Goal: Task Accomplishment & Management: Manage account settings

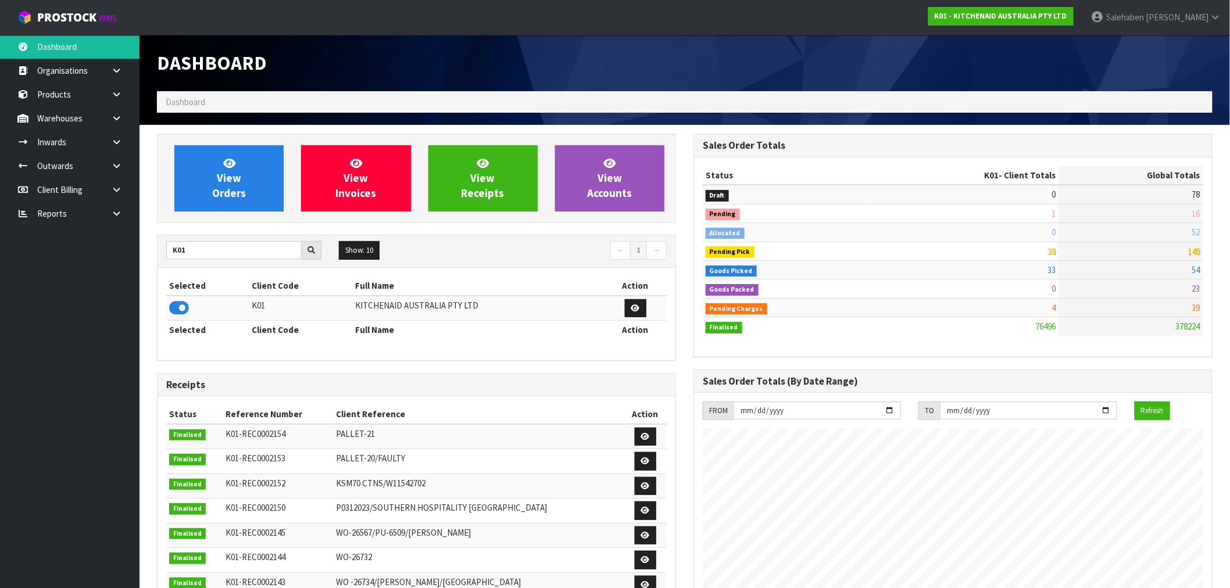
scroll to position [881, 537]
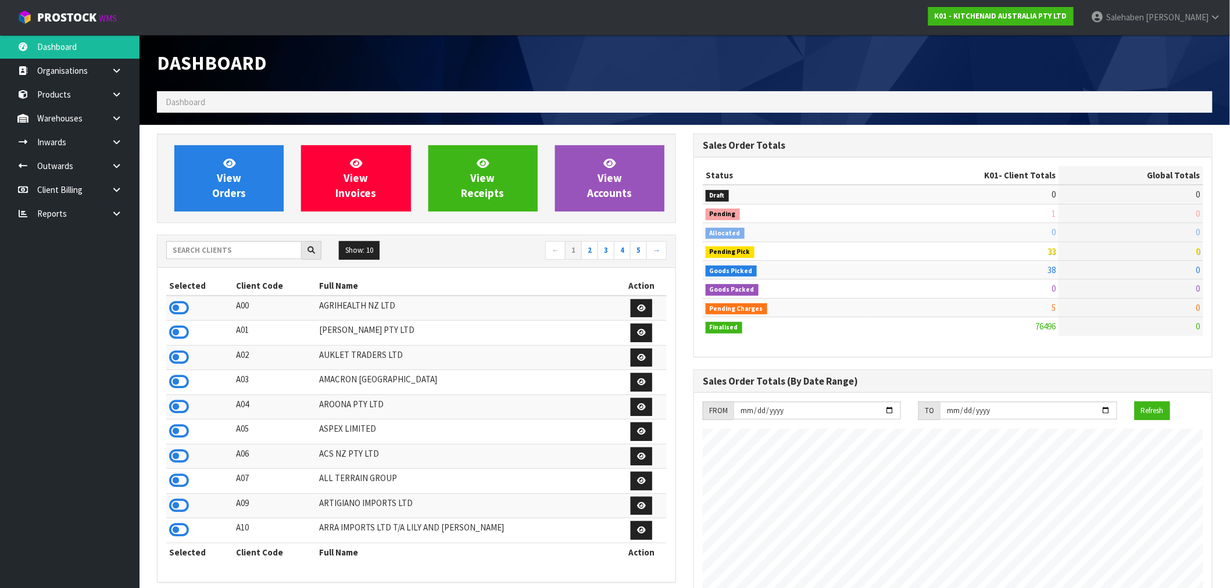
scroll to position [881, 537]
click at [225, 246] on input "text" at bounding box center [233, 250] width 135 height 18
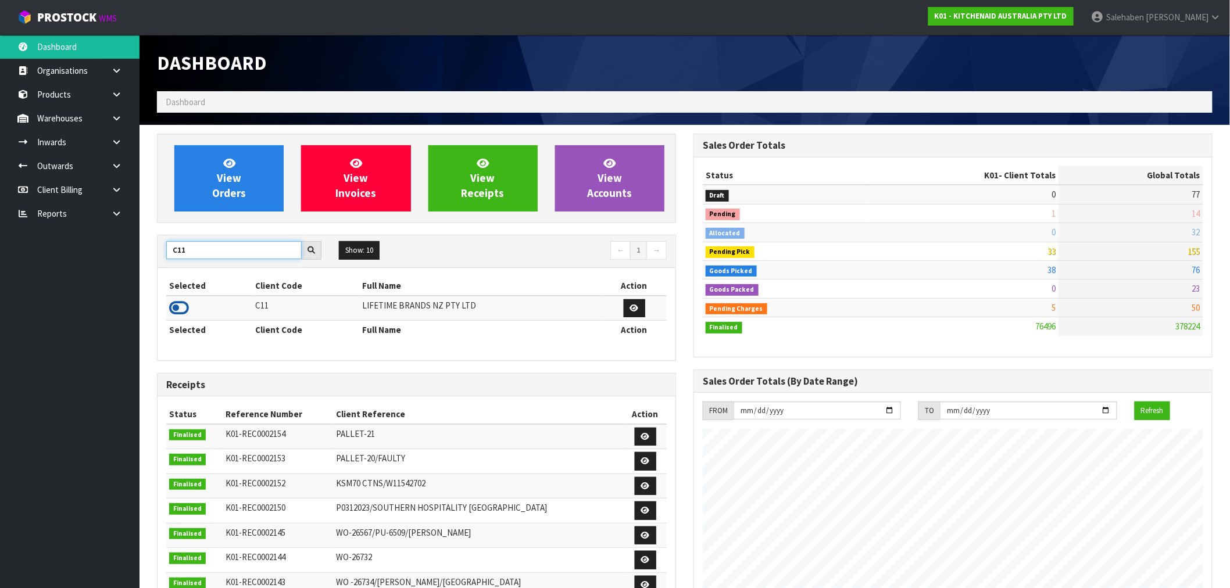
type input "C11"
click at [171, 309] on icon at bounding box center [179, 307] width 20 height 17
drag, startPoint x: 195, startPoint y: 248, endPoint x: 149, endPoint y: 263, distance: 48.3
click at [149, 262] on div "View Orders View Invoices View Receipts View Accounts C11 Show: 10 5 10 25 50 ←…" at bounding box center [416, 471] width 537 height 675
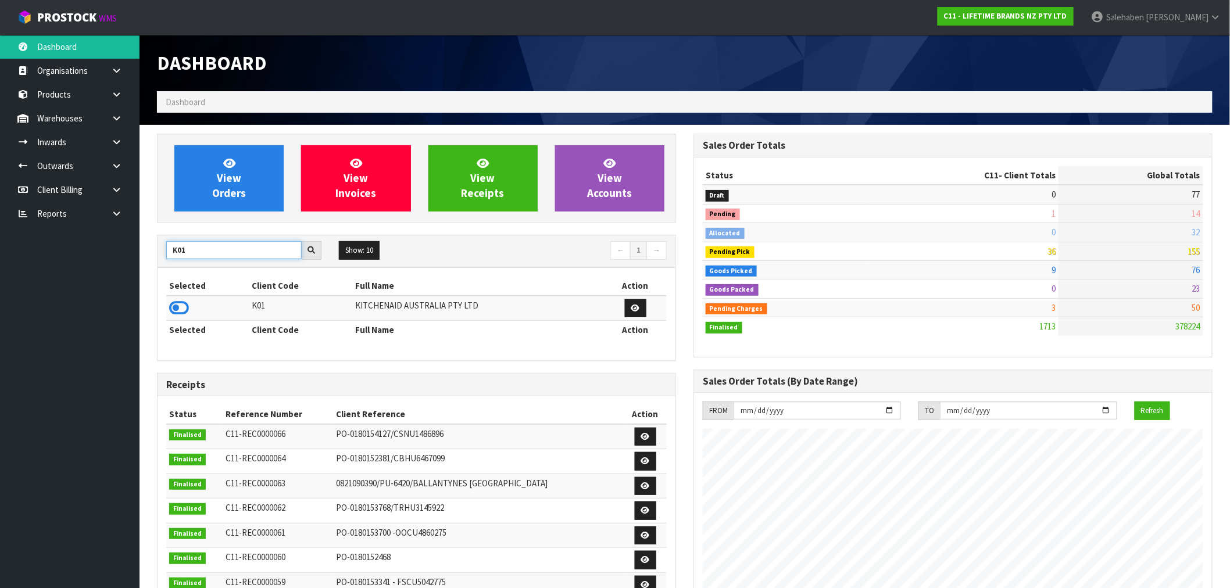
type input "K01"
click at [184, 311] on icon at bounding box center [179, 307] width 20 height 17
drag, startPoint x: 187, startPoint y: 252, endPoint x: 108, endPoint y: 253, distance: 79.7
click at [108, 253] on body "Toggle navigation ProStock WMS K01 - KITCHENAID AUSTRALIA PTY LTD [PERSON_NAME]…" at bounding box center [615, 294] width 1230 height 588
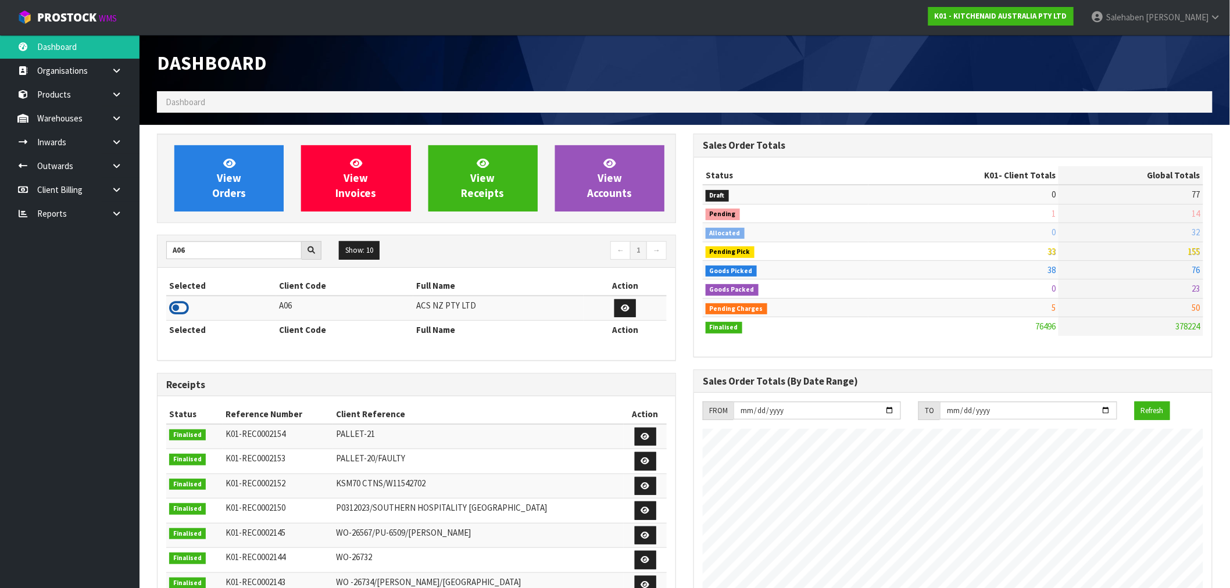
click at [183, 310] on icon at bounding box center [179, 307] width 20 height 17
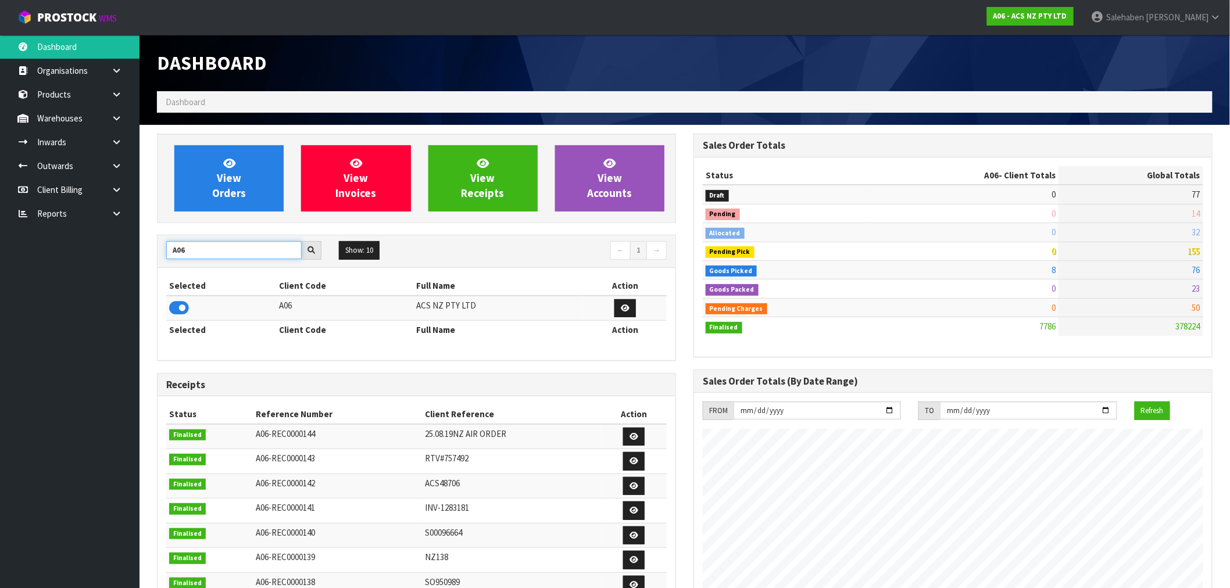
drag, startPoint x: 169, startPoint y: 256, endPoint x: 152, endPoint y: 266, distance: 19.5
click at [148, 268] on div "View Orders View Invoices View Receipts View Accounts A06 Show: 10 5 10 25 50 ←…" at bounding box center [416, 471] width 537 height 675
click at [194, 253] on input "A06" at bounding box center [233, 250] width 135 height 18
drag, startPoint x: 193, startPoint y: 253, endPoint x: 166, endPoint y: 265, distance: 29.2
click at [166, 265] on div "A06 Show: 10 5 10 25 50 ← 1 →" at bounding box center [417, 251] width 518 height 33
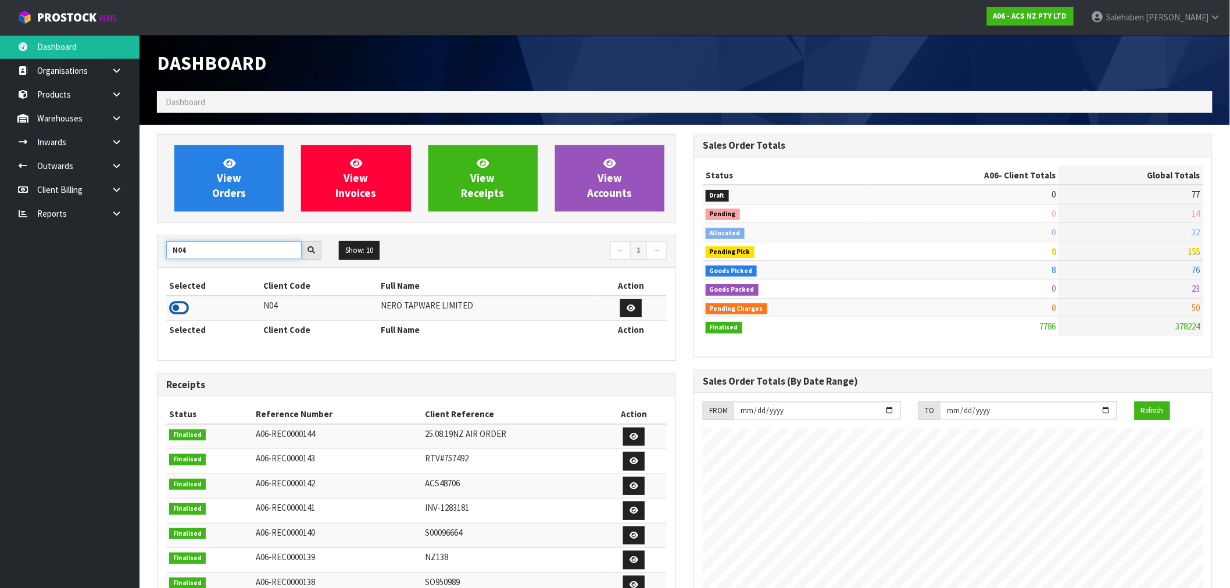
type input "N04"
click at [179, 309] on icon at bounding box center [179, 307] width 20 height 17
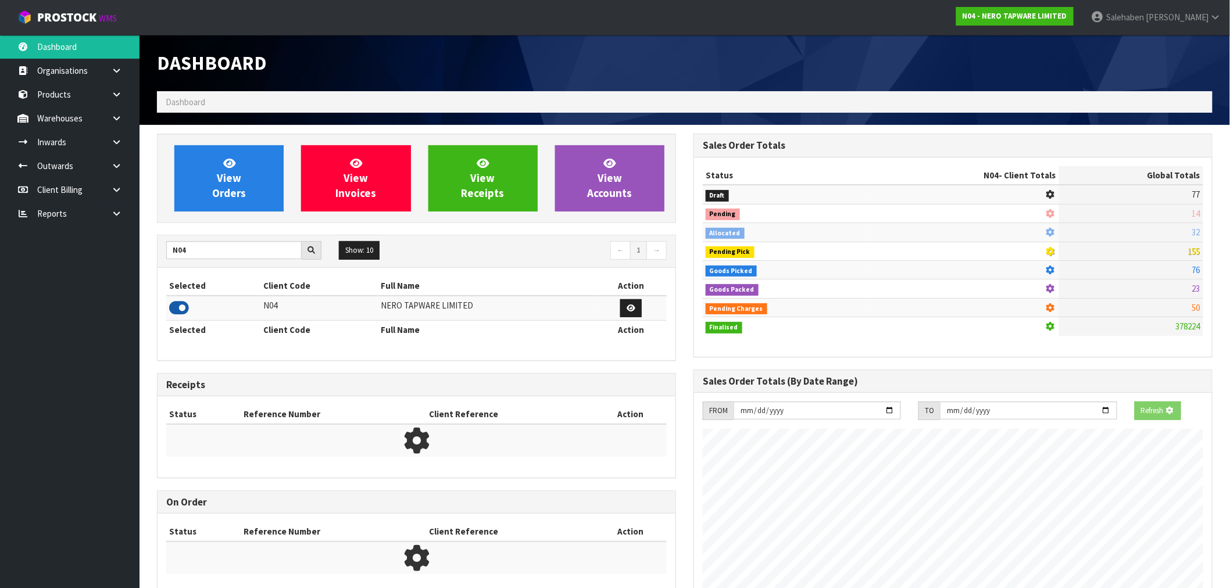
scroll to position [906, 537]
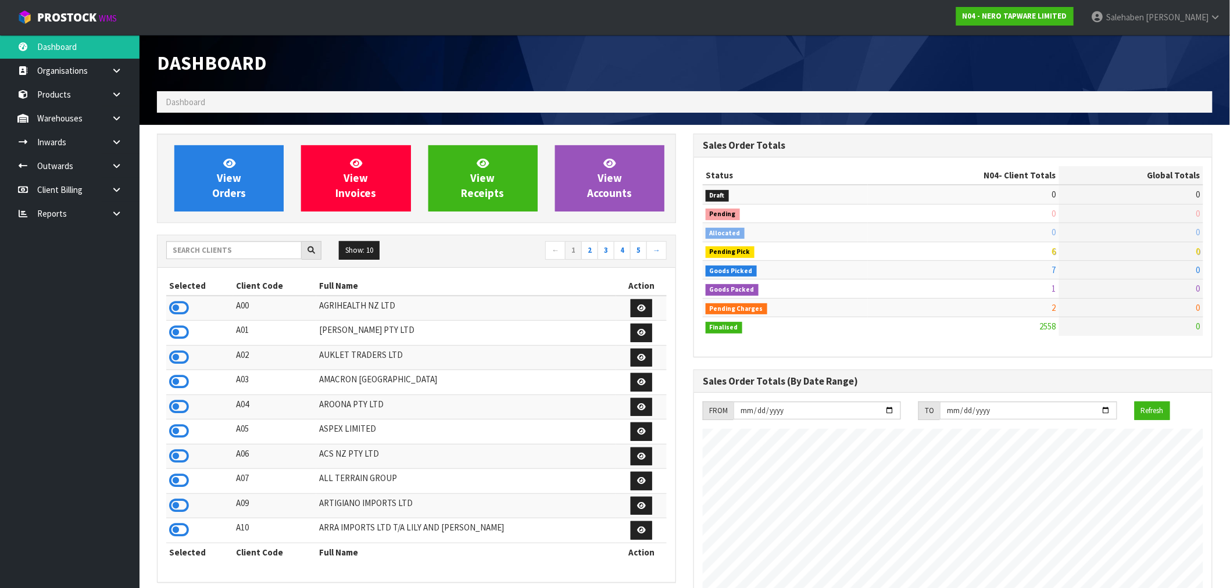
scroll to position [906, 537]
click at [248, 251] on input "text" at bounding box center [233, 250] width 135 height 18
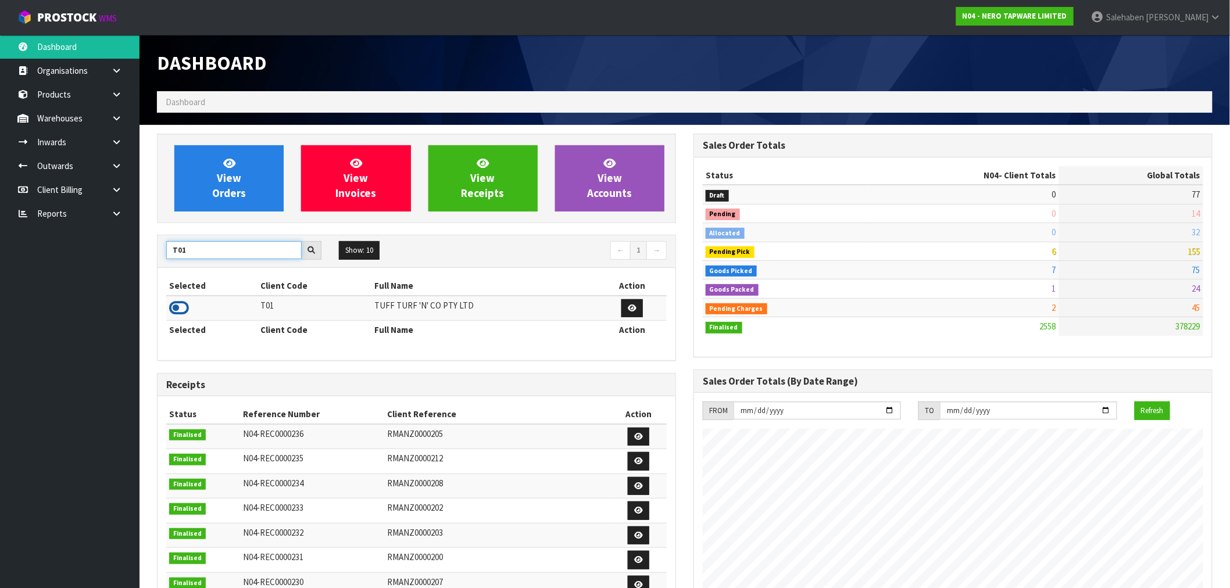
type input "T01"
click at [175, 316] on icon at bounding box center [179, 307] width 20 height 17
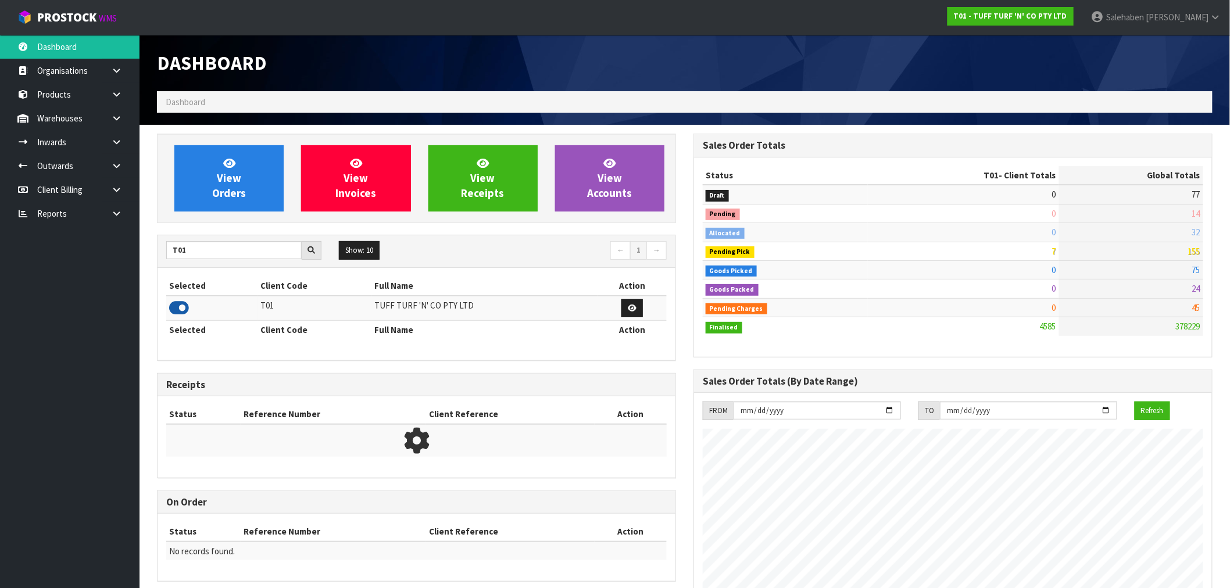
scroll to position [881, 537]
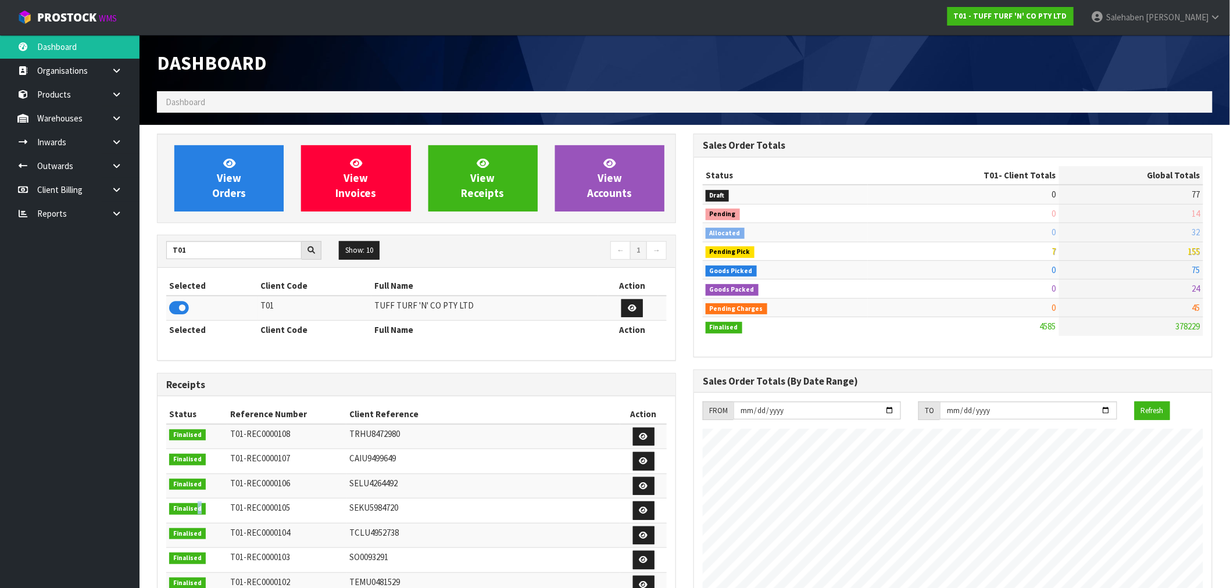
drag, startPoint x: 198, startPoint y: 505, endPoint x: 184, endPoint y: 507, distance: 14.1
click at [196, 502] on td "Finalised" at bounding box center [196, 511] width 61 height 25
click at [746, 416] on input "[DATE]" at bounding box center [817, 411] width 167 height 18
click at [748, 415] on input "[DATE]" at bounding box center [817, 411] width 167 height 18
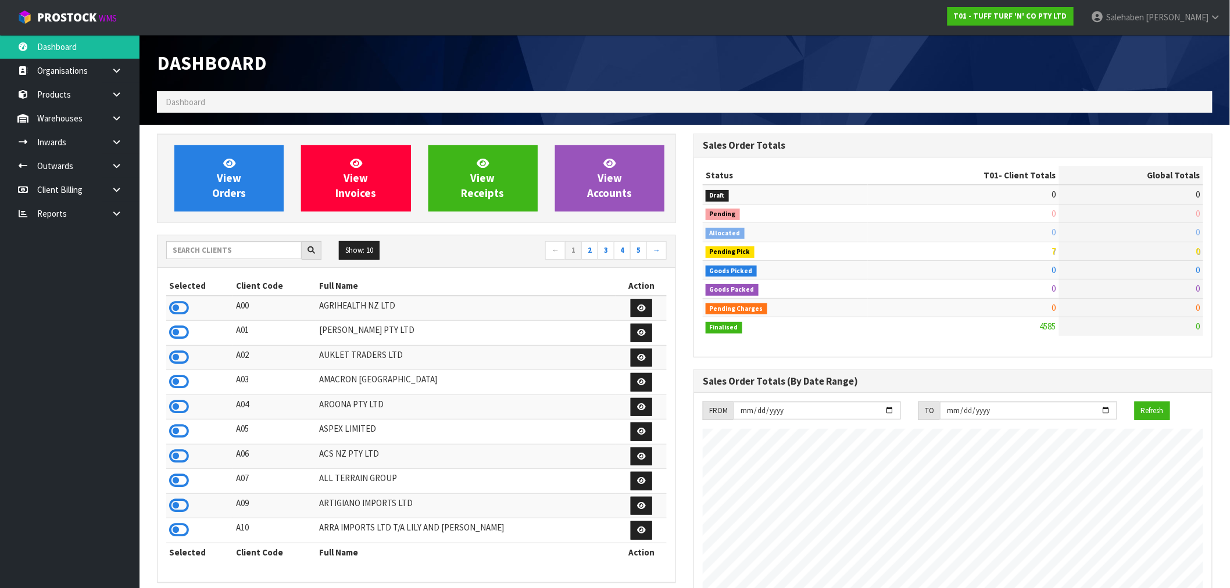
scroll to position [881, 537]
click at [211, 245] on input "text" at bounding box center [233, 250] width 135 height 18
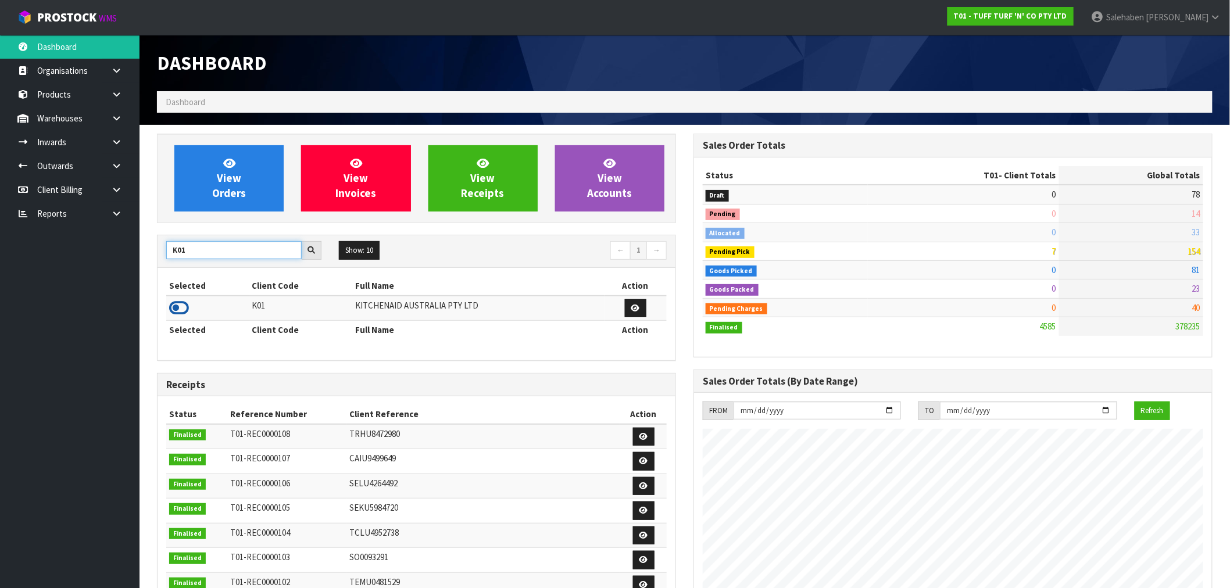
type input "K01"
click at [178, 306] on icon at bounding box center [179, 307] width 20 height 17
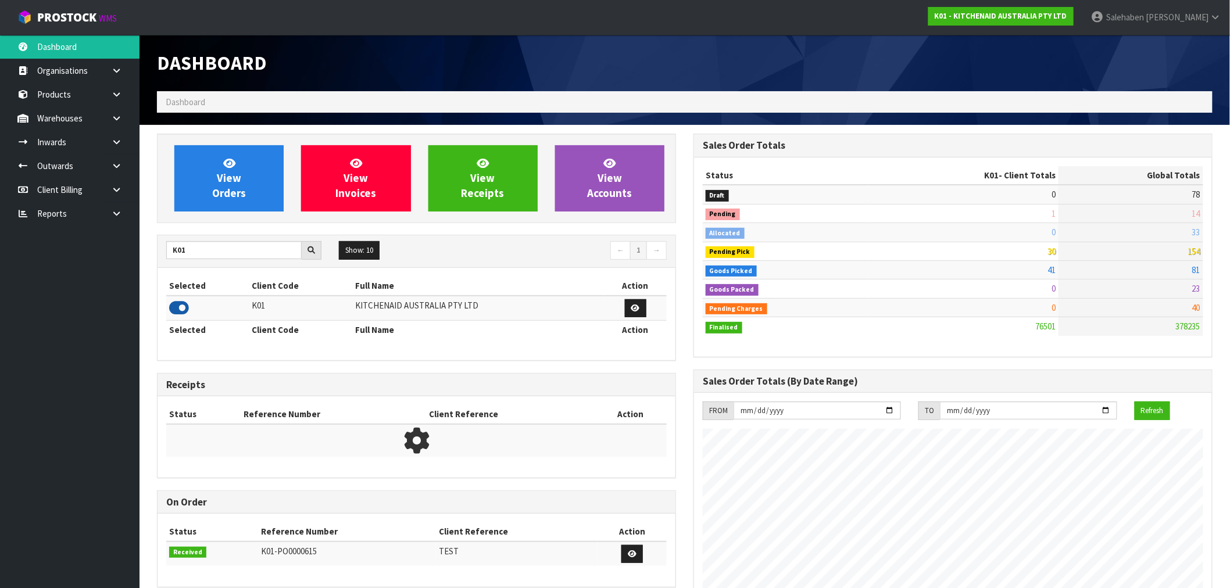
click at [178, 306] on icon at bounding box center [179, 307] width 20 height 17
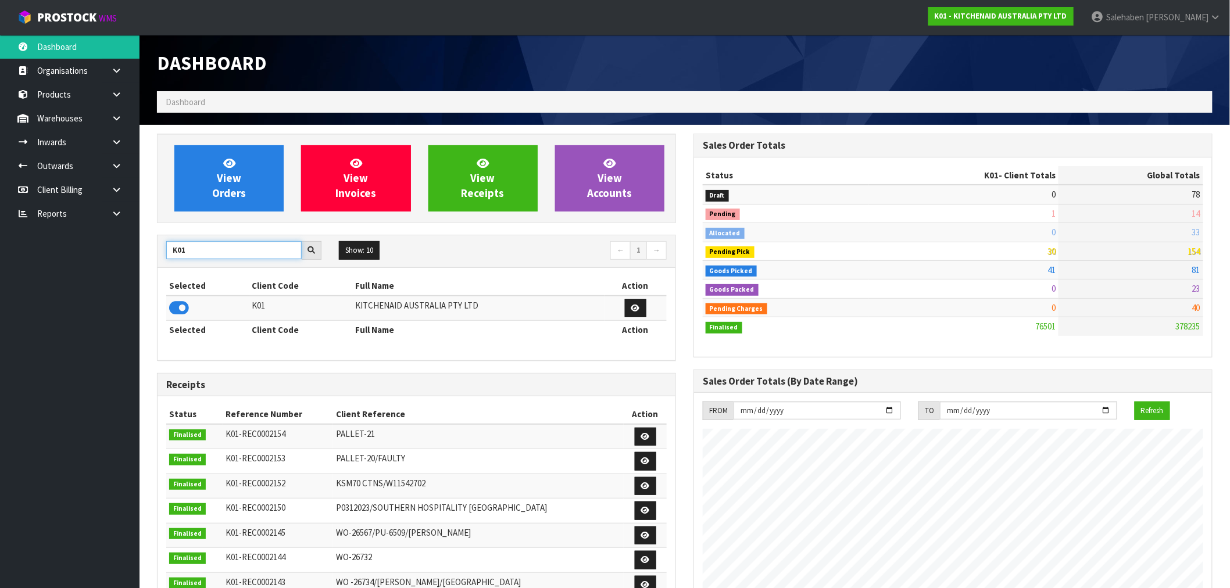
drag, startPoint x: 195, startPoint y: 246, endPoint x: 123, endPoint y: 265, distance: 75.2
click at [123, 265] on body "Toggle navigation ProStock WMS K01 - KITCHENAID AUSTRALIA PTY LTD [PERSON_NAME]…" at bounding box center [615, 294] width 1230 height 588
type input "Y01"
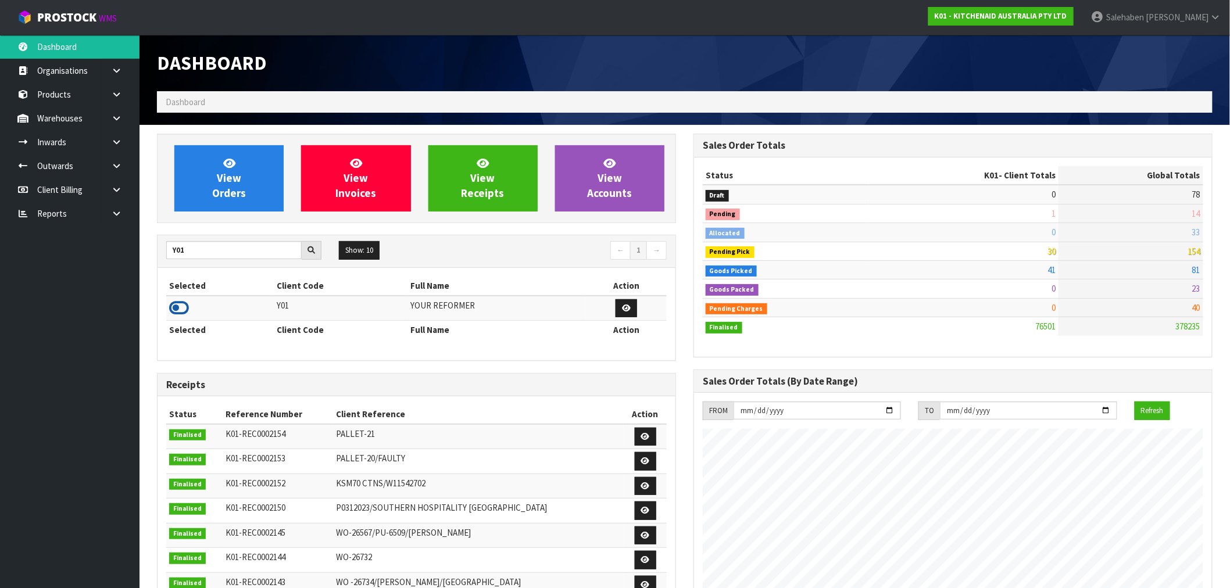
click at [183, 309] on icon at bounding box center [179, 307] width 20 height 17
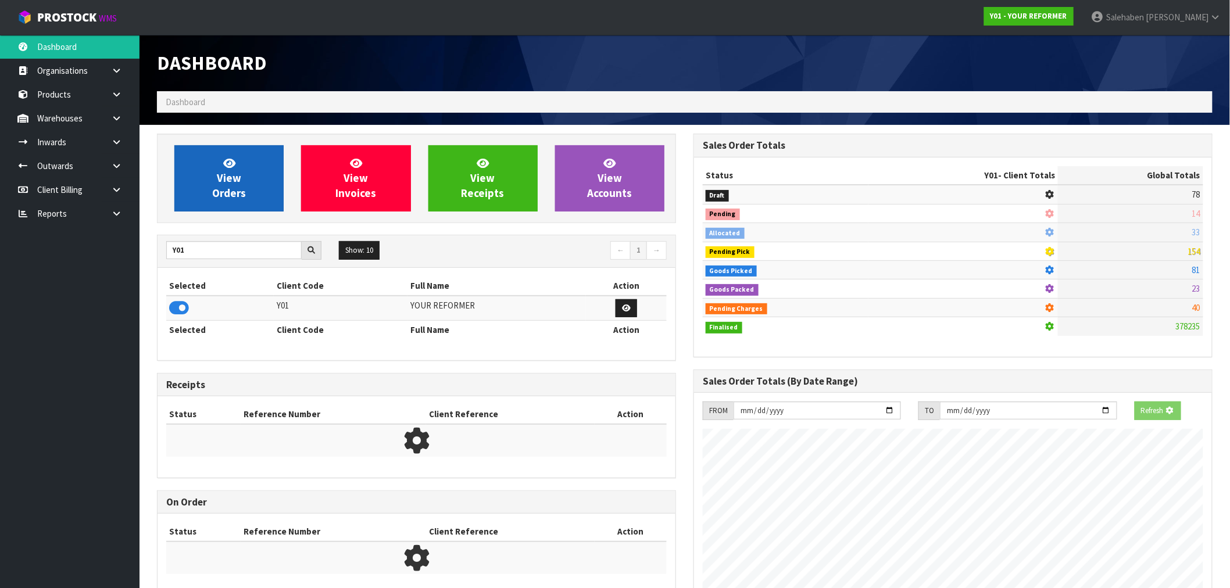
scroll to position [725, 537]
click at [245, 159] on link "View Orders" at bounding box center [228, 178] width 109 height 66
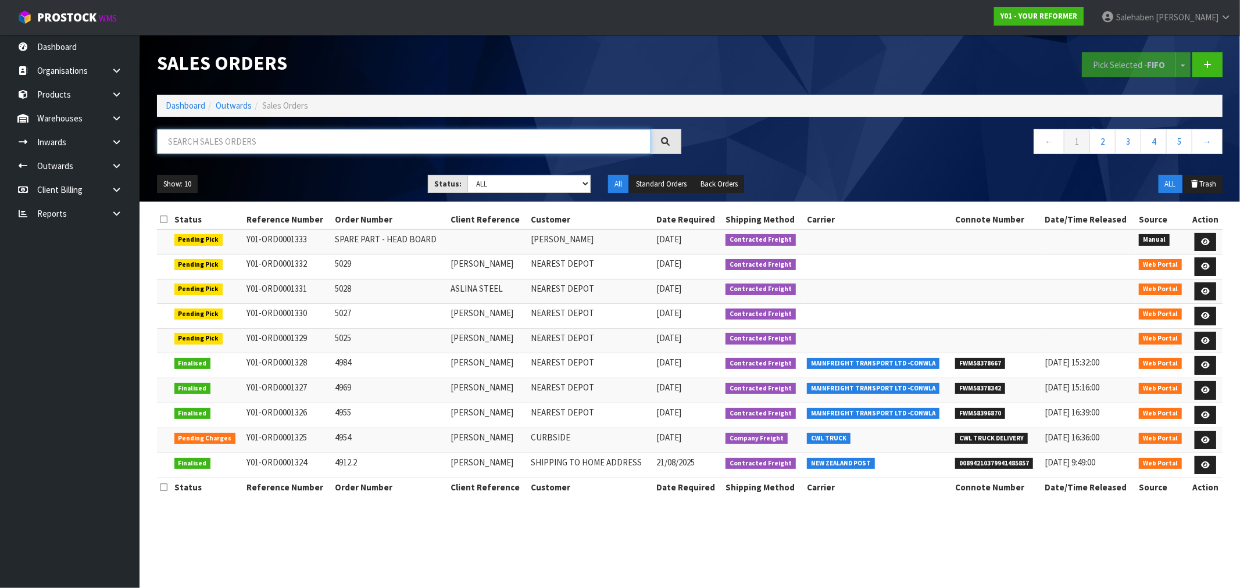
click at [220, 149] on input "text" at bounding box center [404, 141] width 494 height 25
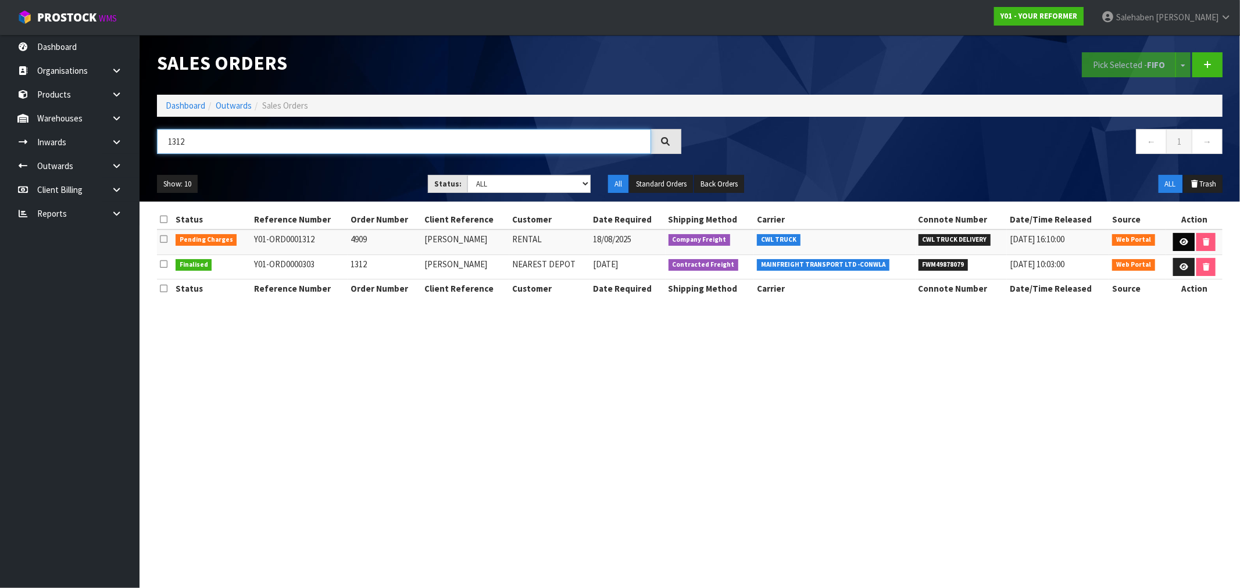
type input "1312"
click at [1187, 237] on link at bounding box center [1184, 242] width 22 height 19
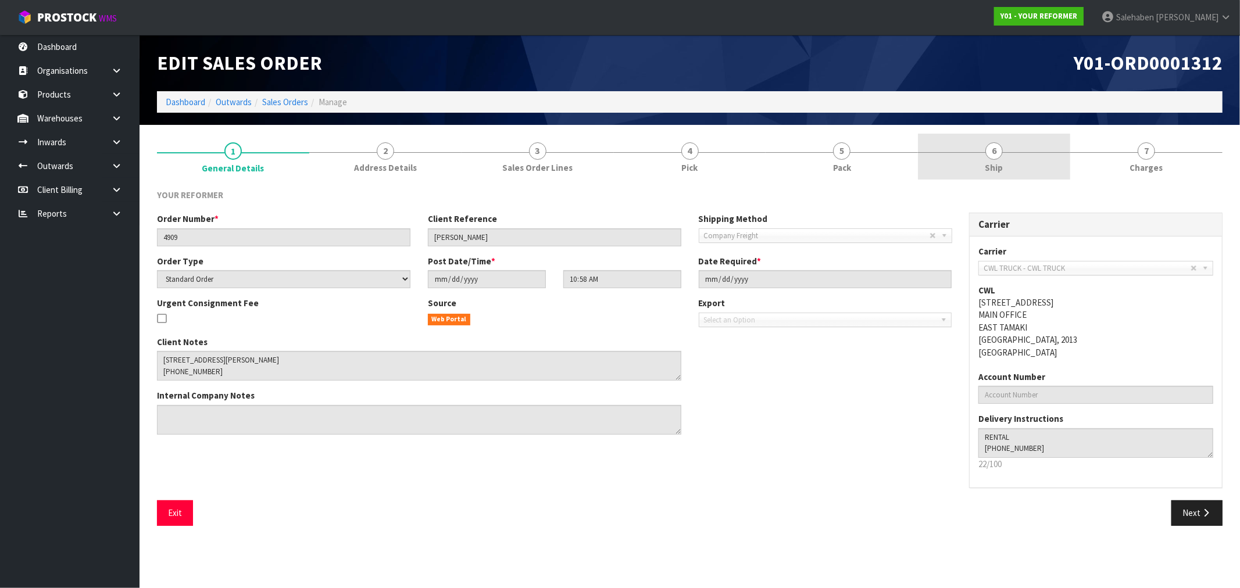
click at [999, 166] on span "Ship" at bounding box center [994, 168] width 18 height 12
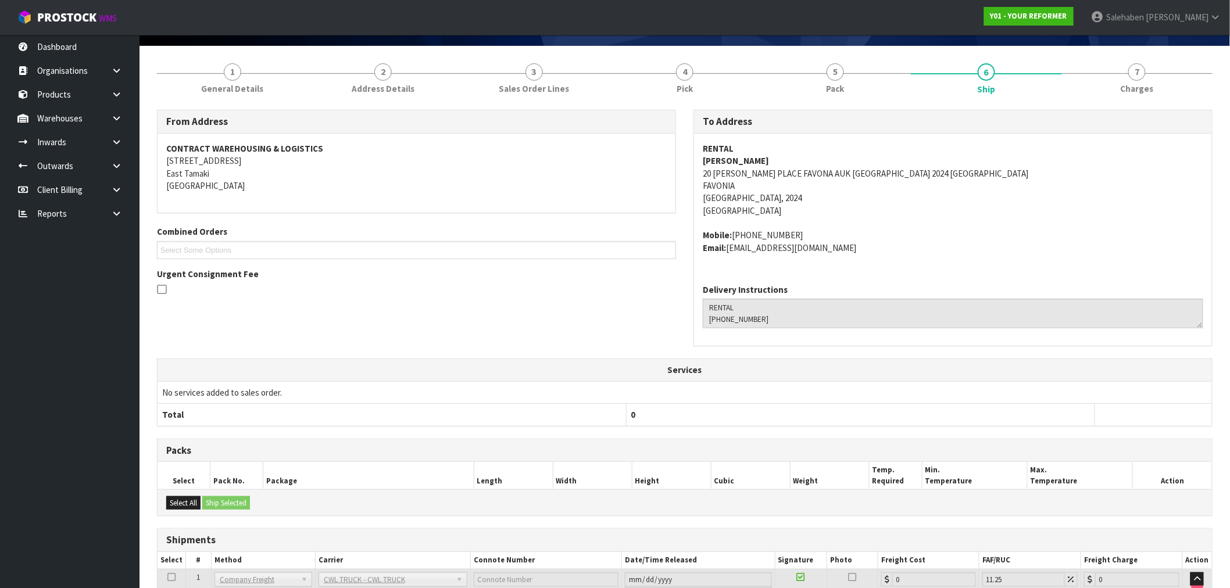
scroll to position [171, 0]
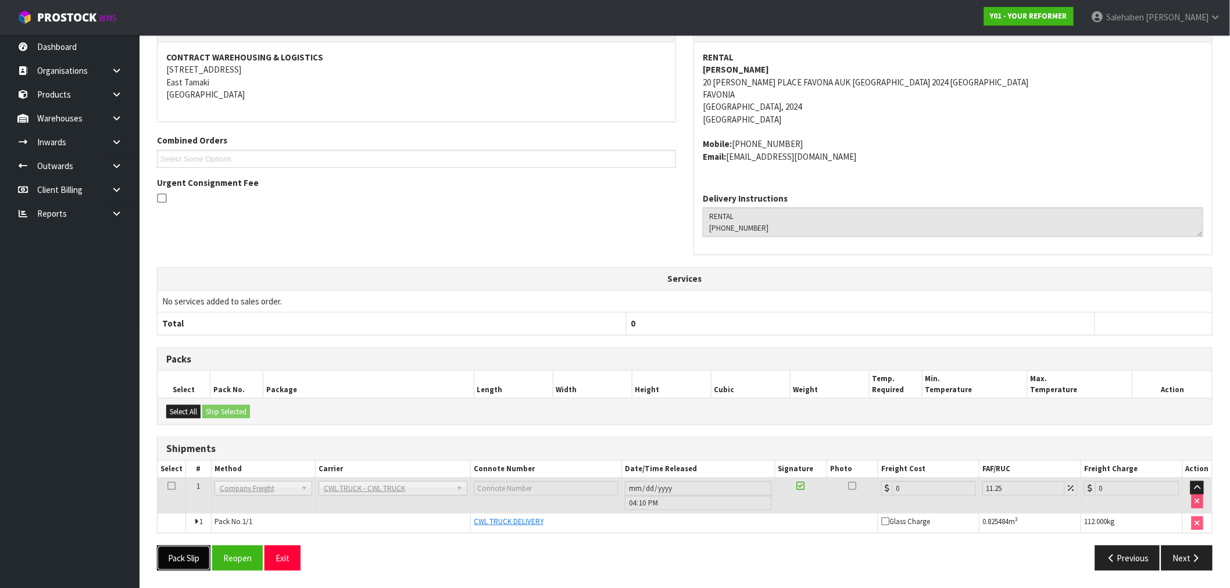
click at [202, 567] on button "Pack Slip" at bounding box center [183, 558] width 53 height 25
click at [254, 557] on button "Reopen" at bounding box center [250, 558] width 51 height 25
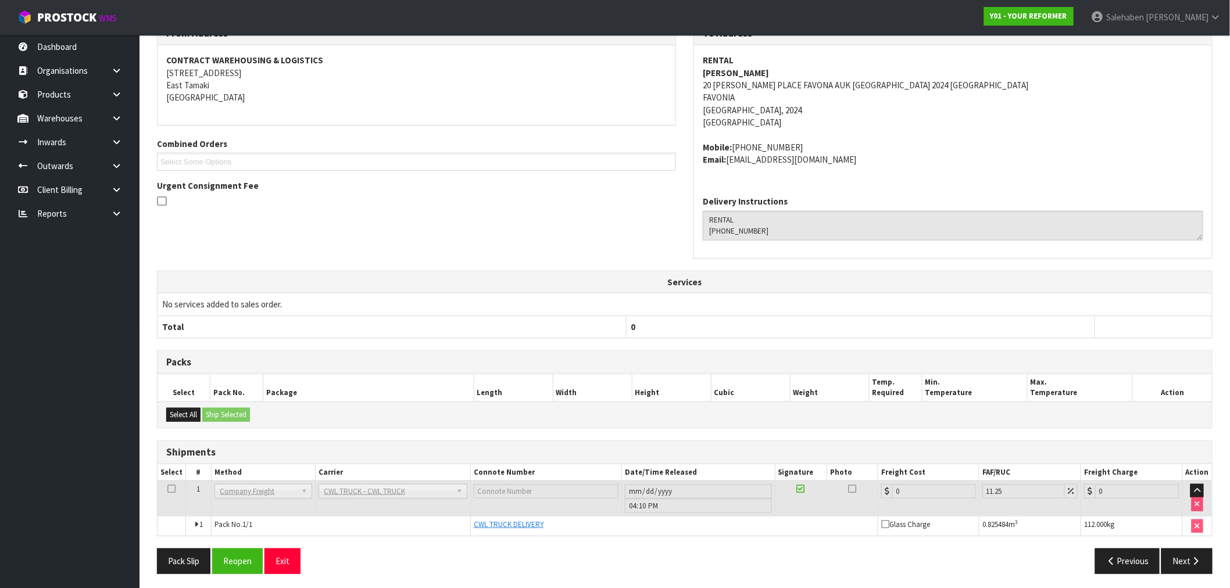
scroll to position [213, 0]
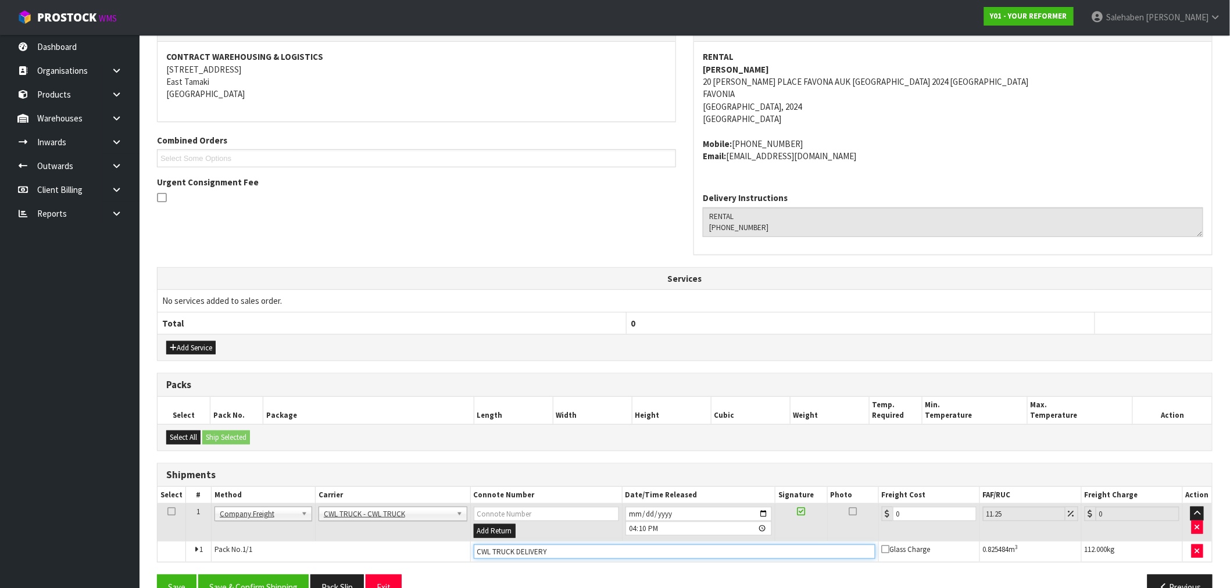
drag, startPoint x: 567, startPoint y: 555, endPoint x: 559, endPoint y: 559, distance: 9.1
click at [567, 555] on input "CWL TRUCK DELIVERY" at bounding box center [675, 552] width 402 height 15
type input "CWL TRUCK DELIVERED"
drag, startPoint x: 905, startPoint y: 513, endPoint x: 877, endPoint y: 524, distance: 30.8
click at [886, 519] on div "0" at bounding box center [929, 514] width 95 height 15
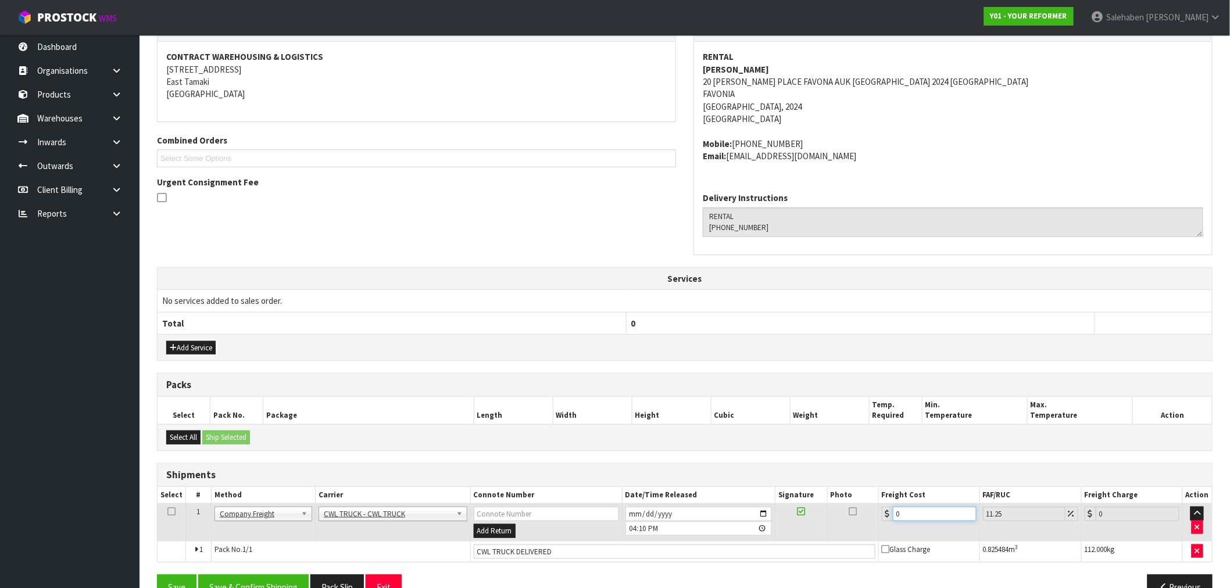
type input "2"
type input "2.23"
type input "21"
type input "23.36"
type input "218"
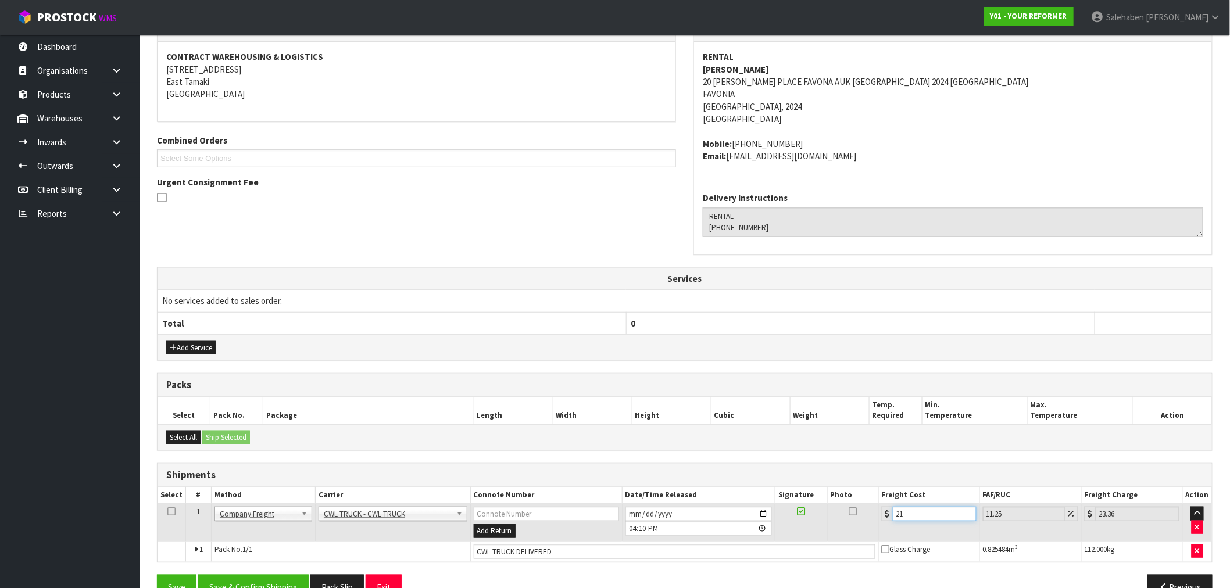
type input "242.53"
type input "218.5"
type input "243.08"
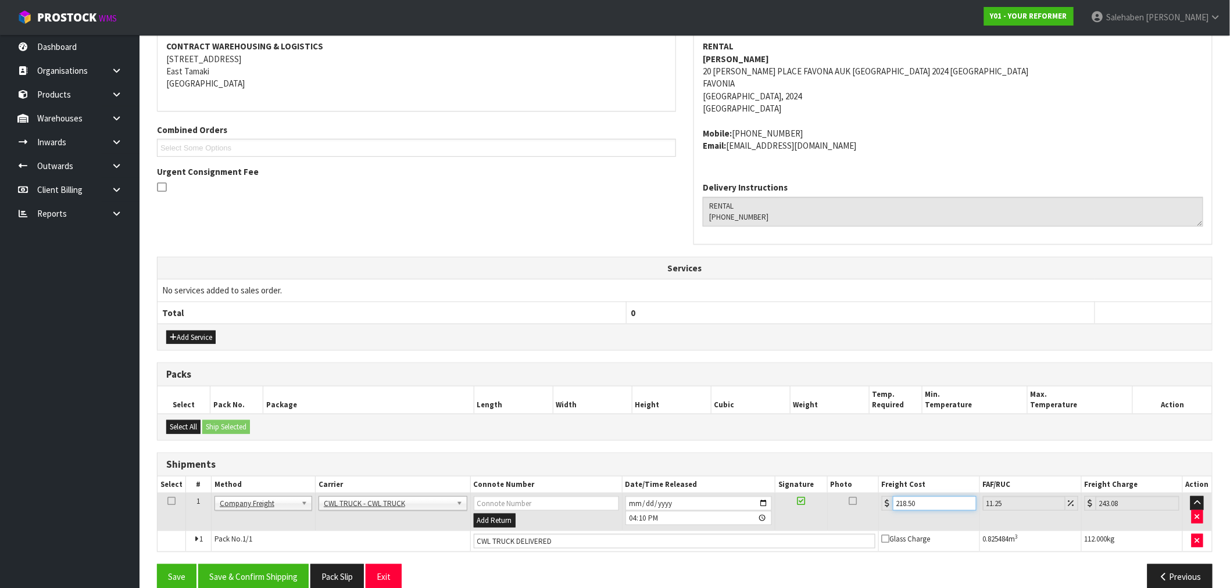
scroll to position [242, 0]
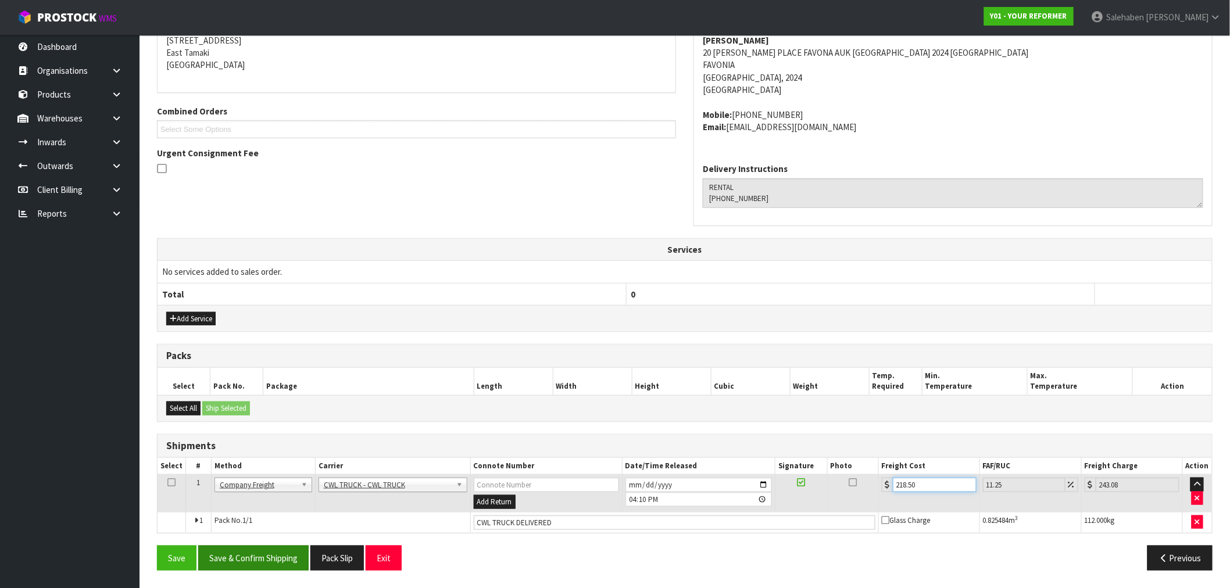
type input "218.50"
click at [262, 551] on button "Save & Confirm Shipping" at bounding box center [253, 558] width 110 height 25
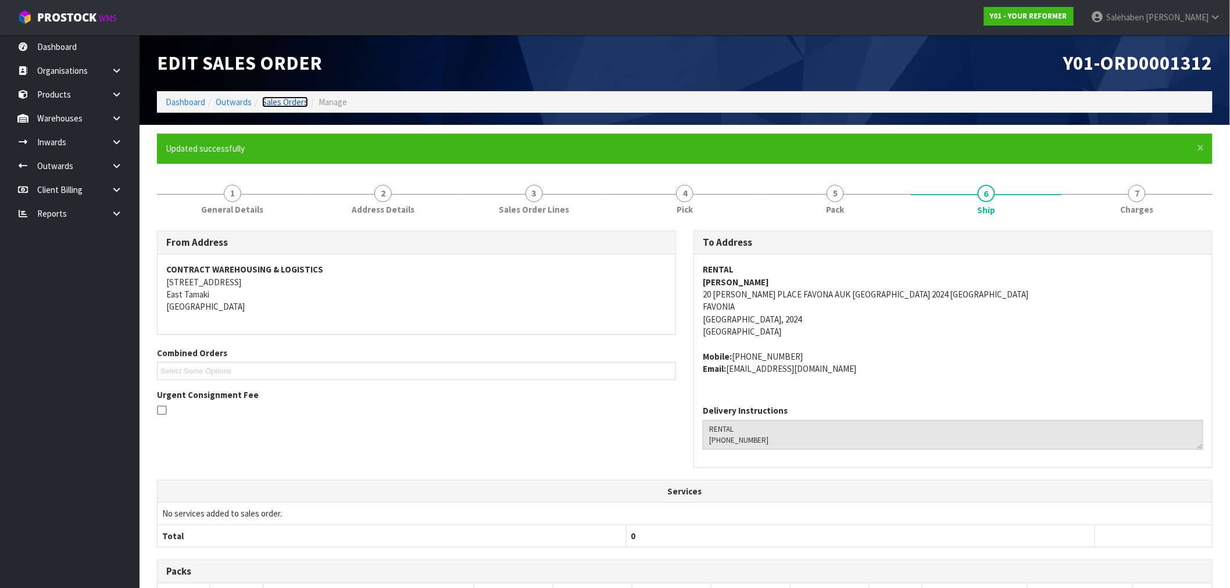
click at [288, 105] on link "Sales Orders" at bounding box center [285, 102] width 46 height 11
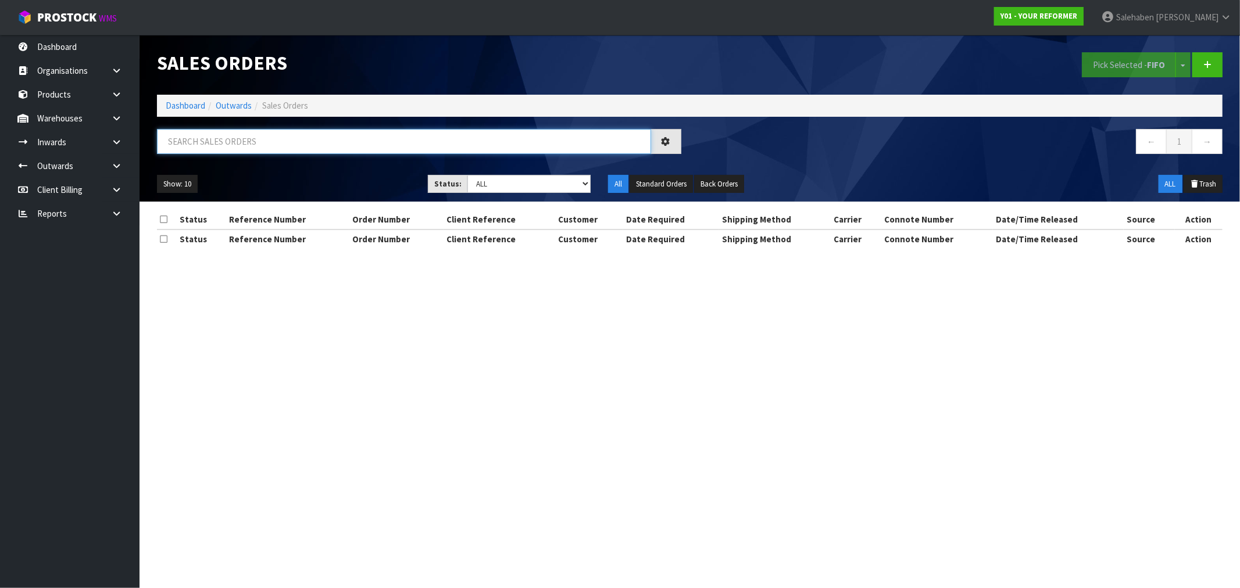
click at [262, 141] on input "text" at bounding box center [404, 141] width 494 height 25
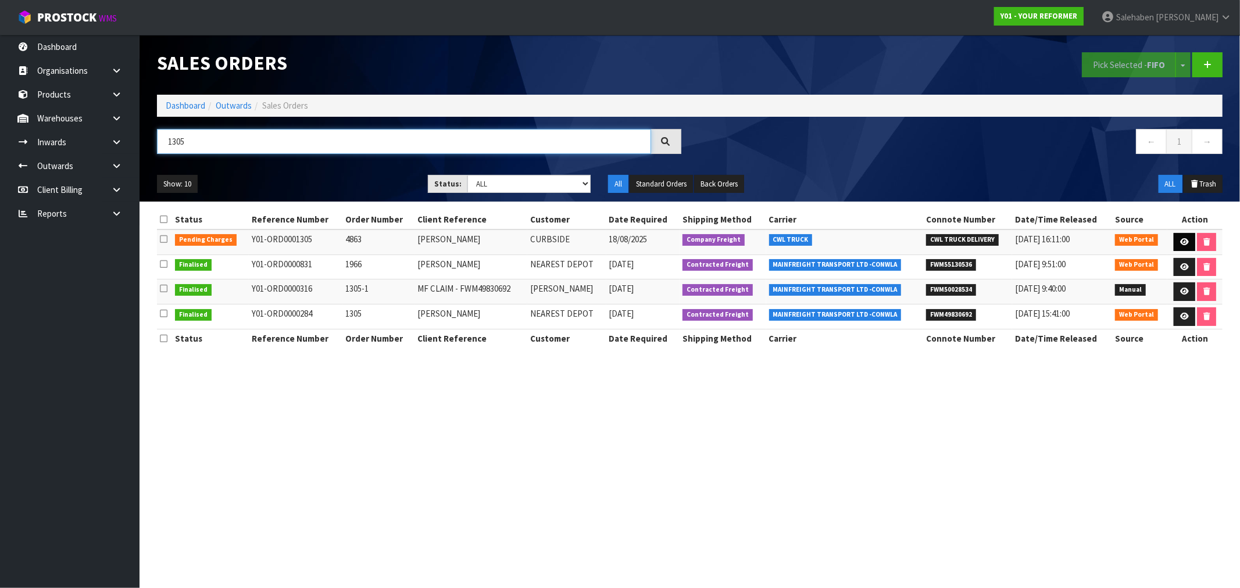
type input "1305"
click at [1182, 239] on icon at bounding box center [1184, 242] width 9 height 8
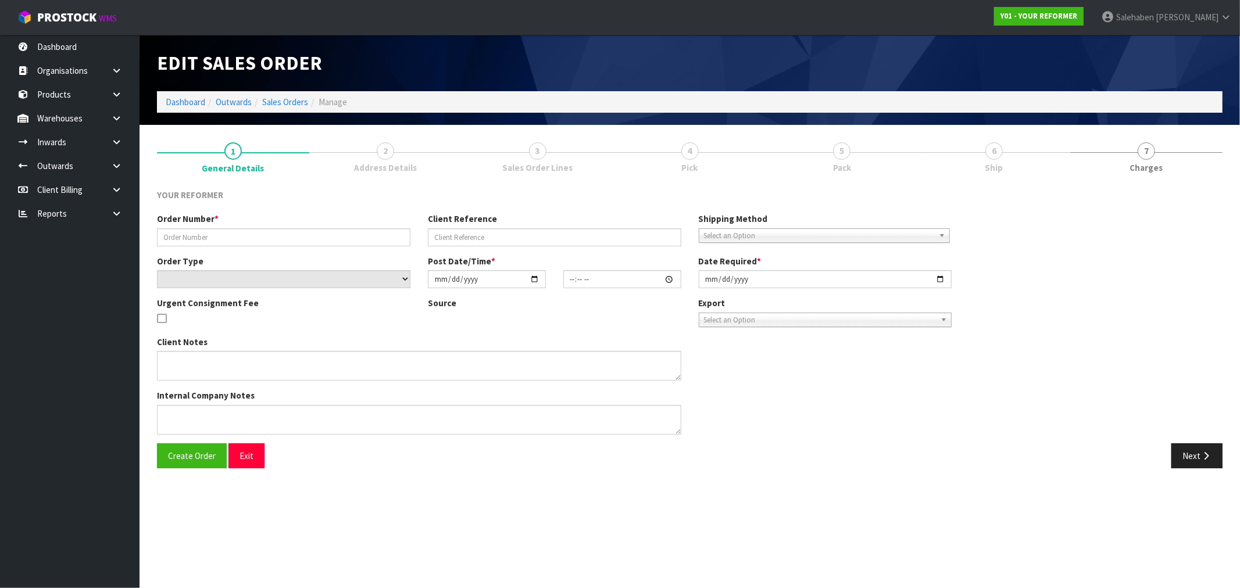
type input "4863"
type input "DEMELZA CRAIG"
select select "number:0"
type input "2025-08-15"
type input "15:51:00.000"
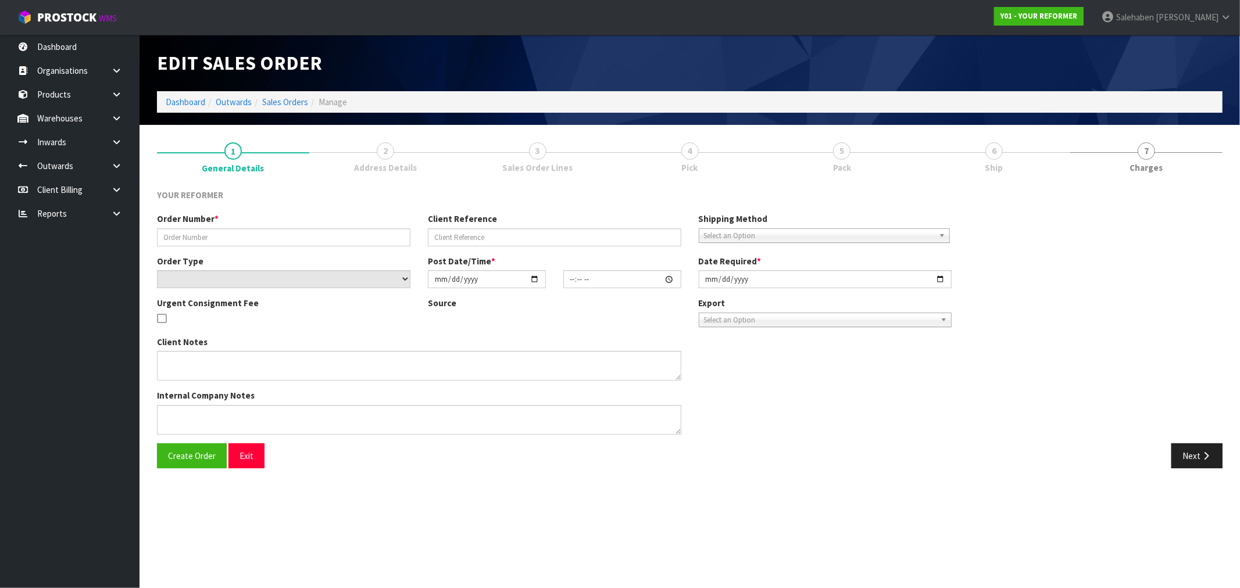
type input "2025-08-18"
type textarea "DEMELZA CRAIG 11 BOWEN STREET AUK WAIUKU 2341 NEW ZEALAND +64 21 469 929"
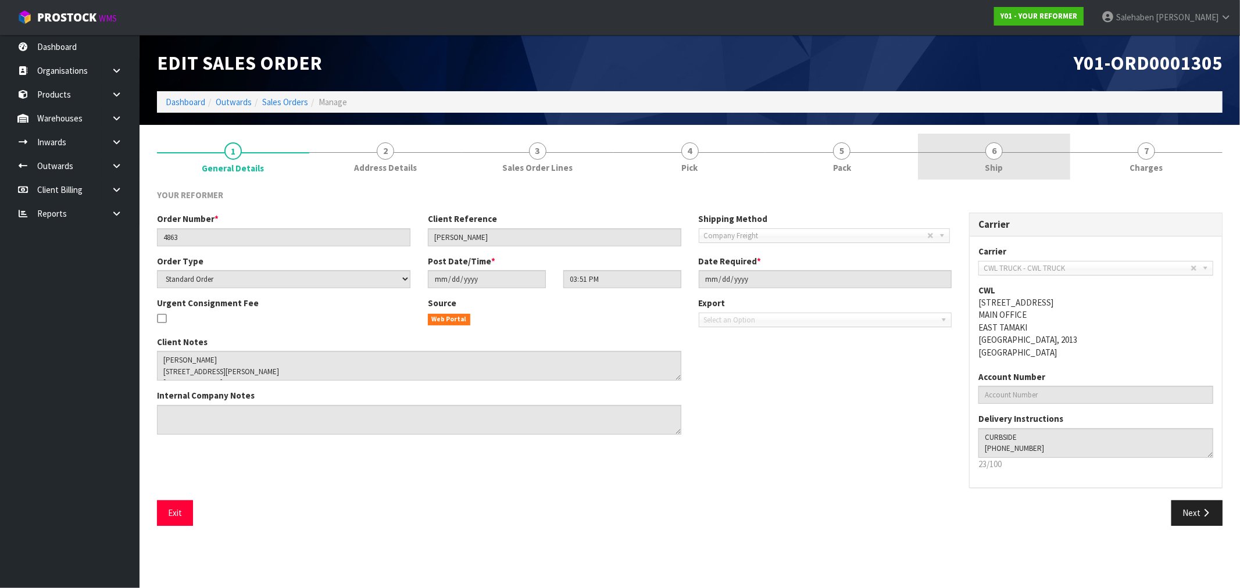
click at [1002, 149] on span "6" at bounding box center [993, 150] width 17 height 17
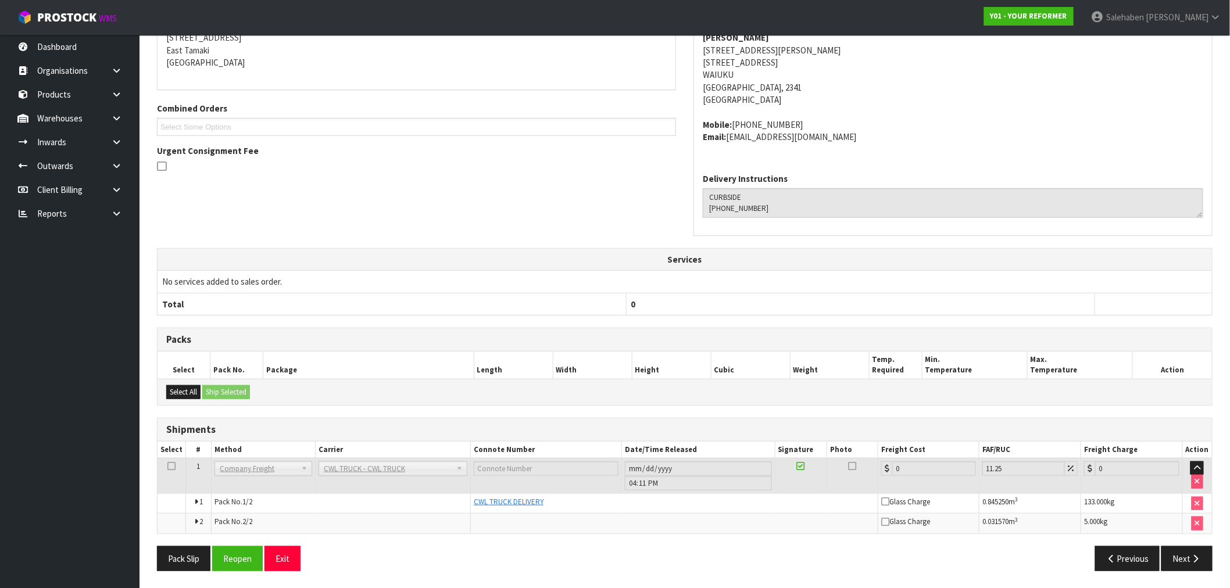
scroll to position [203, 0]
click at [229, 559] on button "Reopen" at bounding box center [237, 558] width 51 height 25
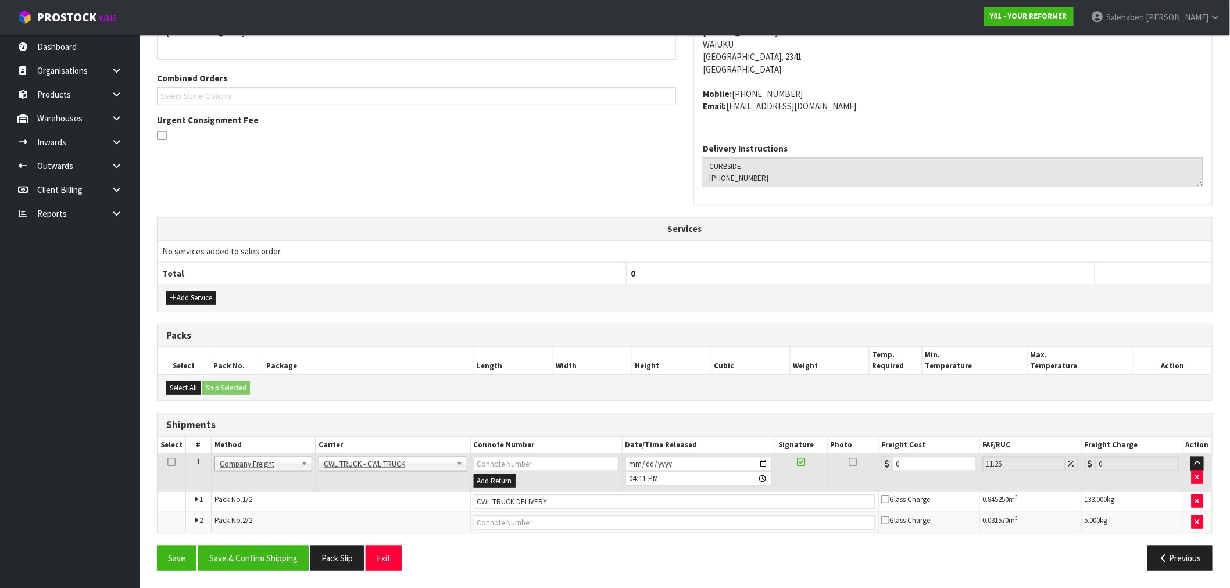
scroll to position [276, 0]
click at [570, 502] on input "CWL TRUCK DELIVERY" at bounding box center [675, 502] width 402 height 15
type input "CWL TRUCK DELIVERED"
drag, startPoint x: 903, startPoint y: 468, endPoint x: 874, endPoint y: 476, distance: 30.0
click at [876, 474] on tr "1 Client Local Pickup Customer Local Pickup Company Freight Contracted Freight …" at bounding box center [685, 473] width 1055 height 38
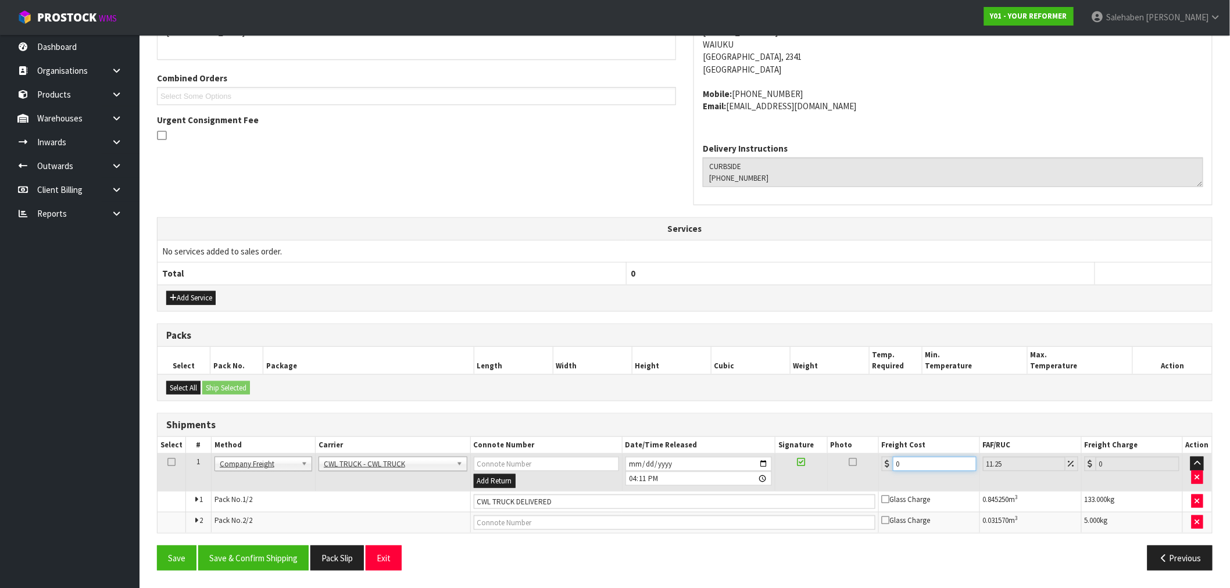
type input "2"
type input "2.23"
type input "25"
type input "27.81"
type input "250"
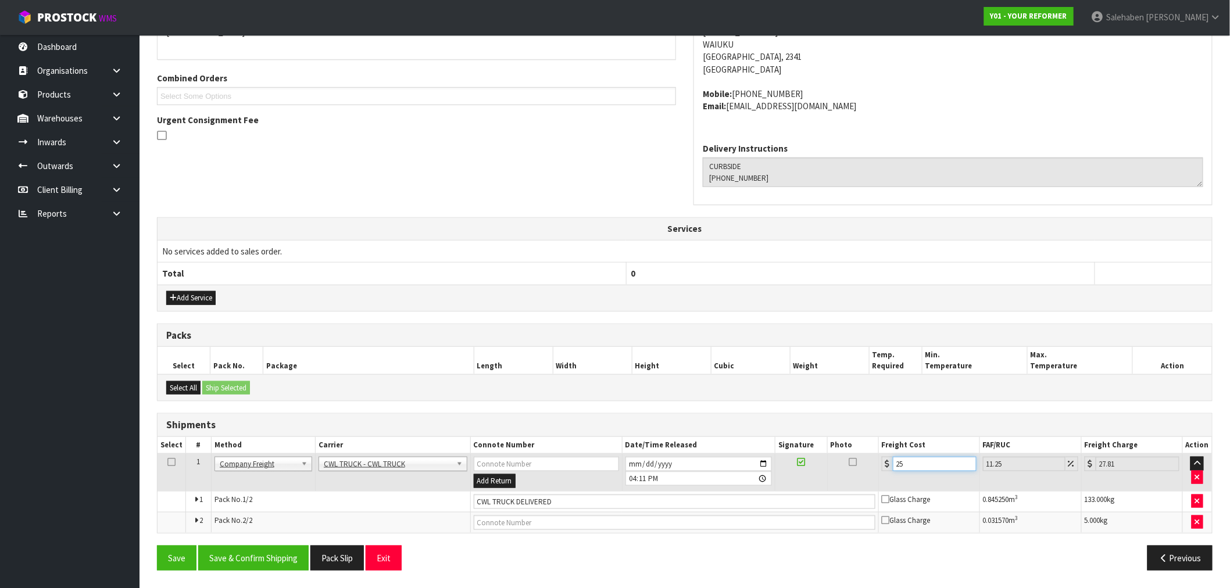
type input "278.13"
type input "250.4"
type input "278.57"
type input "250.40"
click at [244, 559] on button "Save & Confirm Shipping" at bounding box center [253, 558] width 110 height 25
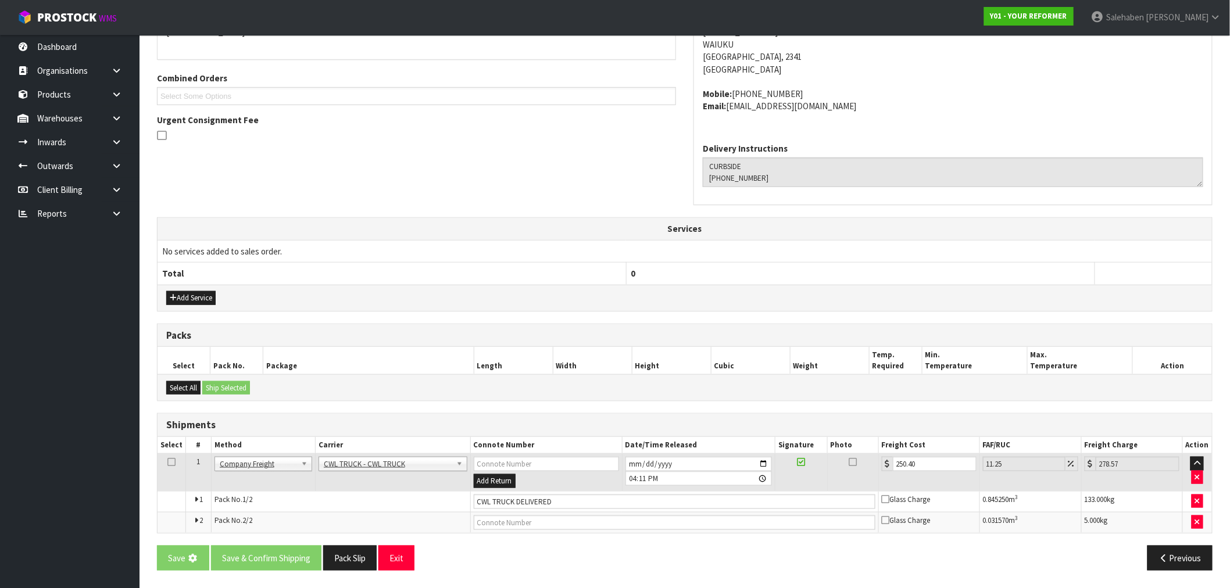
scroll to position [0, 0]
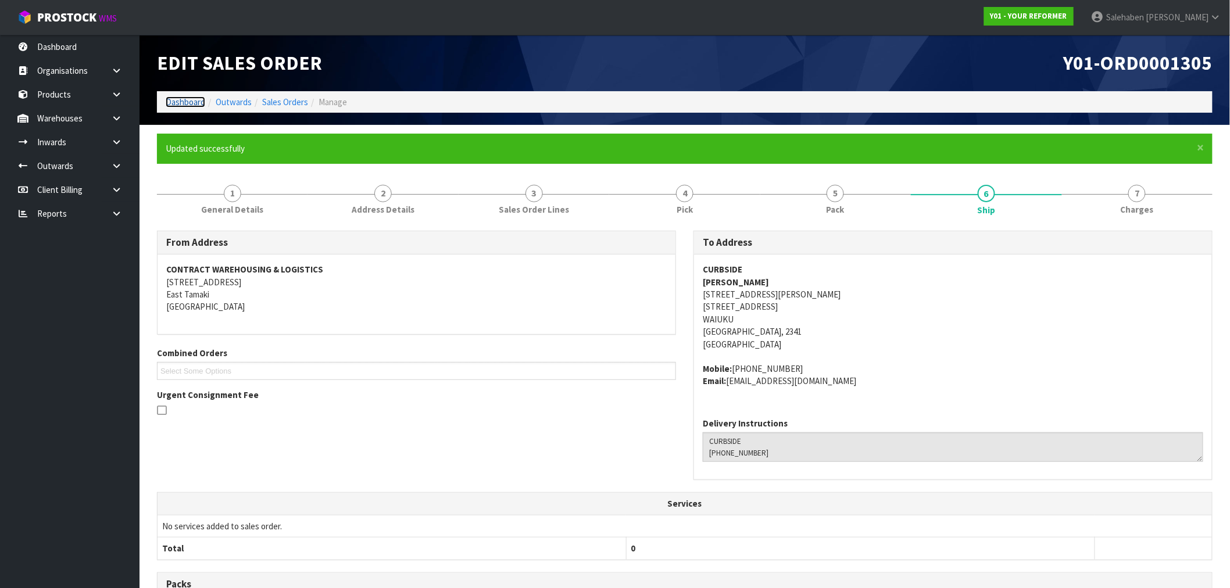
click at [192, 101] on link "Dashboard" at bounding box center [186, 102] width 40 height 11
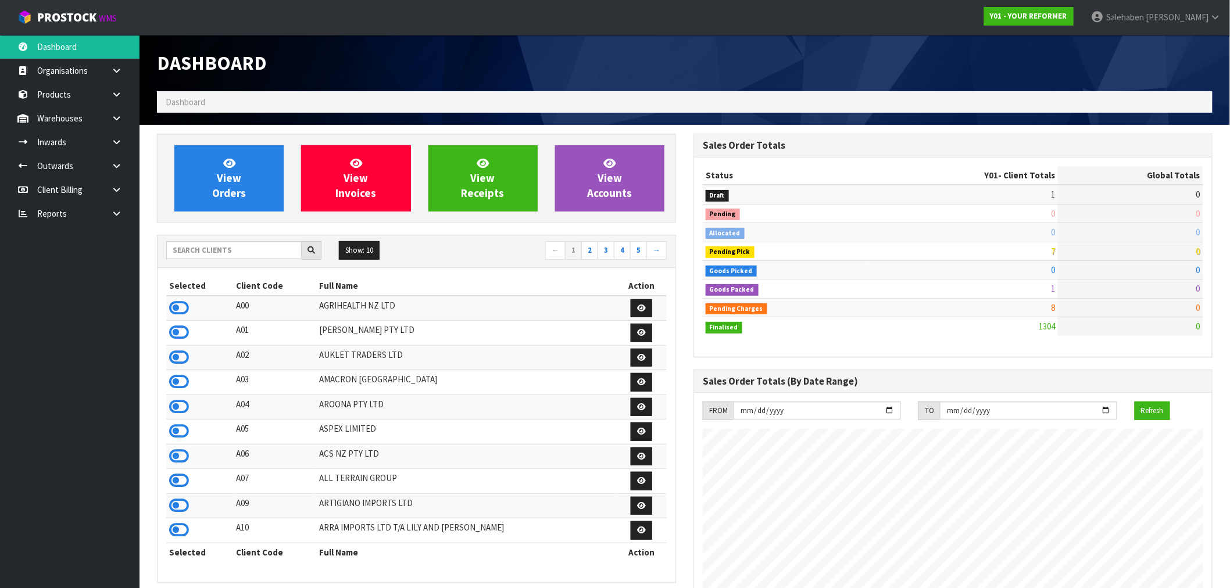
scroll to position [580467, 580812]
click at [180, 309] on icon at bounding box center [179, 307] width 20 height 17
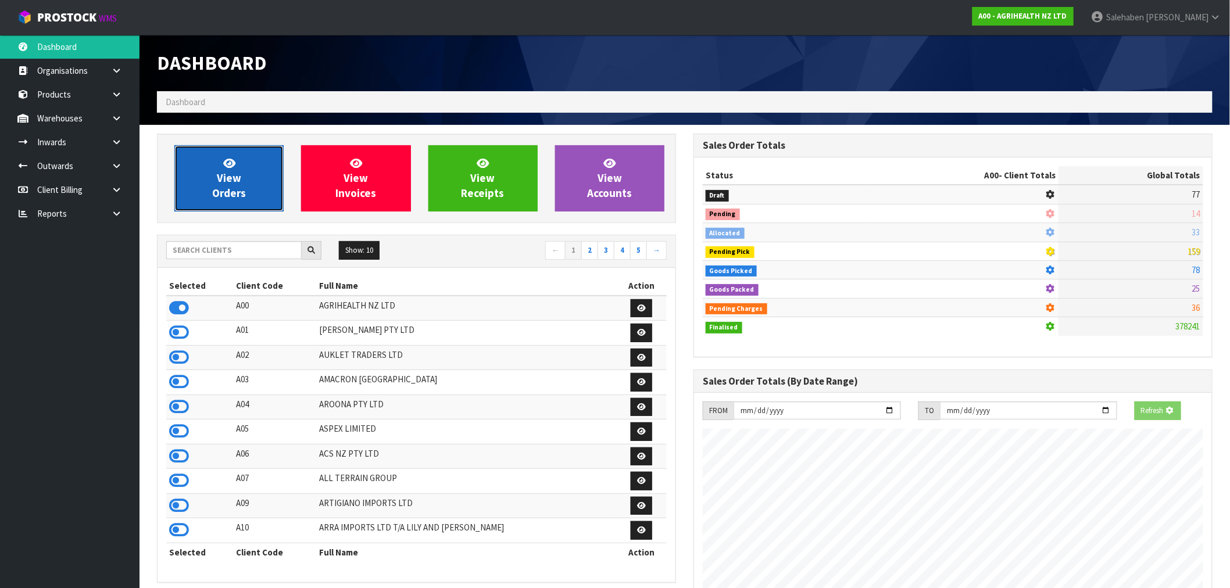
click at [213, 180] on link "View Orders" at bounding box center [228, 178] width 109 height 66
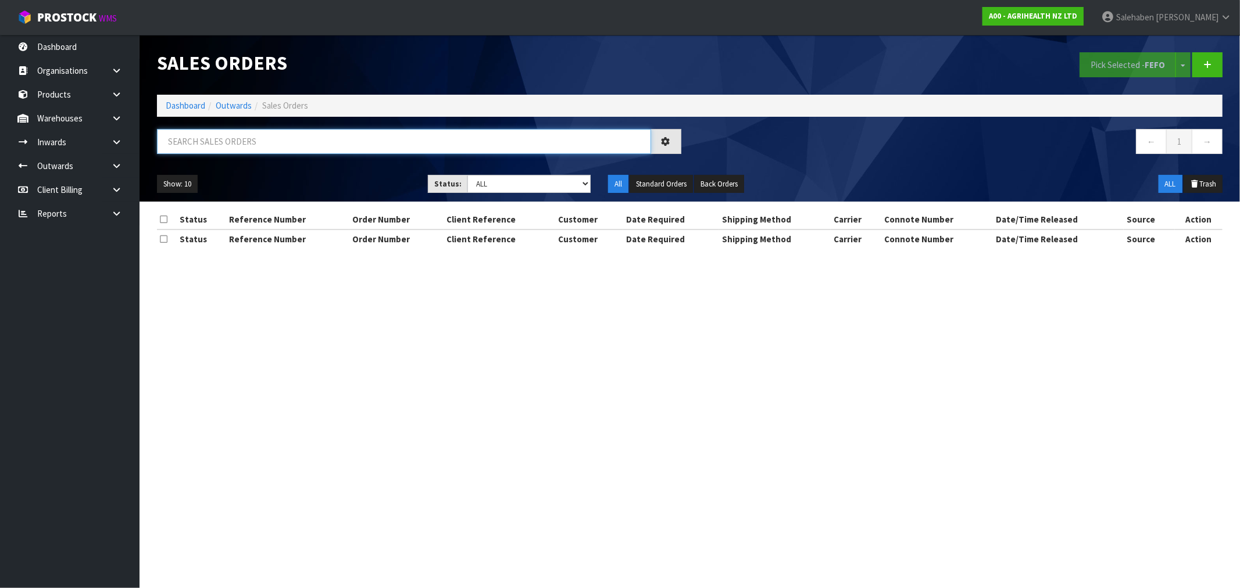
click at [169, 141] on input "text" at bounding box center [404, 141] width 494 height 25
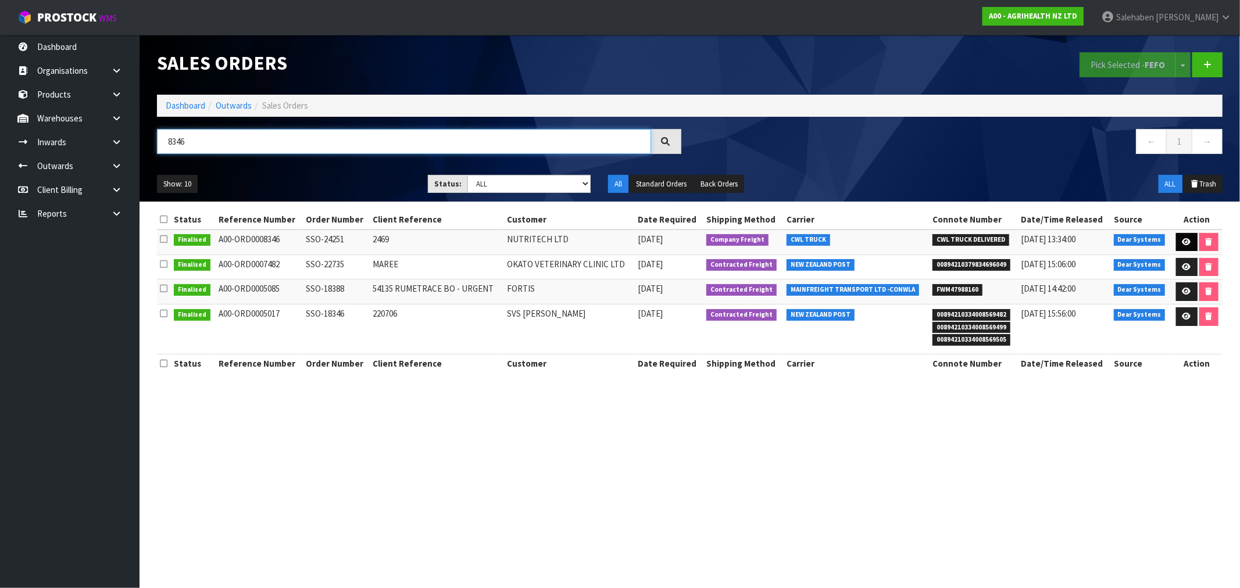
type input "8346"
click at [1183, 234] on link at bounding box center [1187, 242] width 22 height 19
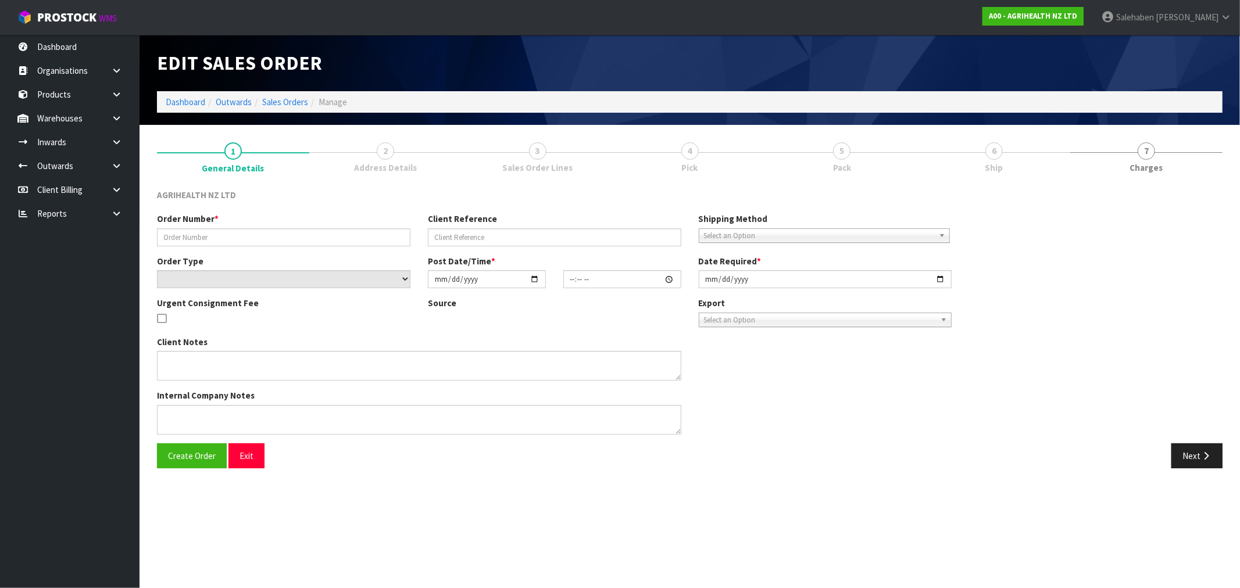
type input "SSO-24251"
type input "2469"
select select "number:0"
type input "2025-08-22"
type input "10:55:56.000"
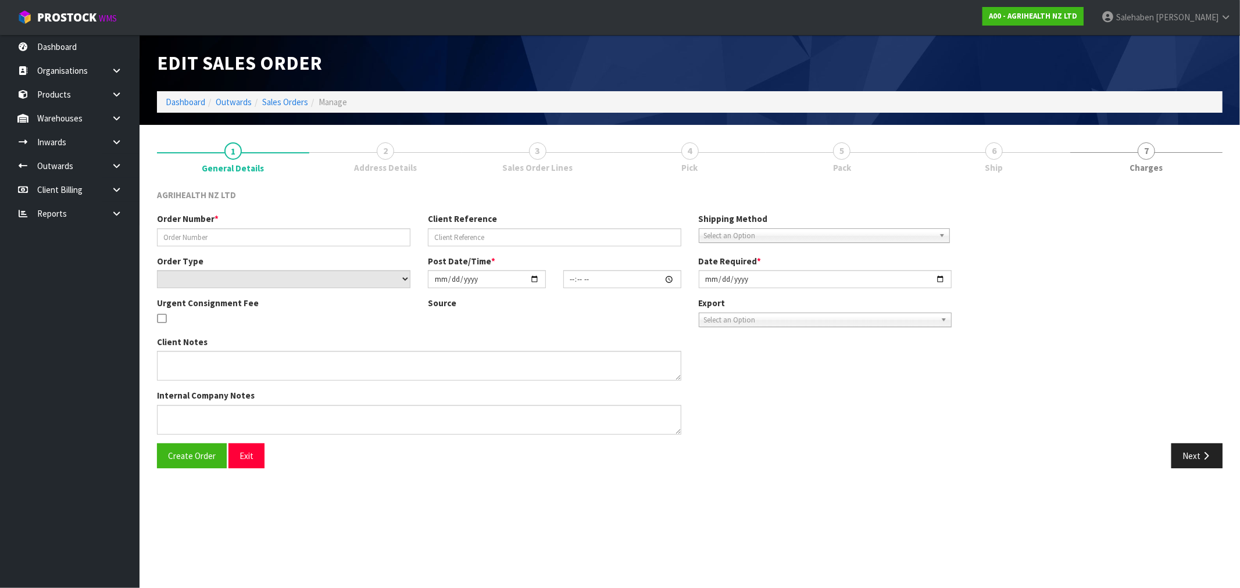
type input "2025-08-22"
type textarea "SHIP BY: FREIGHT , DELIEVRY BY MONDAY"
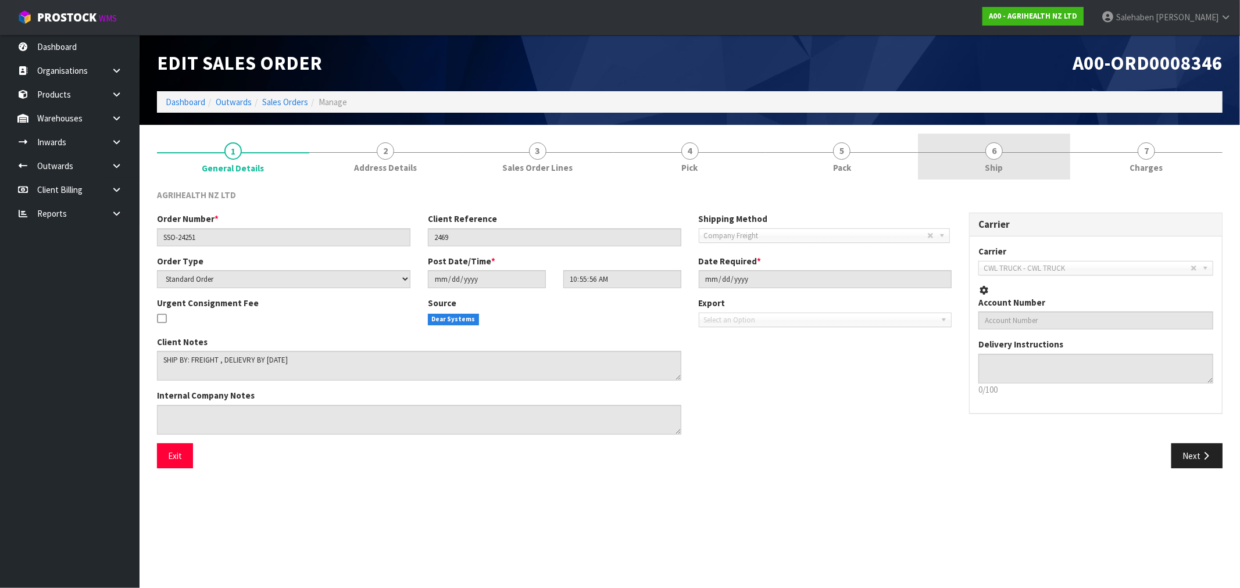
click at [992, 167] on span "Ship" at bounding box center [994, 168] width 18 height 12
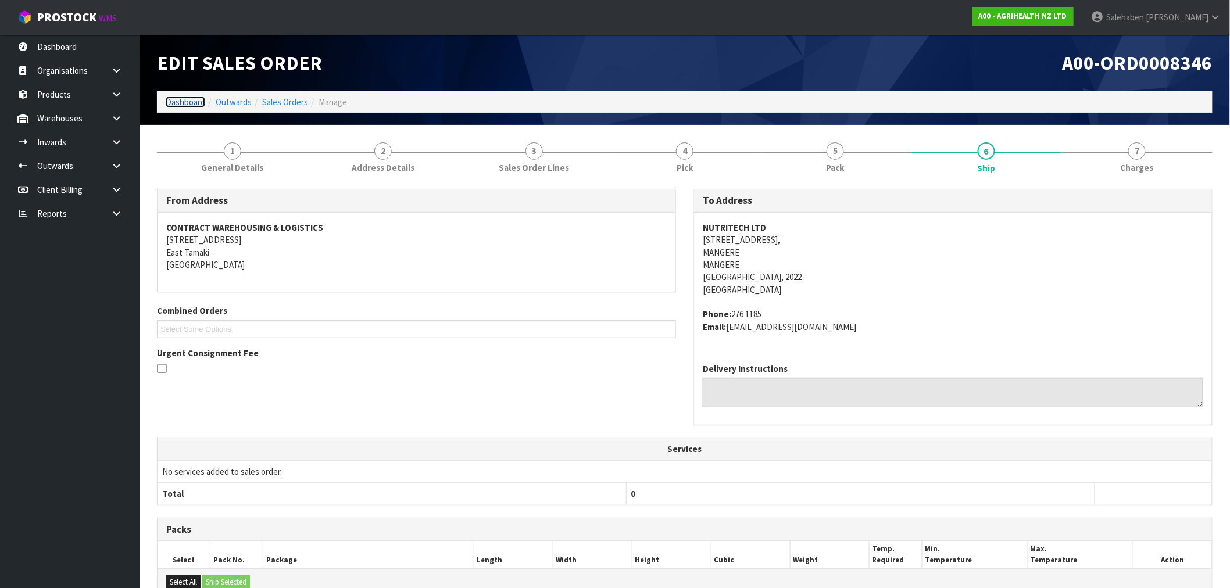
click at [180, 102] on link "Dashboard" at bounding box center [186, 102] width 40 height 11
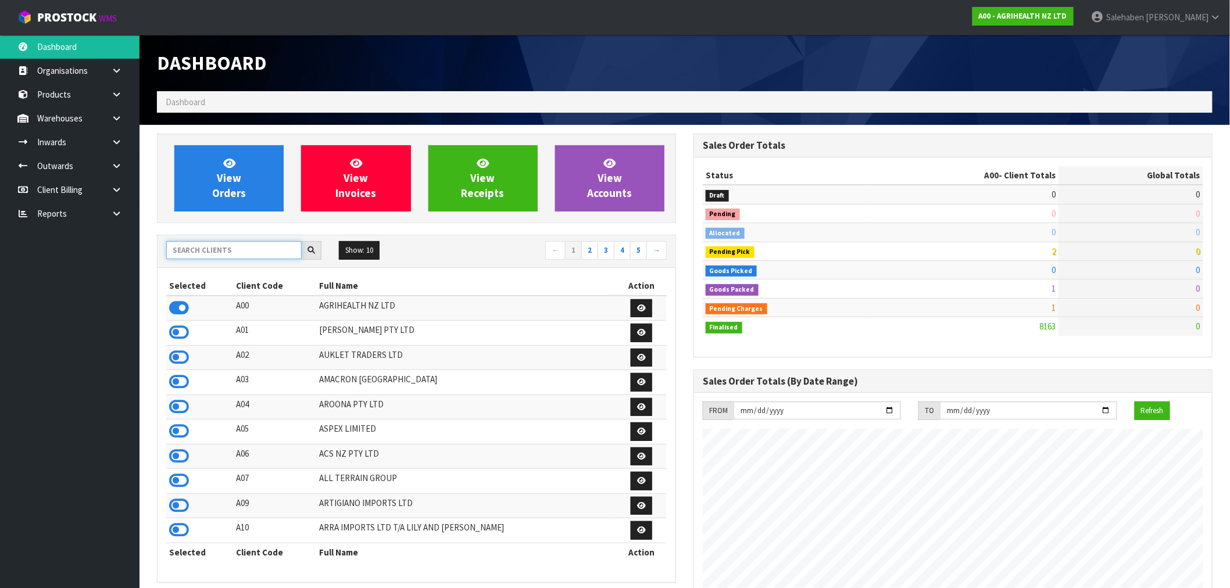
click at [216, 248] on input "text" at bounding box center [233, 250] width 135 height 18
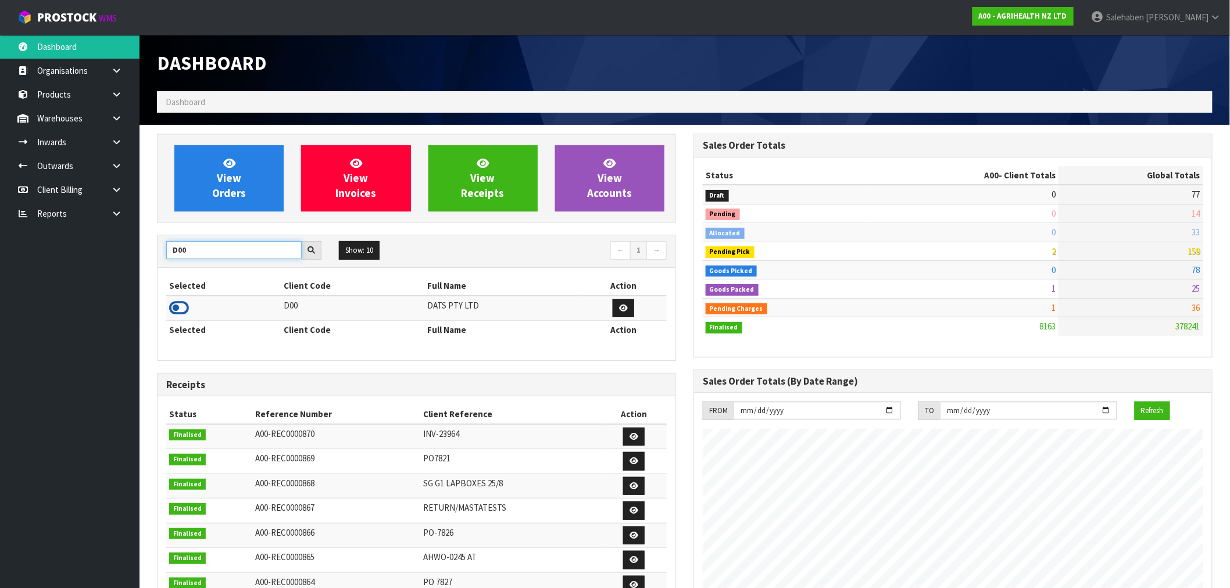
type input "D00"
click at [173, 309] on icon at bounding box center [179, 307] width 20 height 17
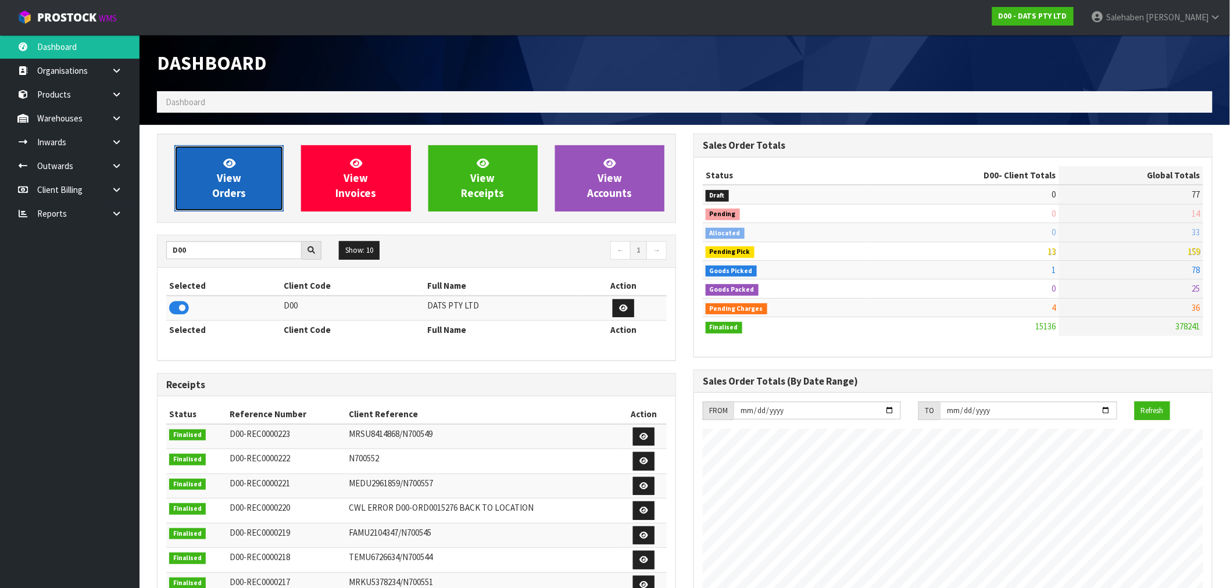
click at [242, 167] on link "View Orders" at bounding box center [228, 178] width 109 height 66
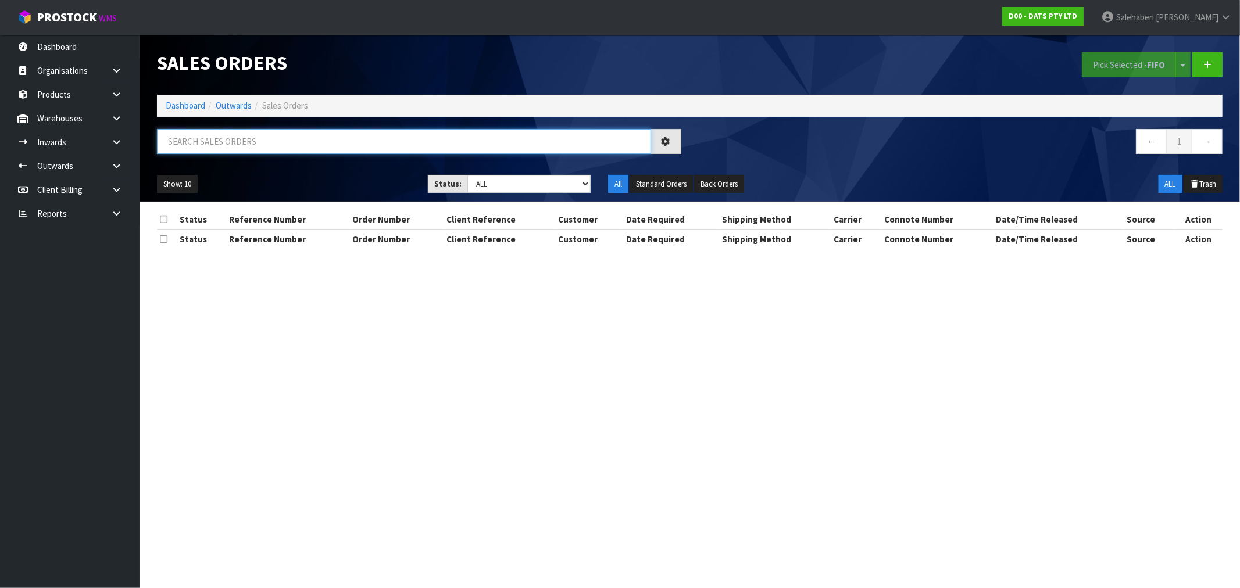
click at [207, 142] on input "text" at bounding box center [404, 141] width 494 height 25
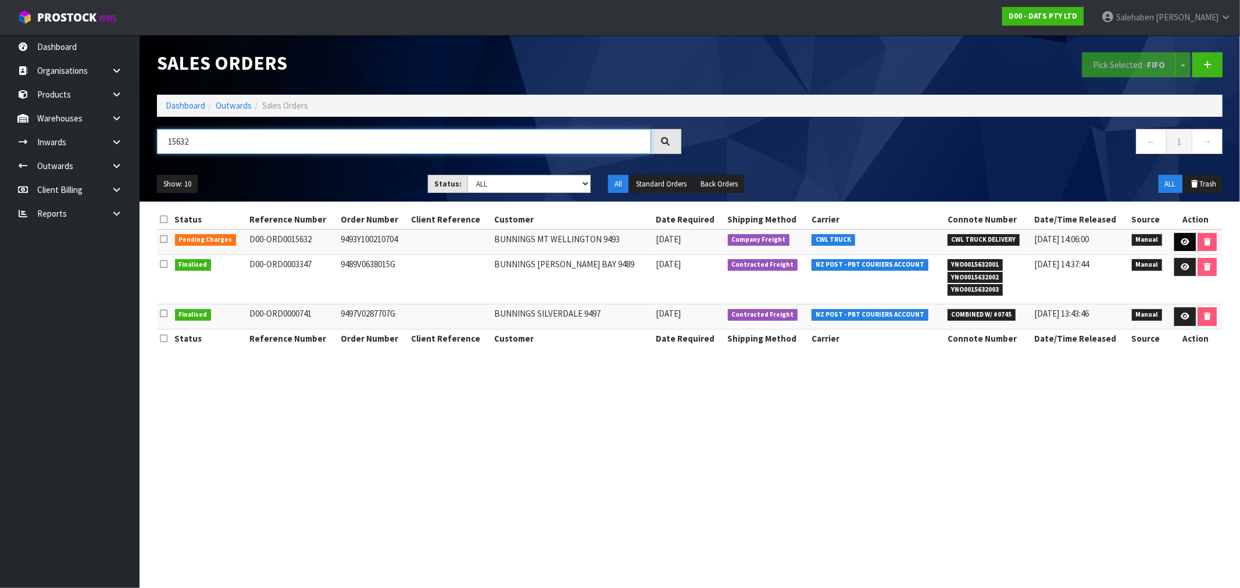
type input "15632"
click at [1182, 237] on link at bounding box center [1185, 242] width 22 height 19
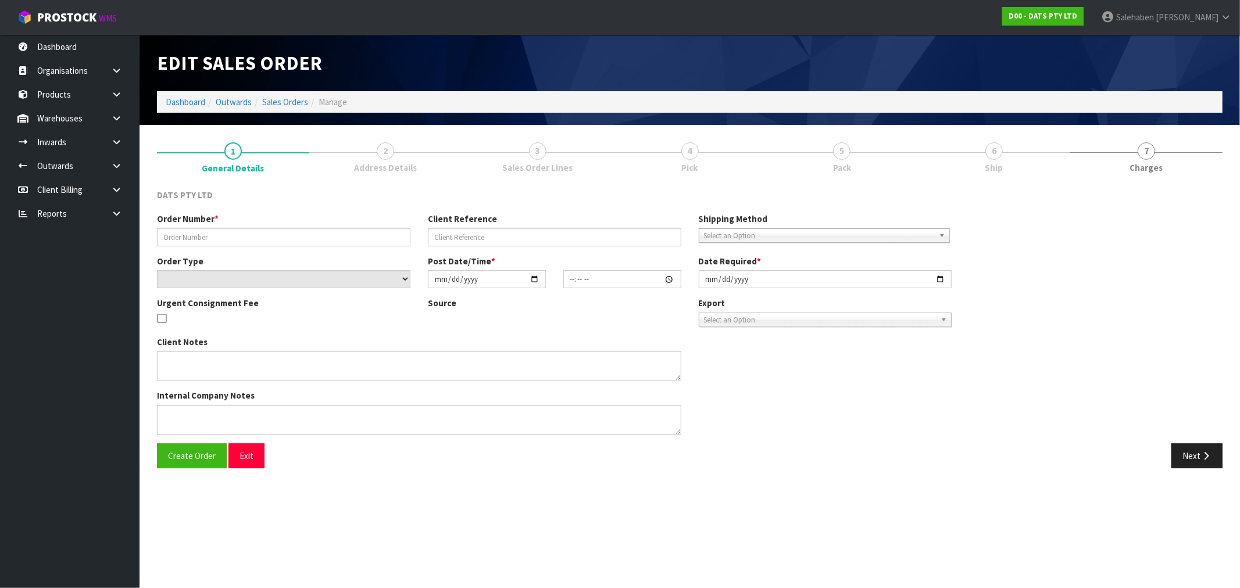
type input "9493Y100210704"
select select "number:0"
type input "2025-08-22"
type input "08:46:00.000"
type input "2025-08-22"
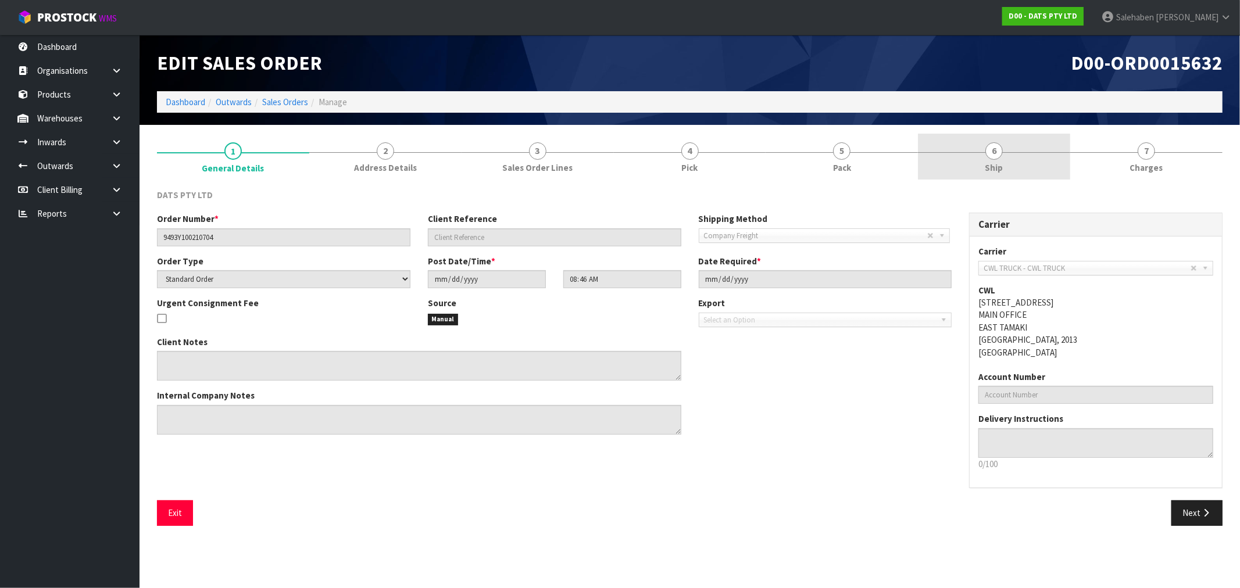
click at [996, 164] on span "Ship" at bounding box center [994, 168] width 18 height 12
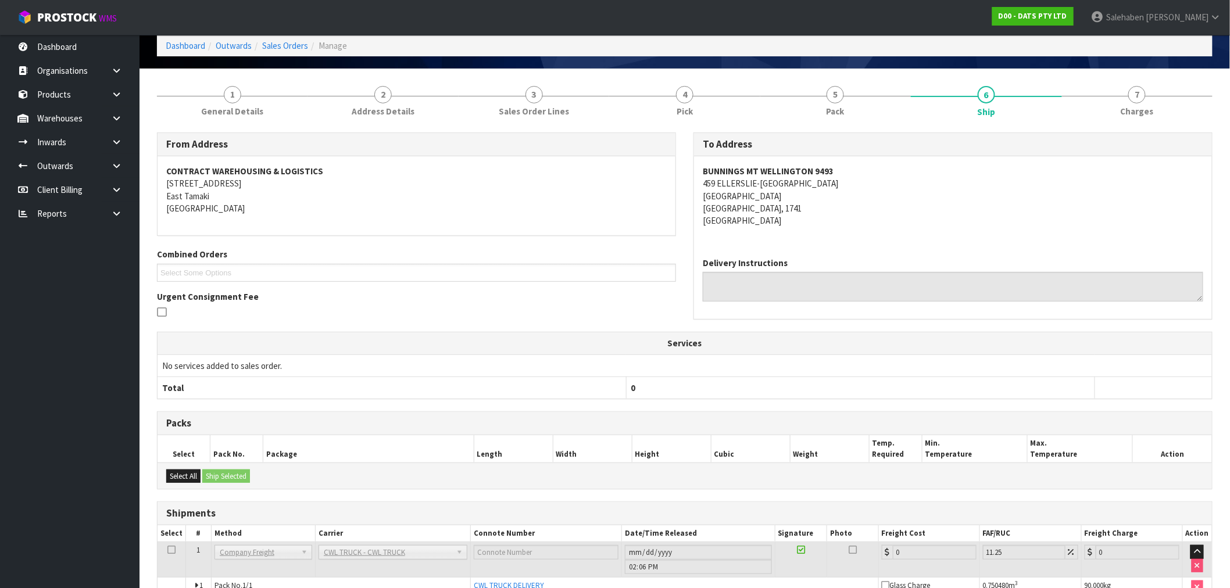
scroll to position [121, 0]
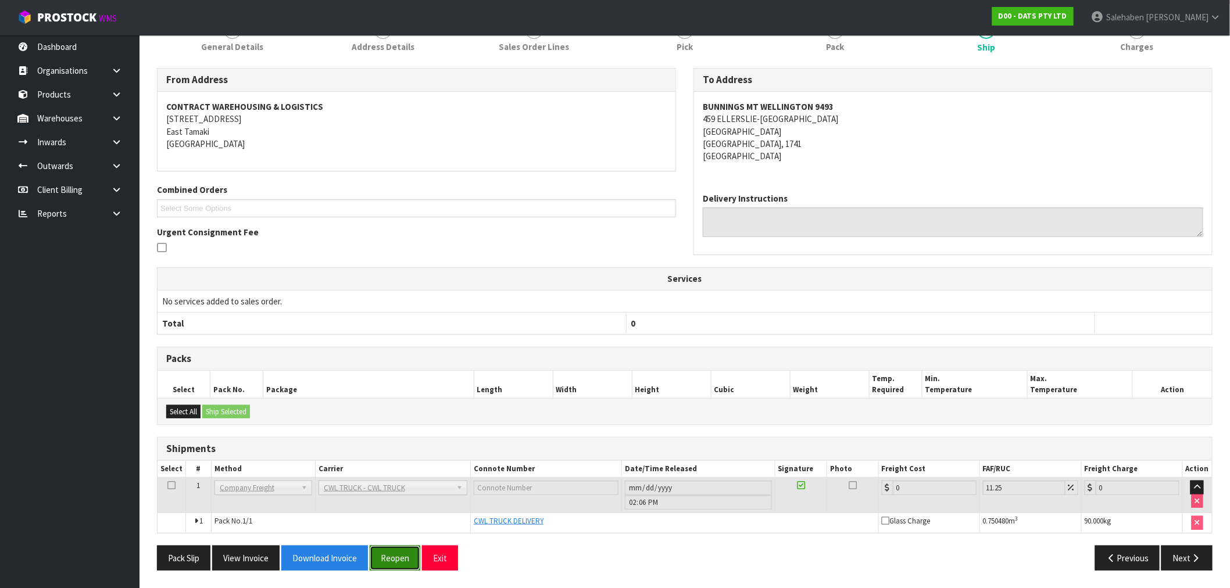
click at [410, 553] on button "Reopen" at bounding box center [395, 558] width 51 height 25
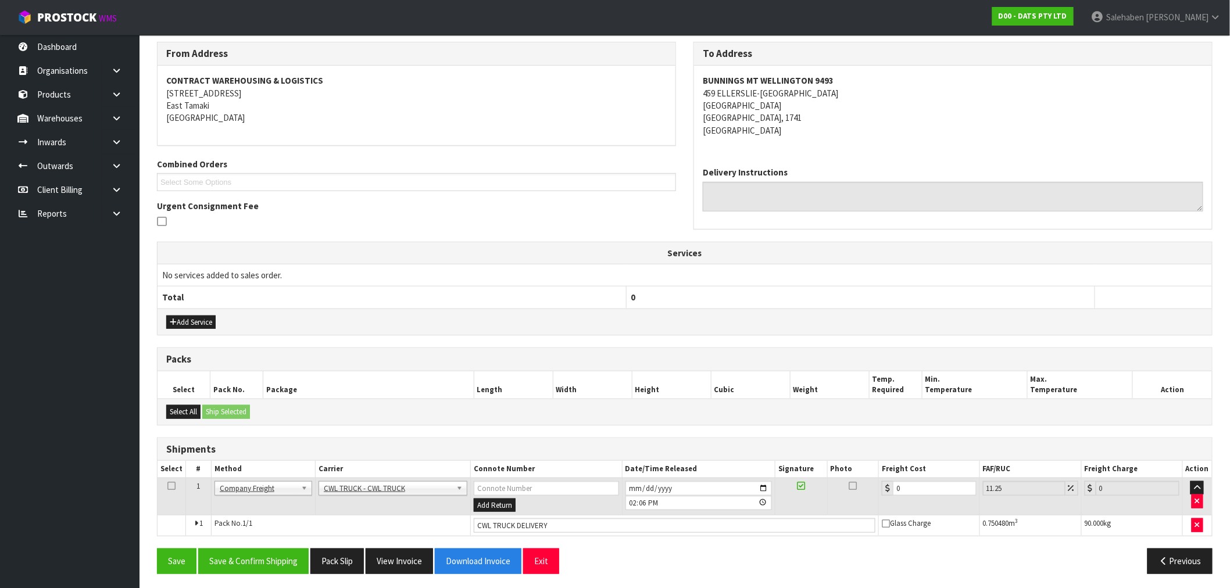
scroll to position [192, 0]
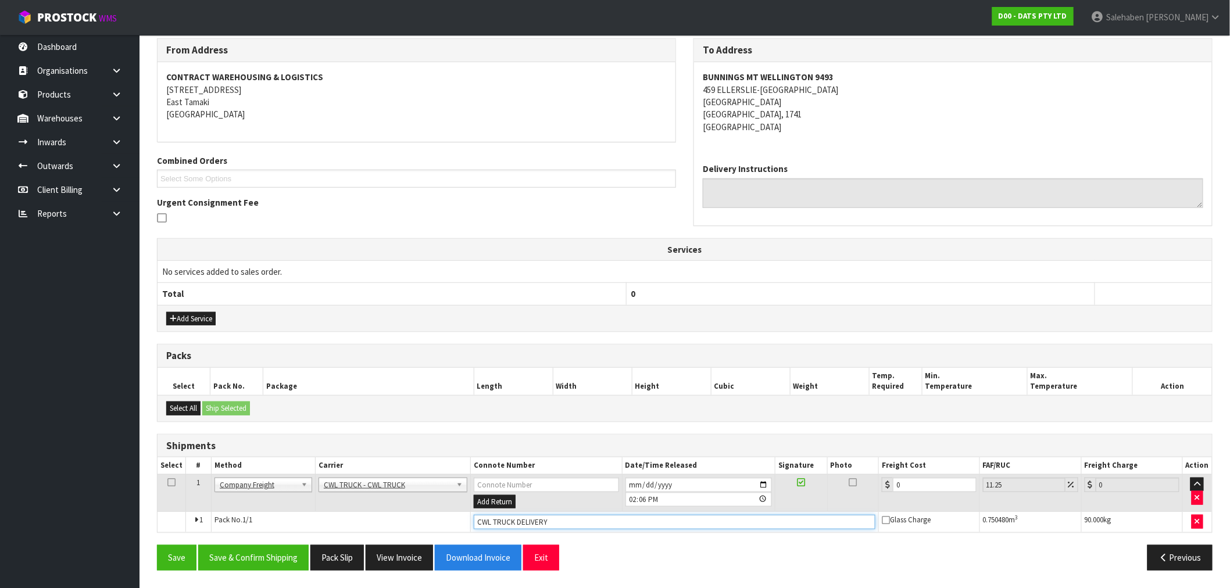
click at [571, 519] on input "CWL TRUCK DELIVERY" at bounding box center [675, 522] width 402 height 15
type input "CWL TRUCK DELIVERED"
click at [837, 508] on tr "1 Client Local Pickup Customer Local Pickup Company Freight Contracted Freight …" at bounding box center [685, 493] width 1055 height 38
type input "1"
type input "1.11"
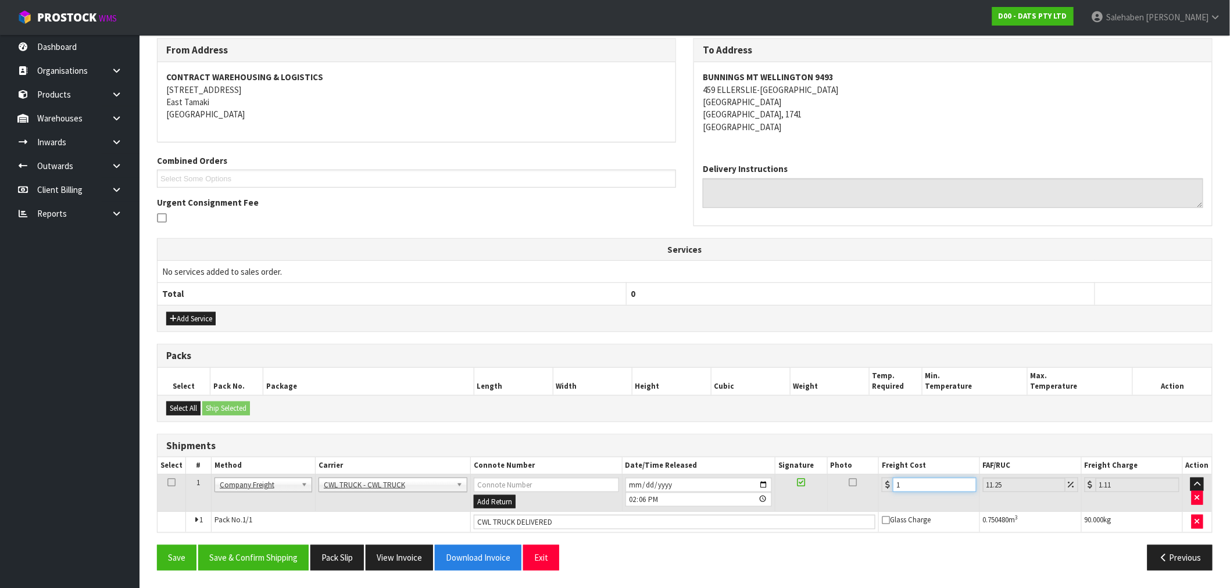
type input "17"
type input "18.91"
type input "170"
type input "189.13"
type input "170.9"
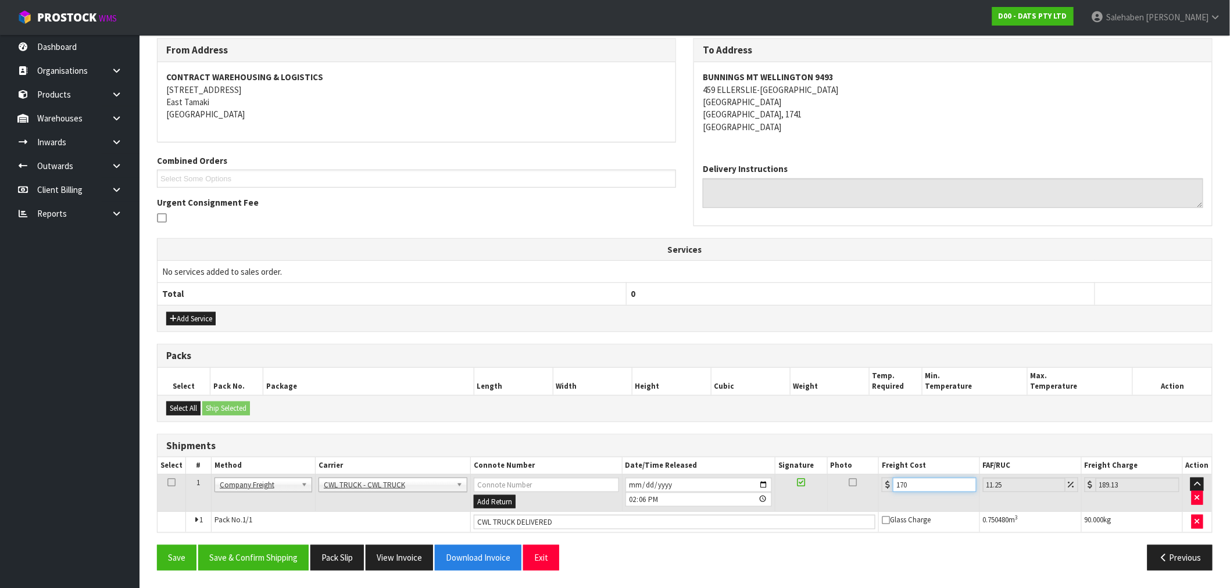
type input "190.13"
type input "170.93"
type input "190.16"
type input "170.93"
click at [277, 553] on button "Save & Confirm Shipping" at bounding box center [253, 557] width 110 height 25
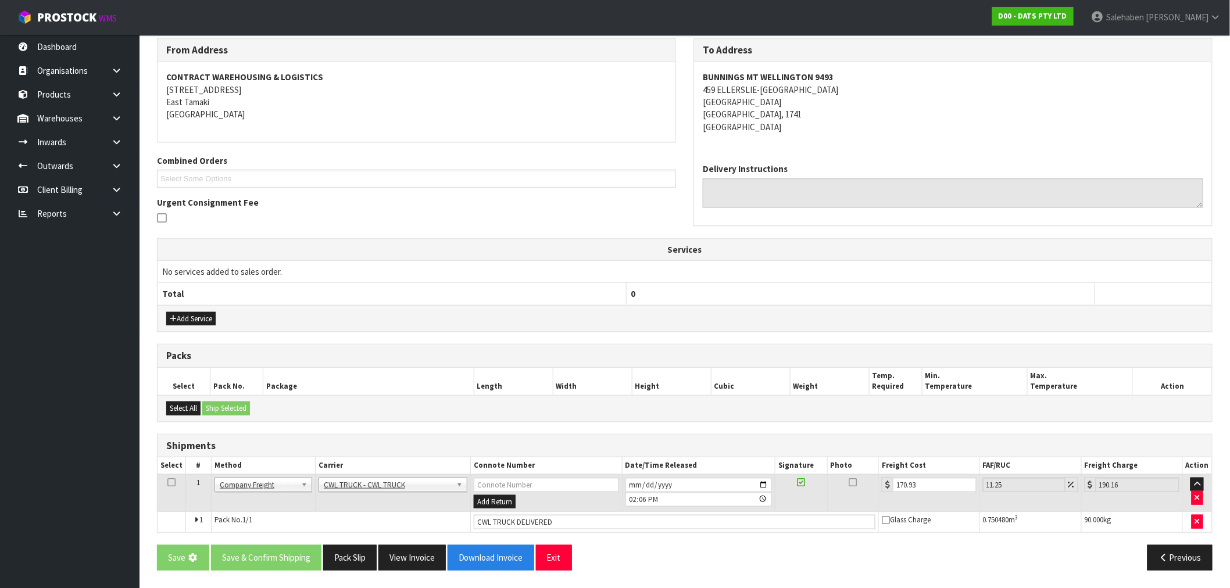
scroll to position [0, 0]
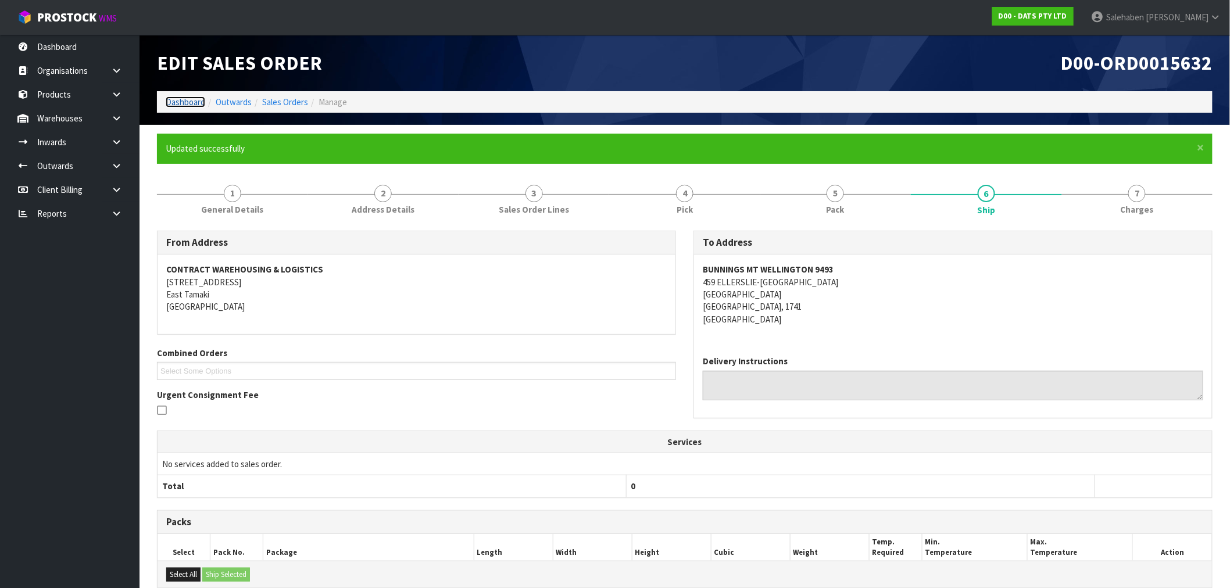
click at [188, 102] on link "Dashboard" at bounding box center [186, 102] width 40 height 11
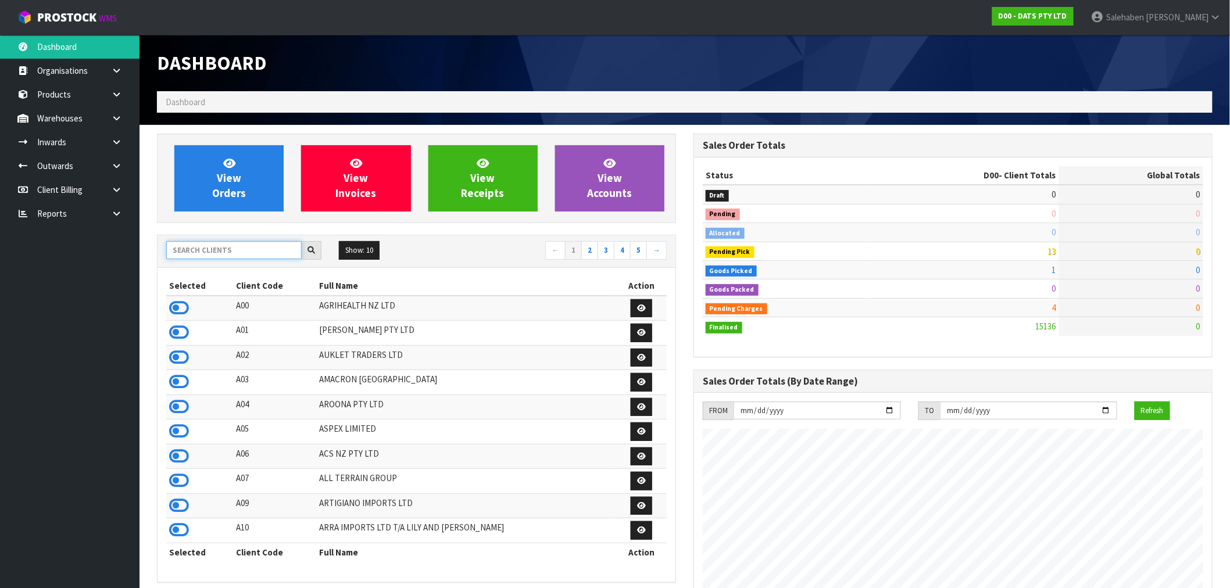
click at [185, 252] on input "text" at bounding box center [233, 250] width 135 height 18
type input "D"
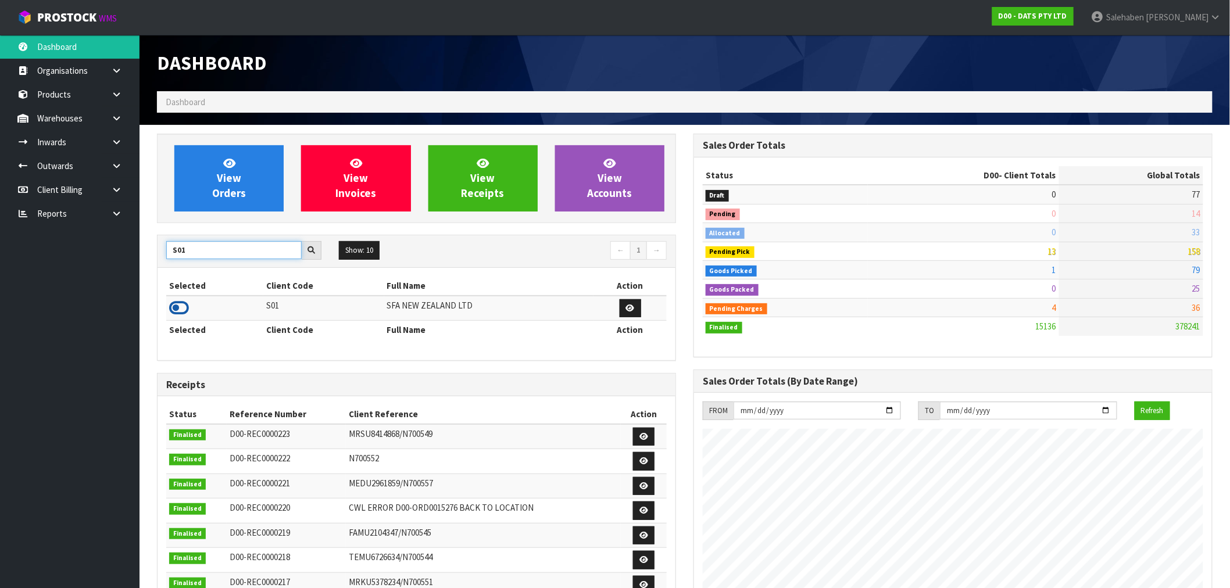
type input "S01"
click at [184, 310] on icon at bounding box center [179, 307] width 20 height 17
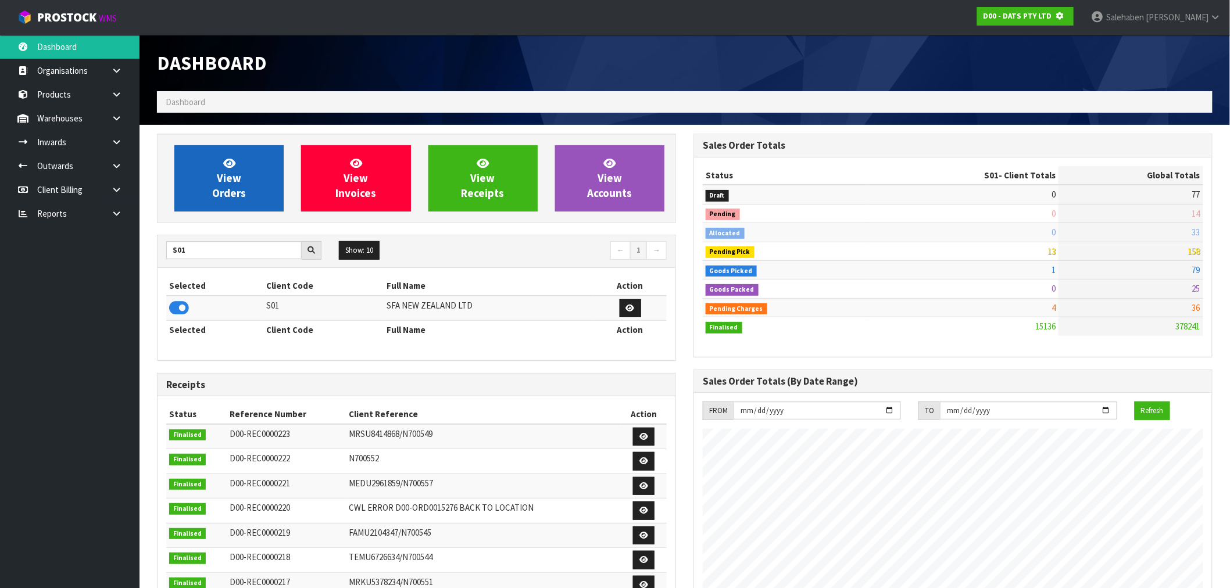
scroll to position [725, 537]
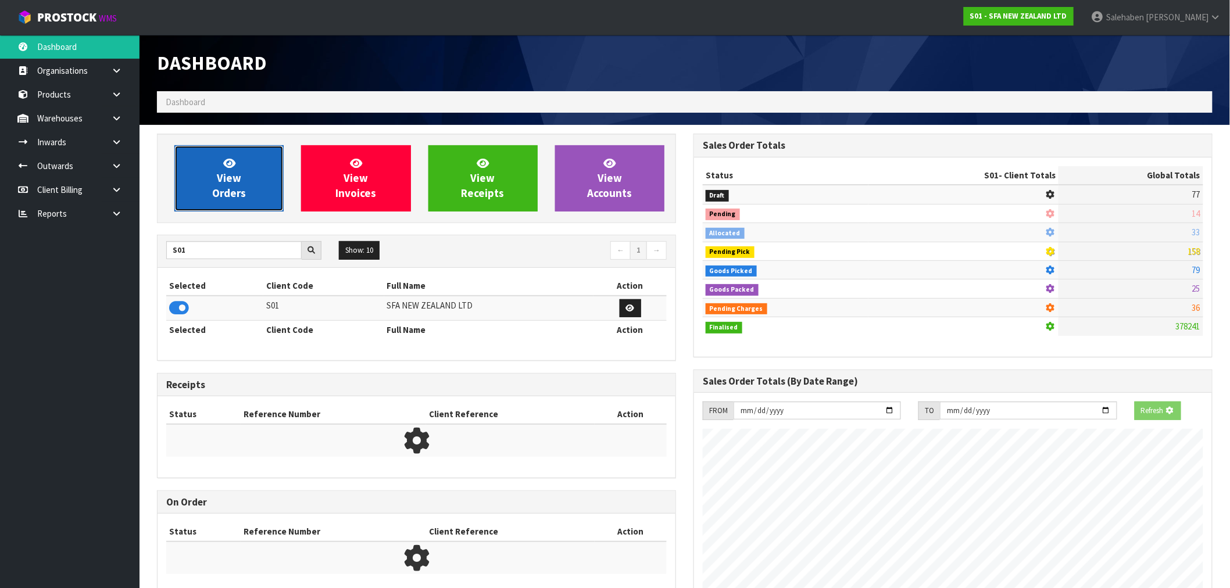
click at [201, 178] on link "View Orders" at bounding box center [228, 178] width 109 height 66
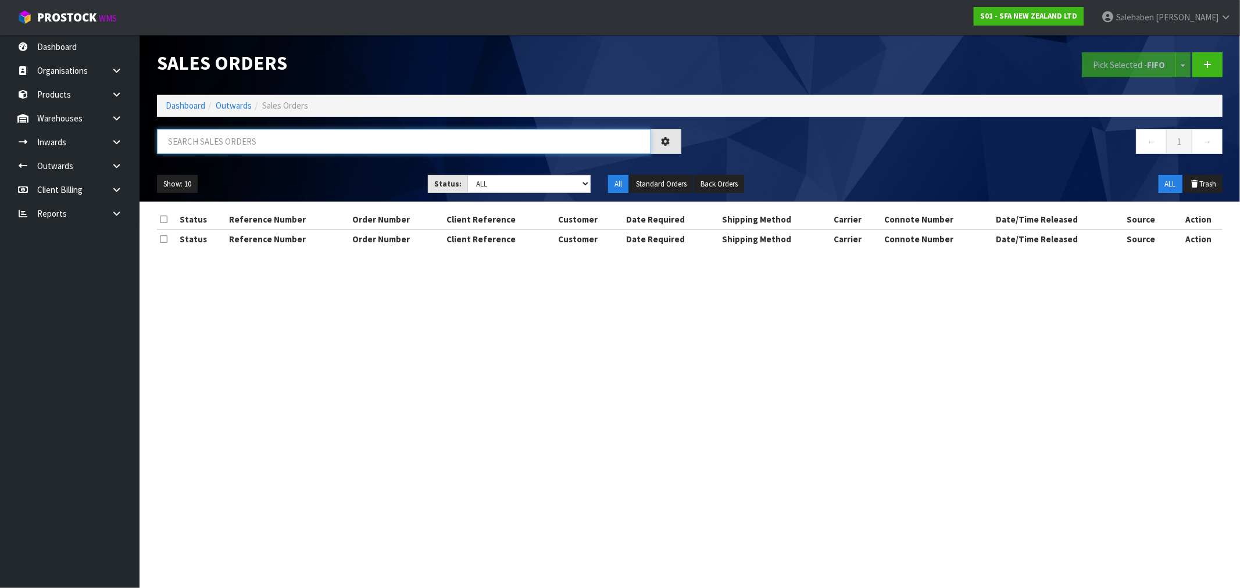
click at [215, 147] on input "text" at bounding box center [404, 141] width 494 height 25
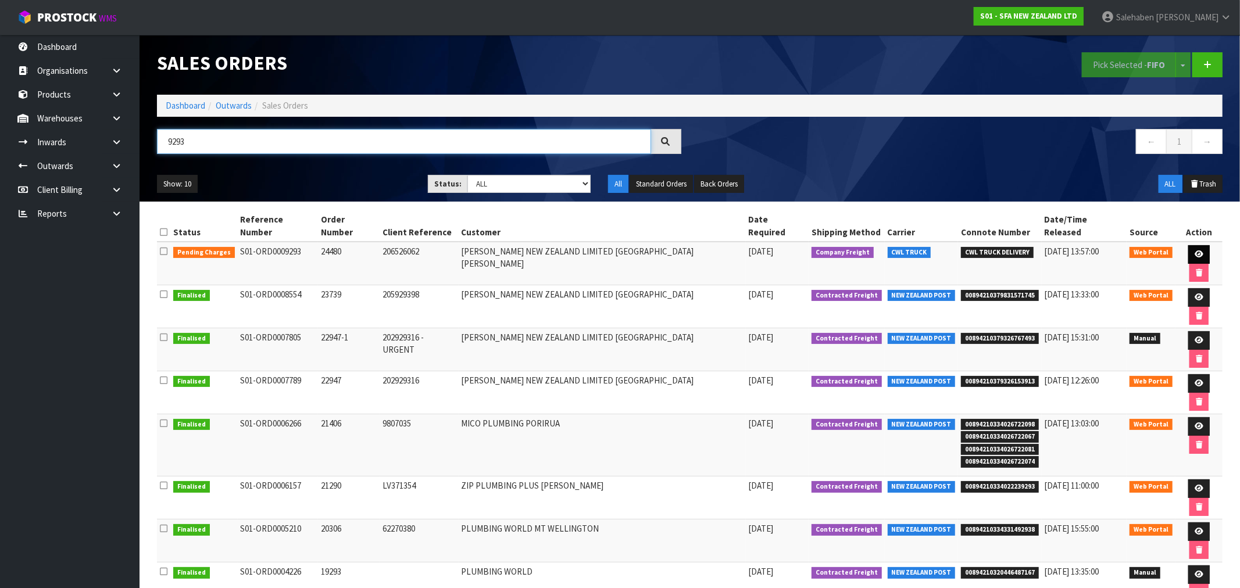
type input "9293"
click at [1195, 251] on icon at bounding box center [1199, 255] width 9 height 8
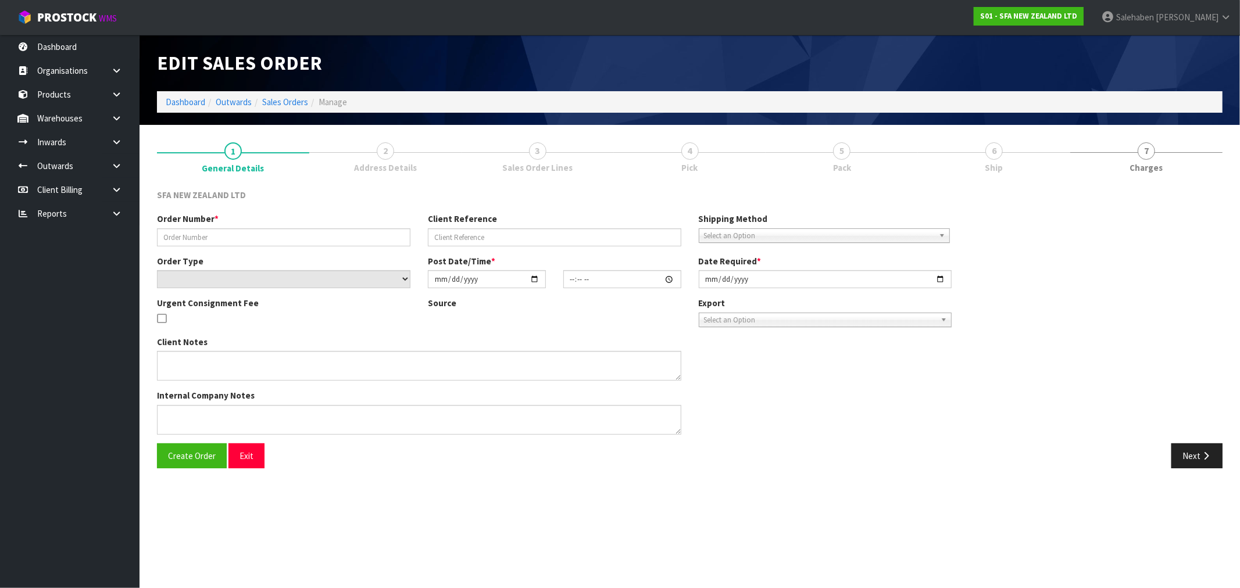
type input "24480"
type input "206526062"
select select "number:0"
type input "2025-08-22"
type input "09:48:00.000"
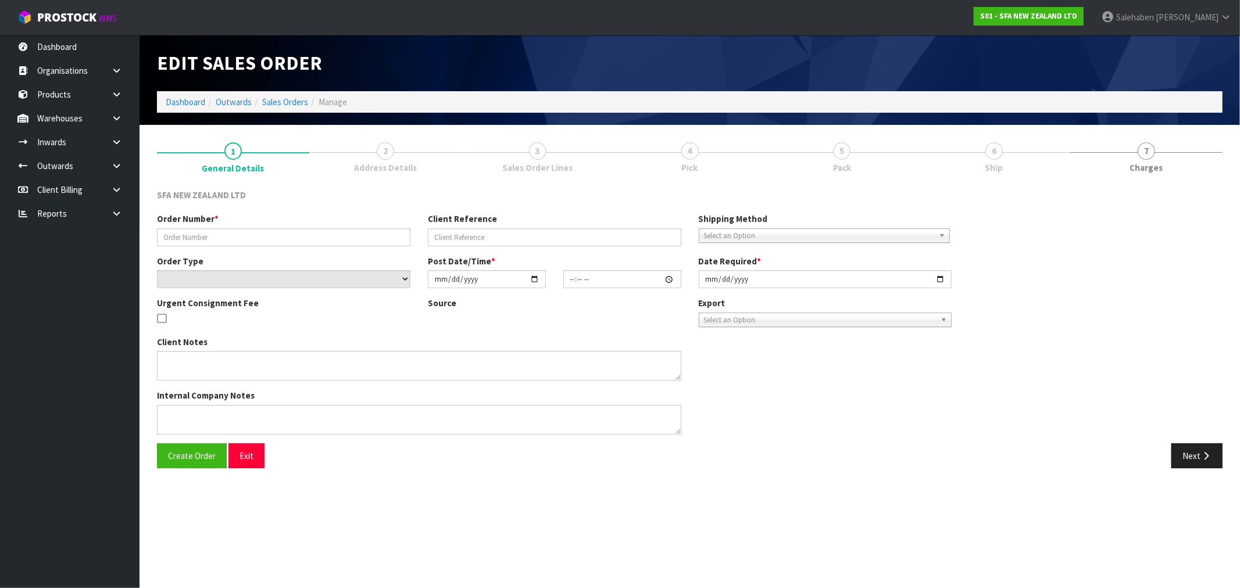
type input "2025-08-22"
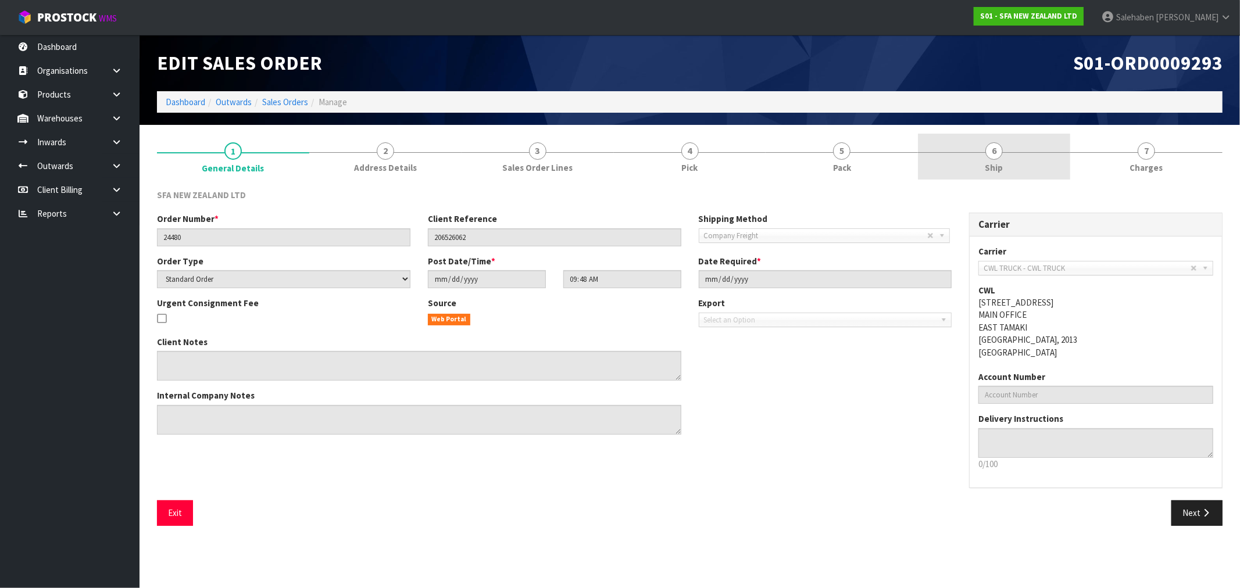
click at [984, 163] on link "6 Ship" at bounding box center [994, 157] width 152 height 46
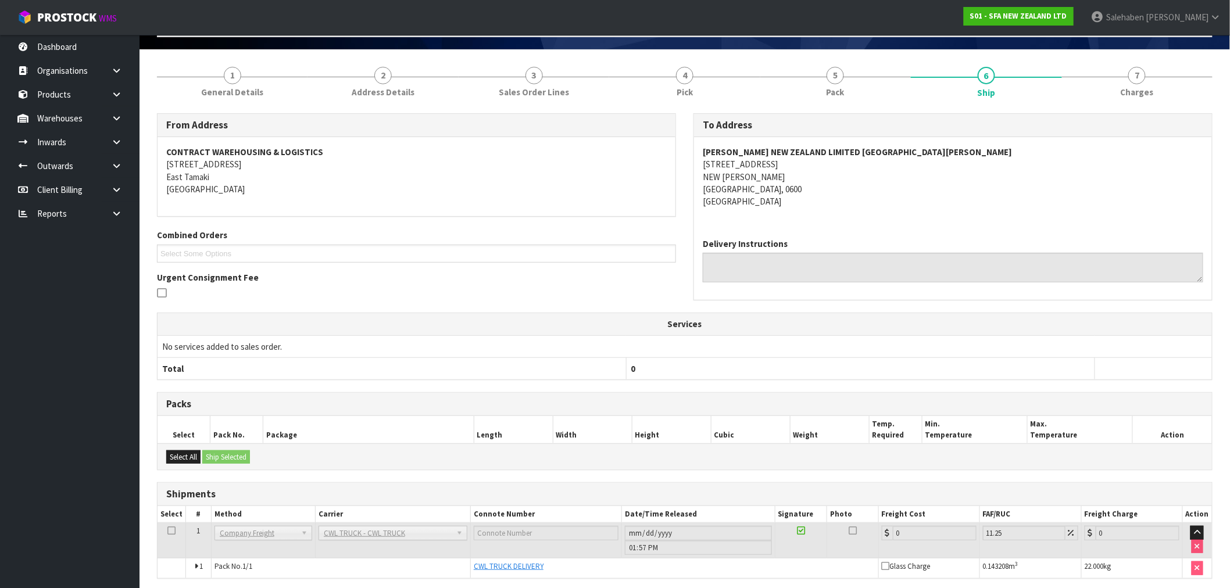
scroll to position [121, 0]
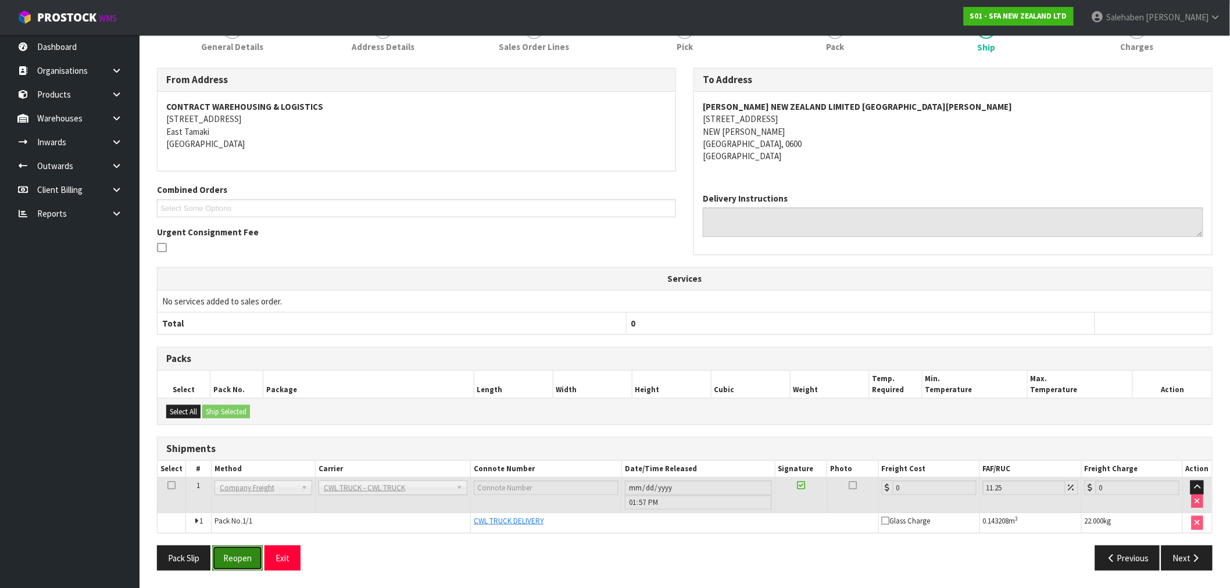
click at [239, 552] on button "Reopen" at bounding box center [237, 558] width 51 height 25
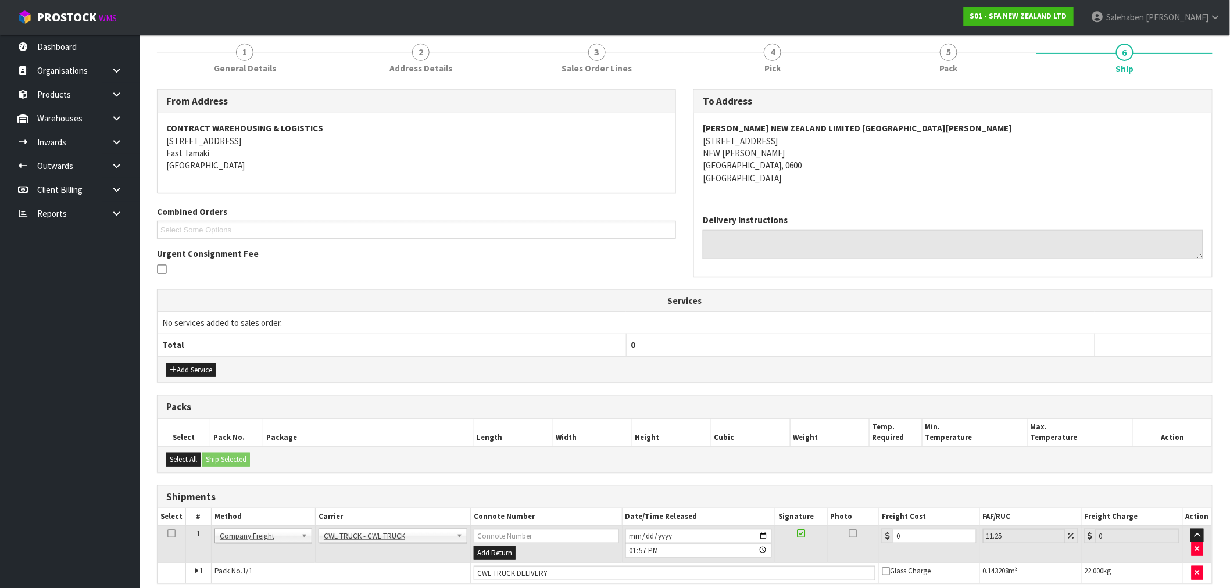
scroll to position [192, 0]
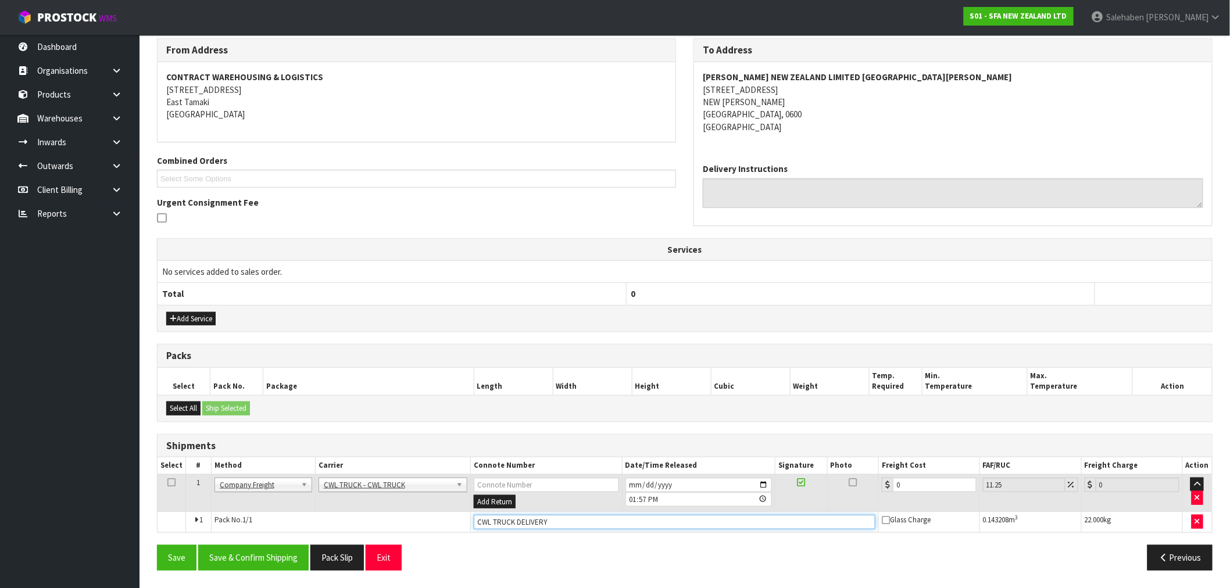
click at [569, 520] on input "CWL TRUCK DELIVERY" at bounding box center [675, 522] width 402 height 15
type input "CWL TRUCK DELIVERED"
drag, startPoint x: 902, startPoint y: 486, endPoint x: 841, endPoint y: 513, distance: 66.3
click at [860, 503] on tr "1 Client Local Pickup Customer Local Pickup Company Freight Contracted Freight …" at bounding box center [685, 493] width 1055 height 38
type input "5"
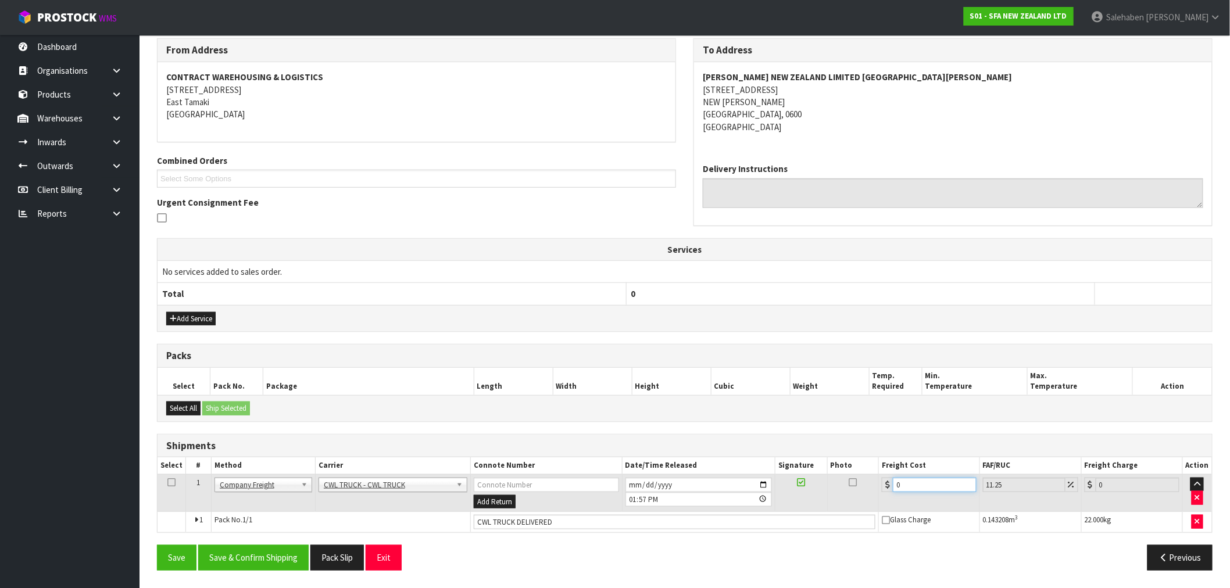
type input "5.56"
type input "52"
type input "57.85"
type input "52.2"
type input "58.07"
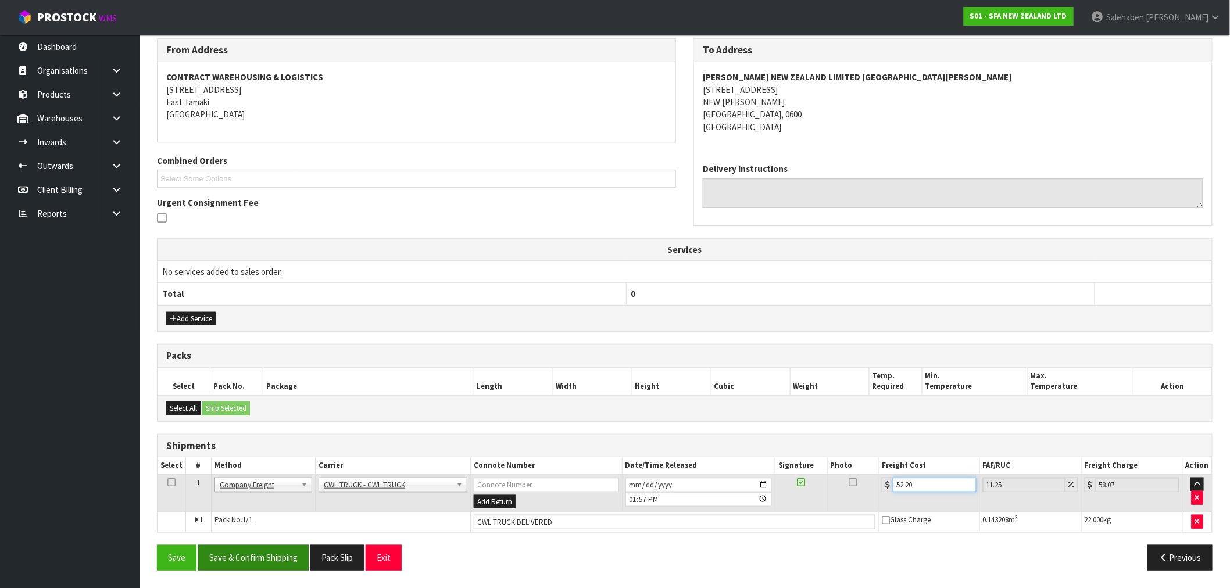
type input "52.20"
click at [255, 560] on button "Save & Confirm Shipping" at bounding box center [253, 557] width 110 height 25
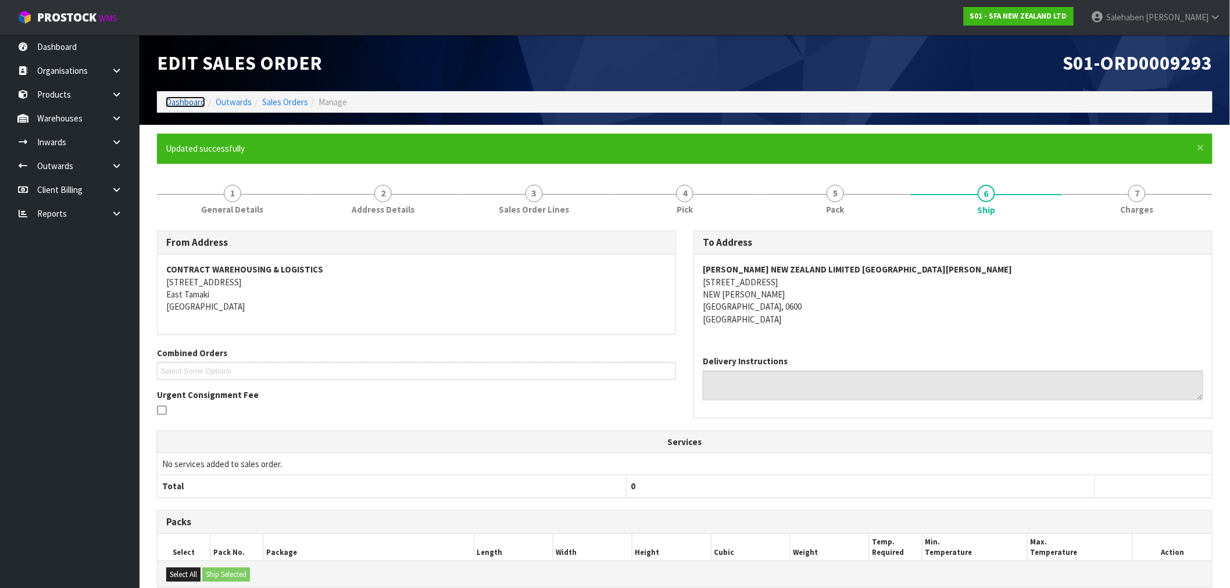
click at [177, 100] on link "Dashboard" at bounding box center [186, 102] width 40 height 11
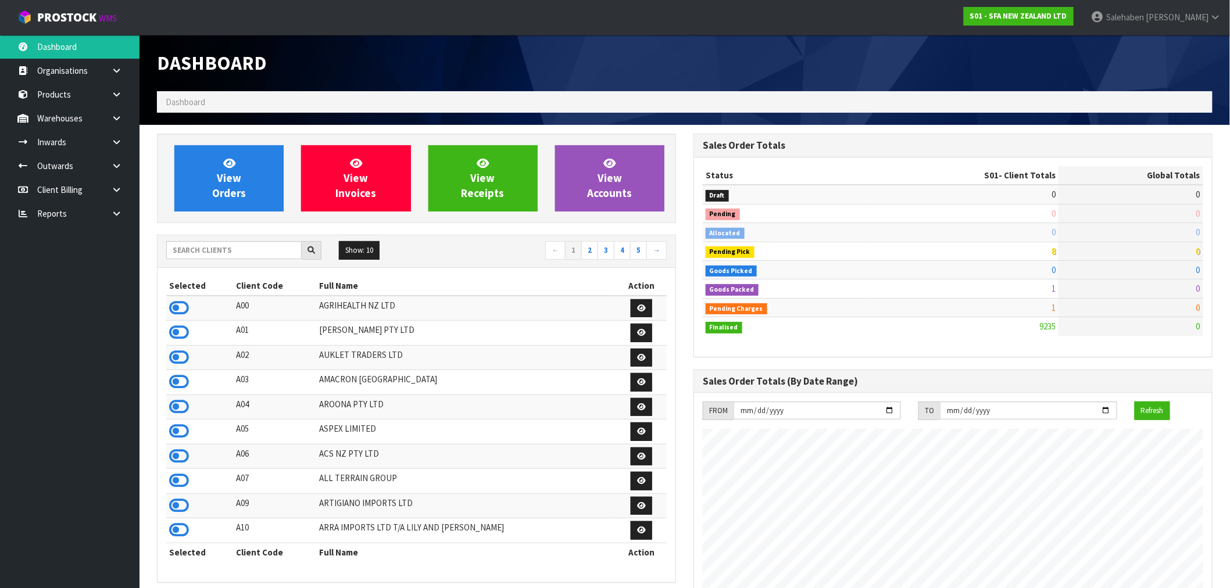
scroll to position [881, 537]
click at [183, 235] on div "Show: 10 5 10 25 50 ← 1 2 3 4 5 →" at bounding box center [417, 251] width 518 height 33
click at [184, 241] on input "text" at bounding box center [233, 250] width 135 height 18
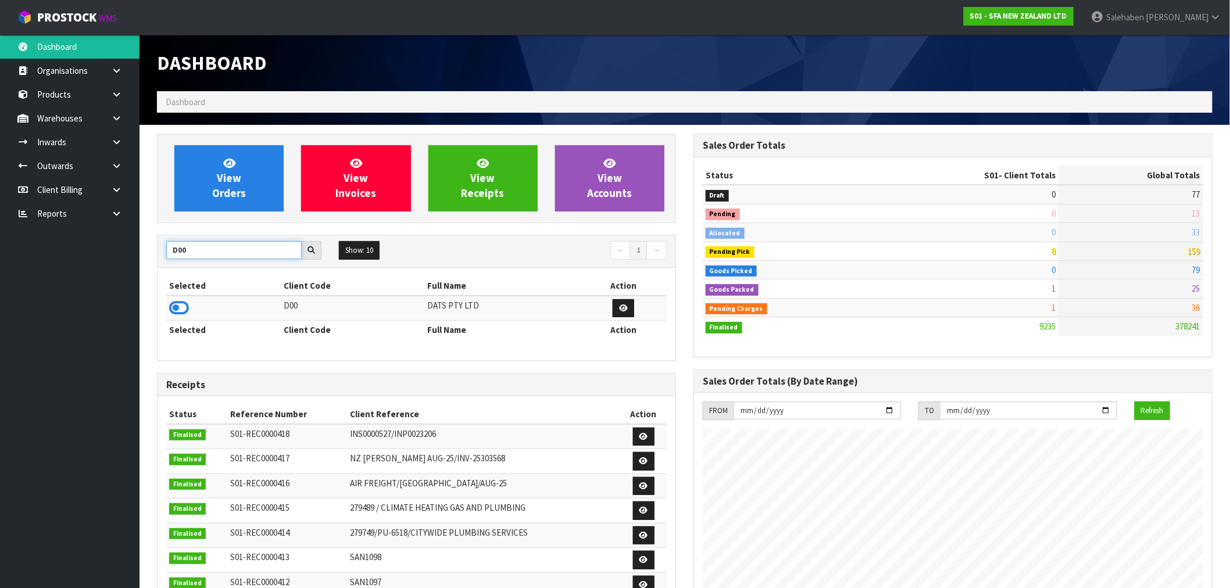
type input "D00"
click at [173, 305] on icon at bounding box center [179, 307] width 20 height 17
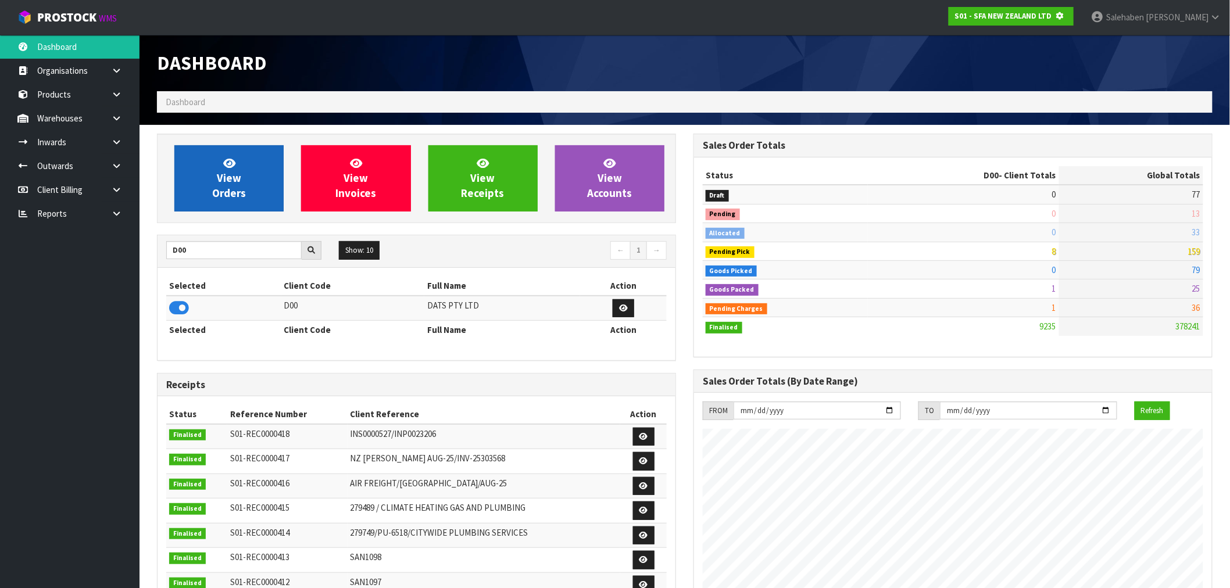
scroll to position [580624, 580812]
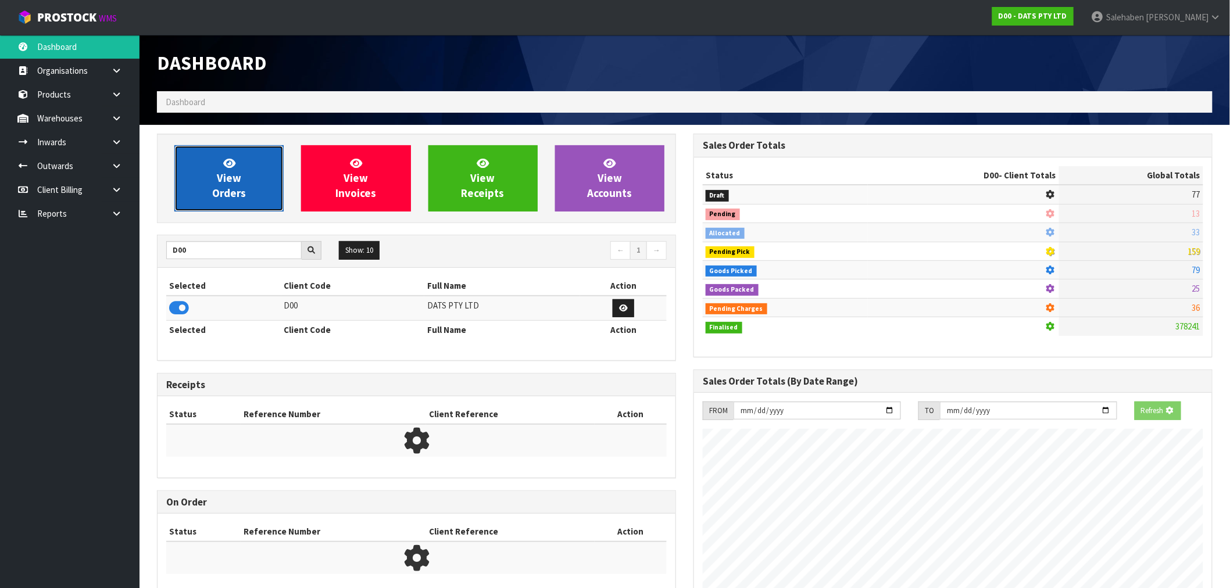
click at [217, 207] on link "View Orders" at bounding box center [228, 178] width 109 height 66
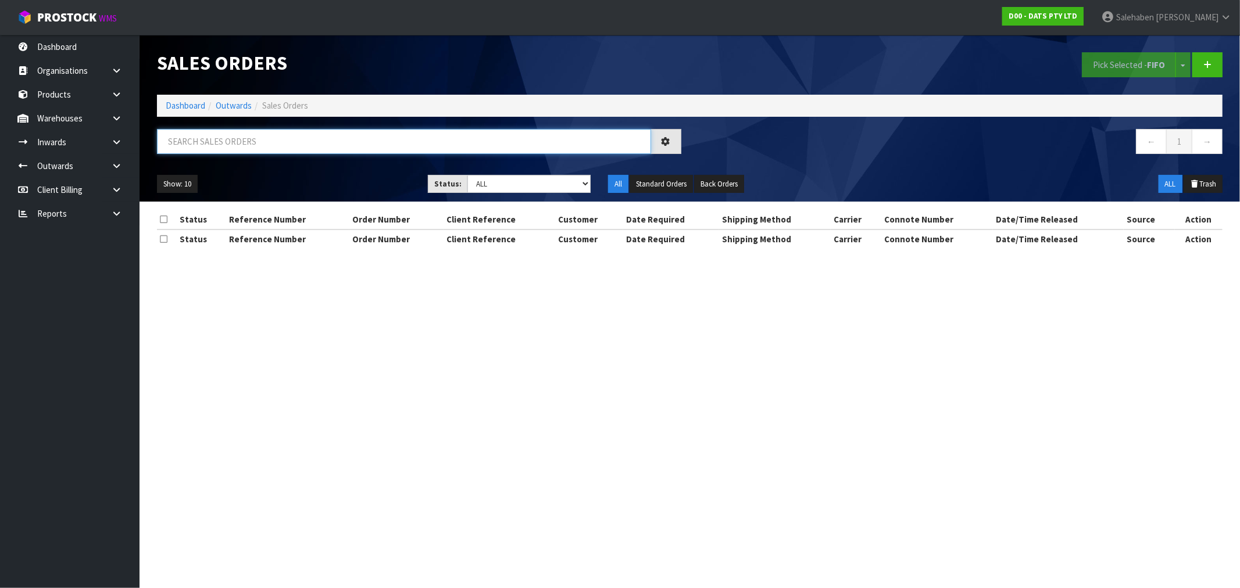
click at [213, 146] on input "text" at bounding box center [404, 141] width 494 height 25
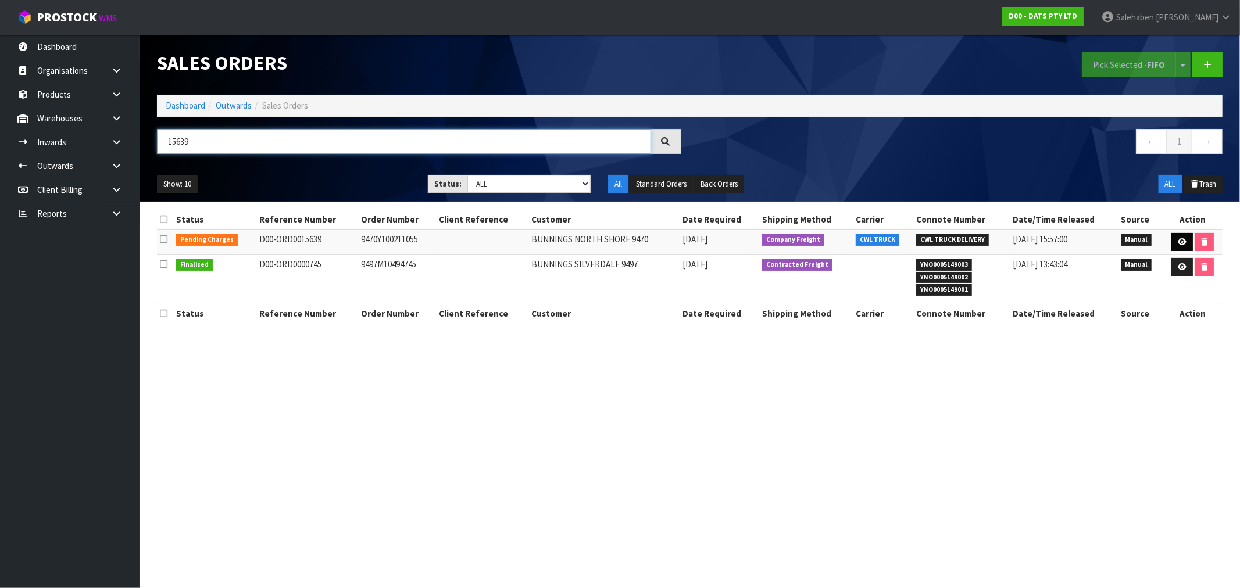
type input "15639"
click at [1181, 238] on icon at bounding box center [1182, 242] width 9 height 8
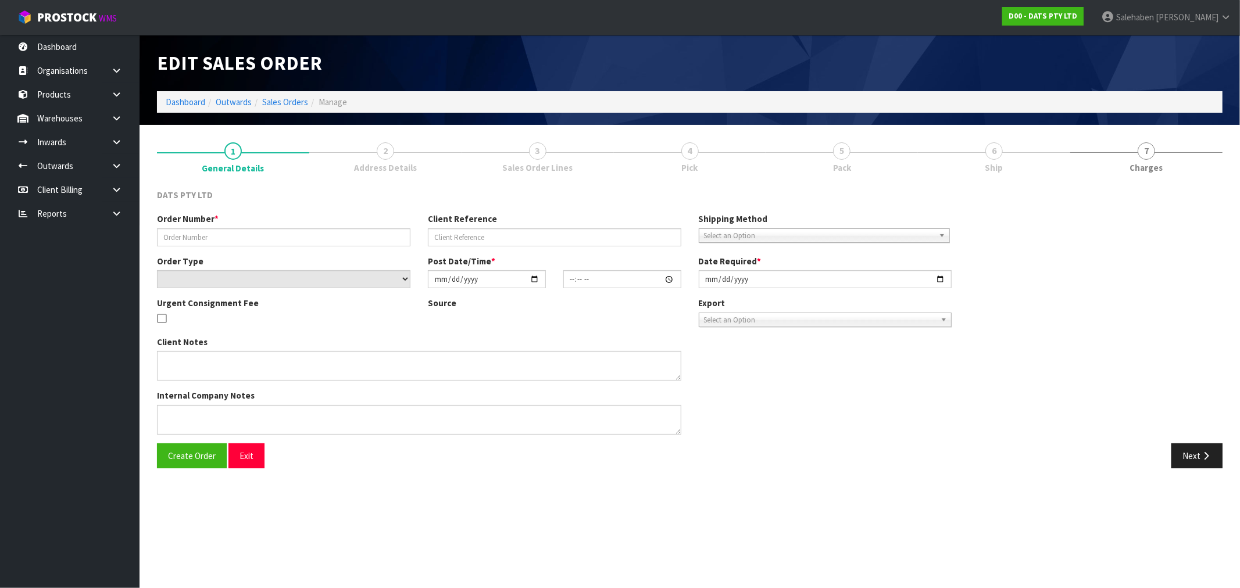
type input "9470Y100211055"
select select "number:0"
type input "2025-08-22"
type input "13:59:00.000"
type input "2025-08-25"
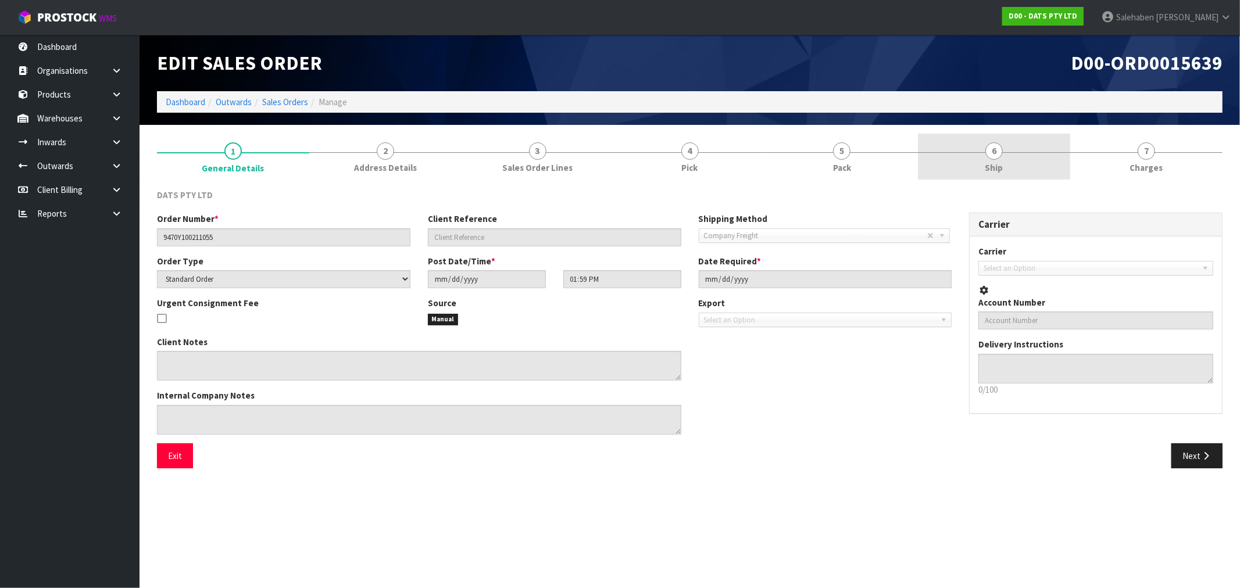
click at [995, 170] on span "Ship" at bounding box center [994, 168] width 18 height 12
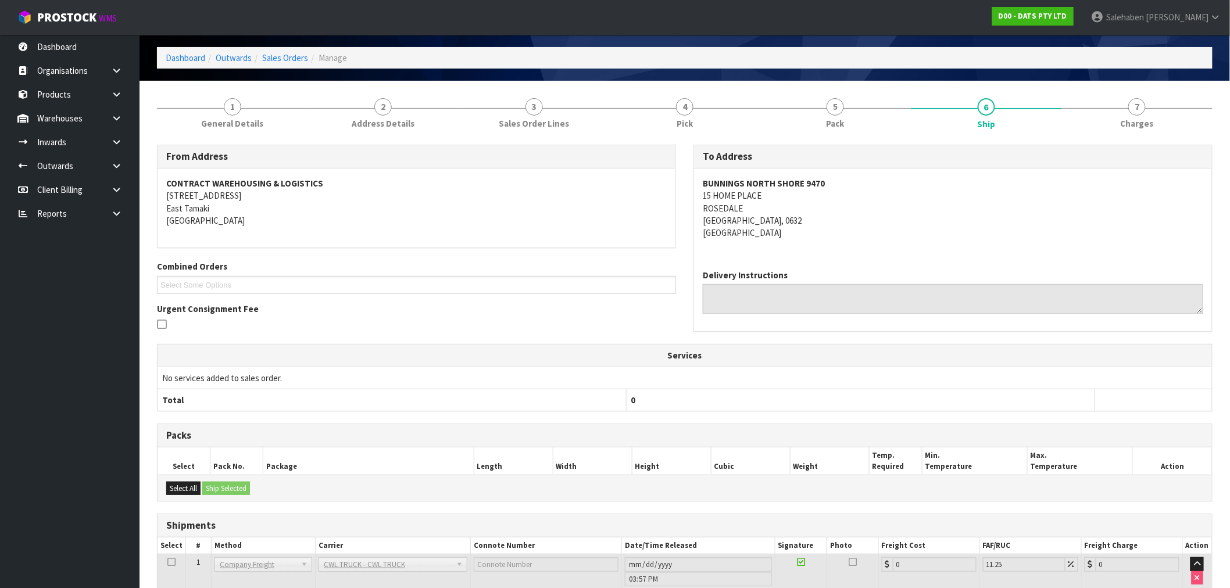
scroll to position [121, 0]
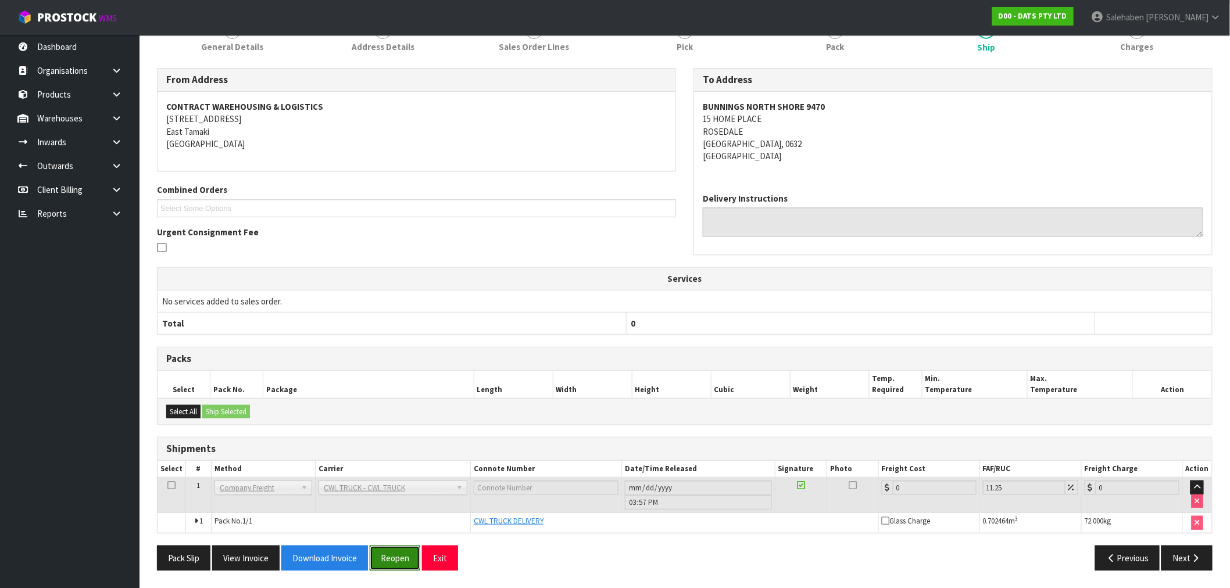
click at [396, 558] on button "Reopen" at bounding box center [395, 558] width 51 height 25
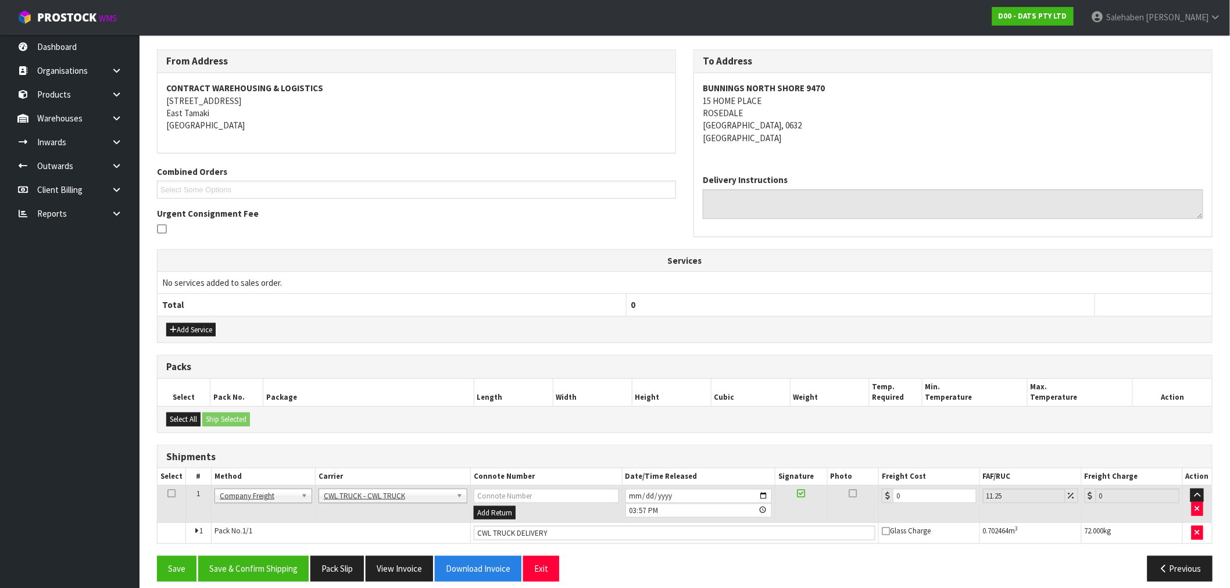
scroll to position [192, 0]
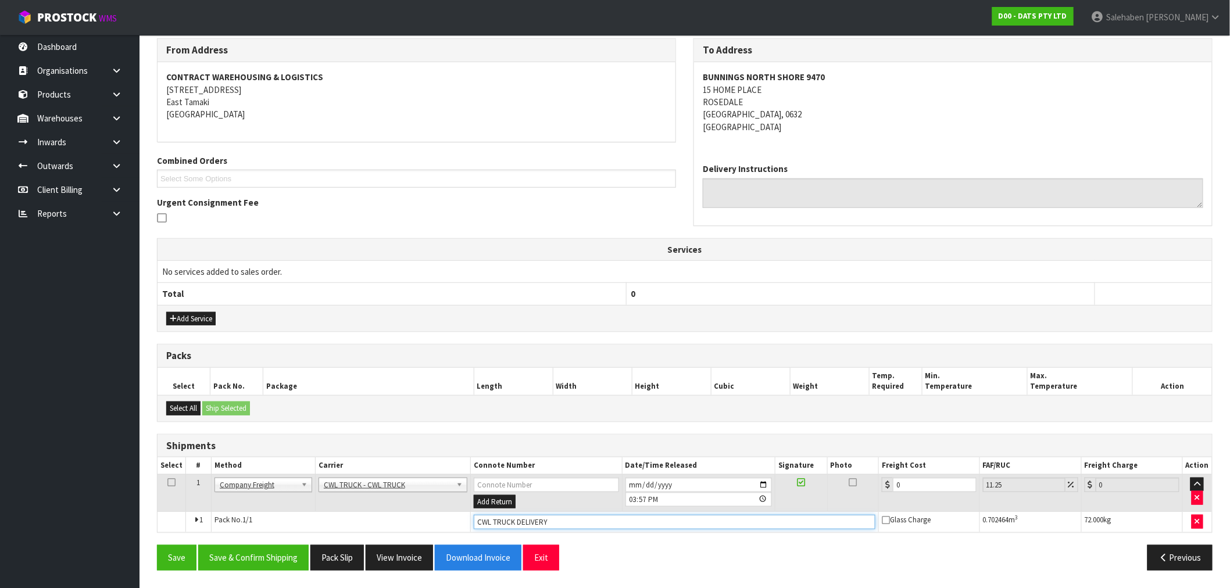
click at [553, 521] on input "CWL TRUCK DELIVERY" at bounding box center [675, 522] width 402 height 15
type input "CWL TRUCK DELIVERED"
drag, startPoint x: 899, startPoint y: 484, endPoint x: 892, endPoint y: 491, distance: 9.9
click at [892, 491] on div "0" at bounding box center [929, 485] width 95 height 15
type input "8"
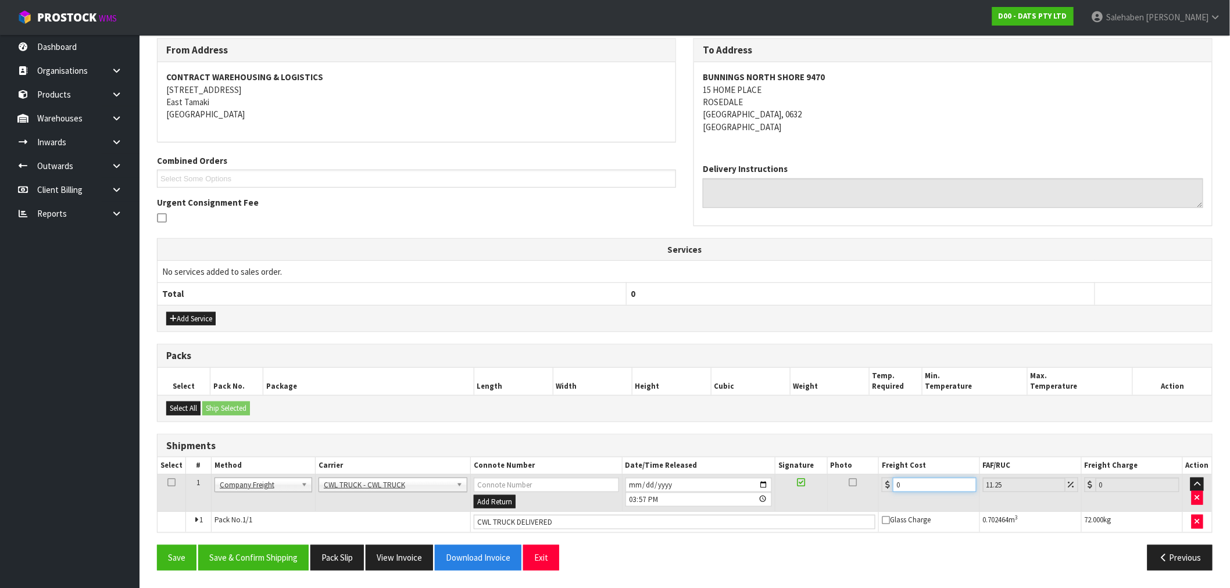
type input "8.9"
type input "81"
type input "90.11"
type input "81.5"
type input "90.67"
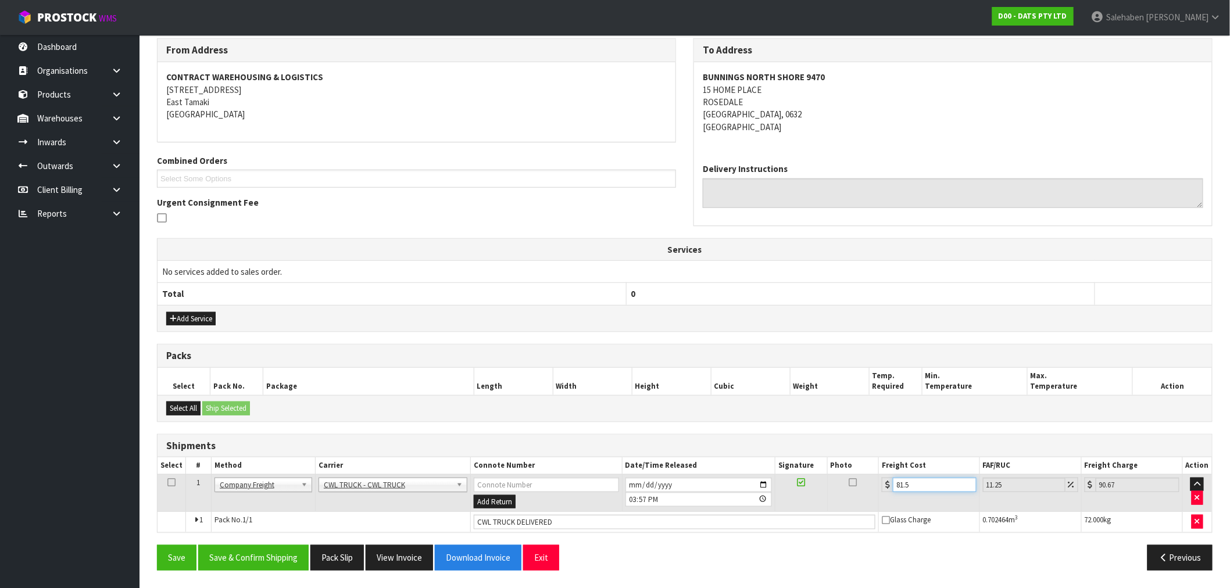
type input "81.59"
type input "90.77"
type input "81.59"
click at [283, 554] on button "Save & Confirm Shipping" at bounding box center [253, 557] width 110 height 25
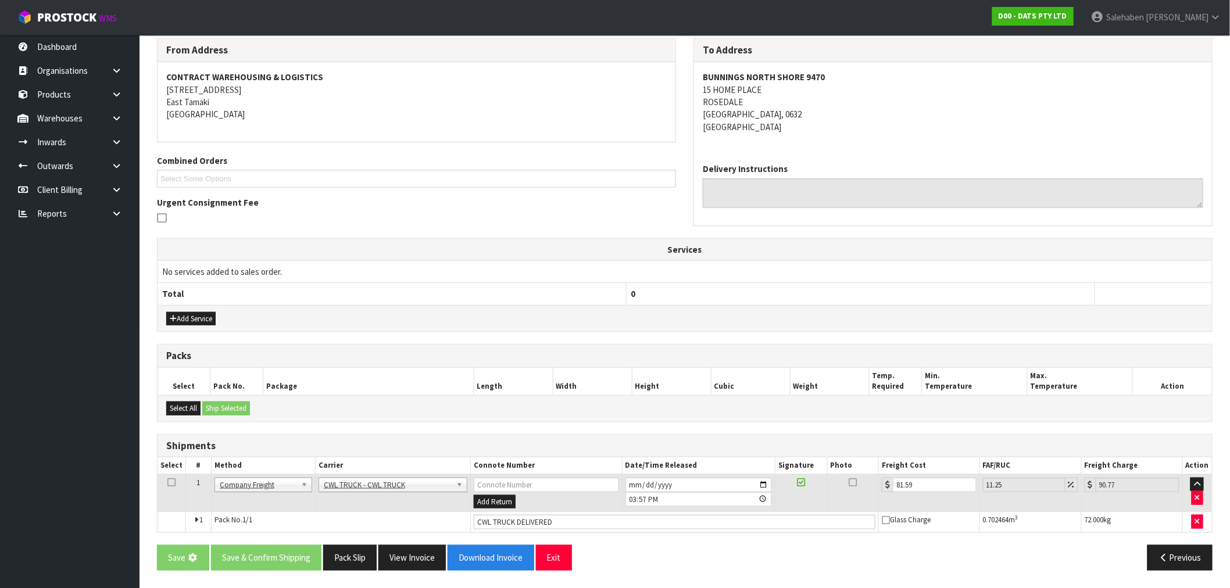
scroll to position [0, 0]
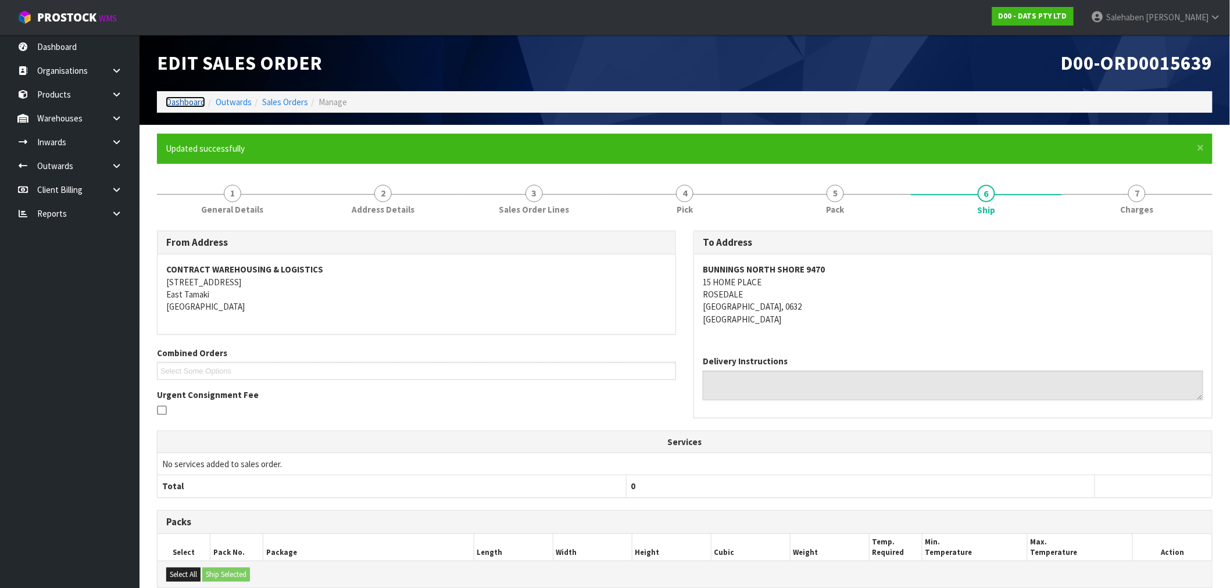
click at [183, 102] on link "Dashboard" at bounding box center [186, 102] width 40 height 11
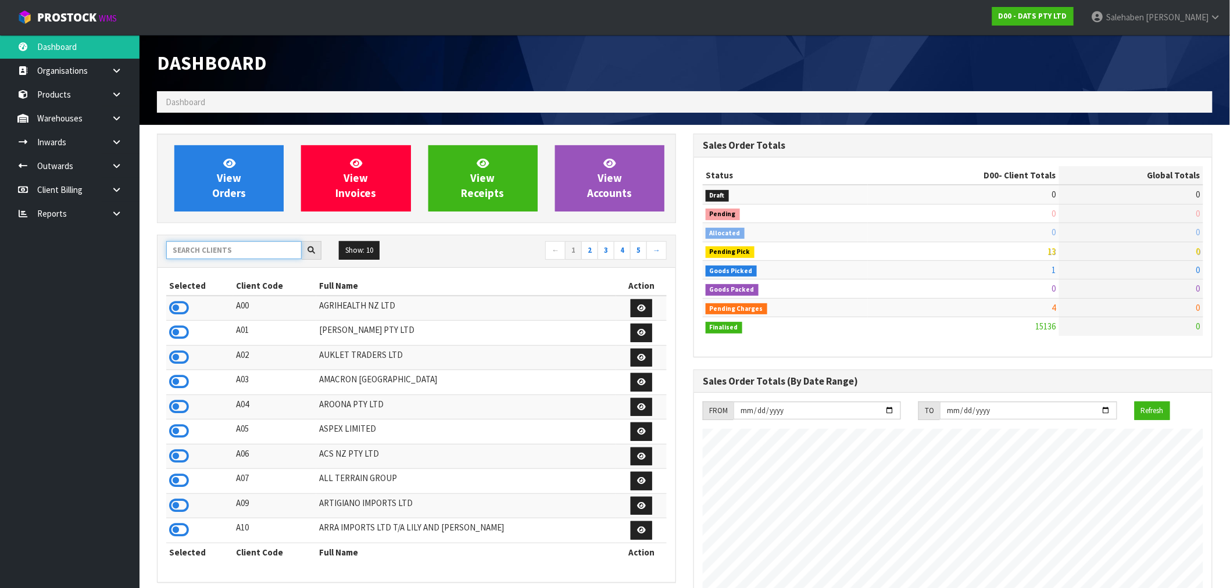
scroll to position [881, 537]
click at [201, 251] on input "text" at bounding box center [233, 250] width 135 height 18
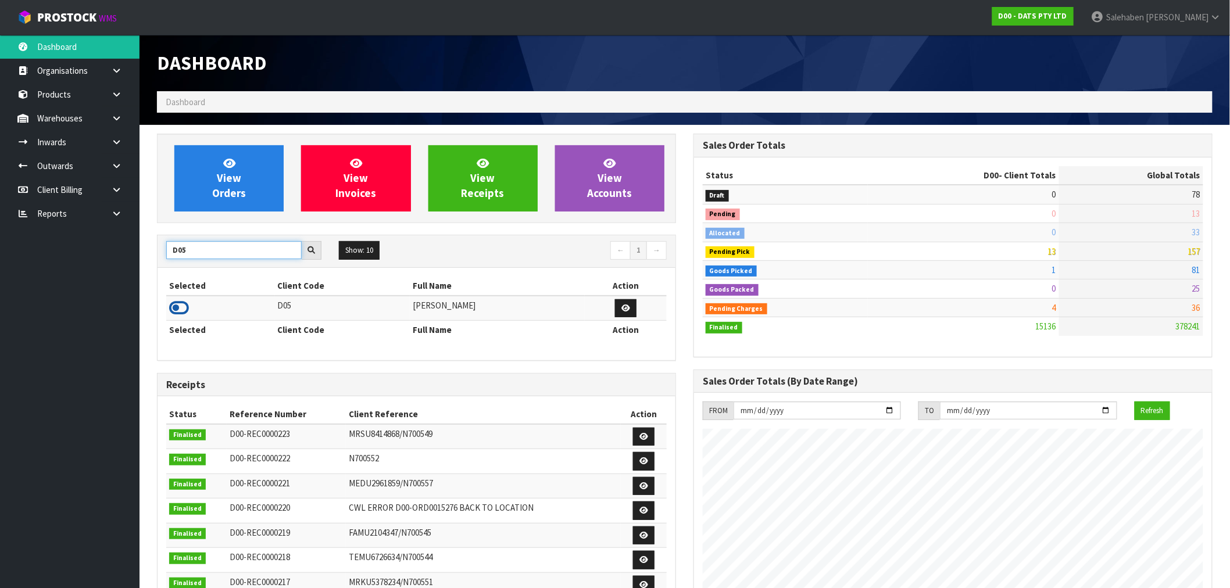
type input "D05"
click at [181, 305] on icon at bounding box center [179, 307] width 20 height 17
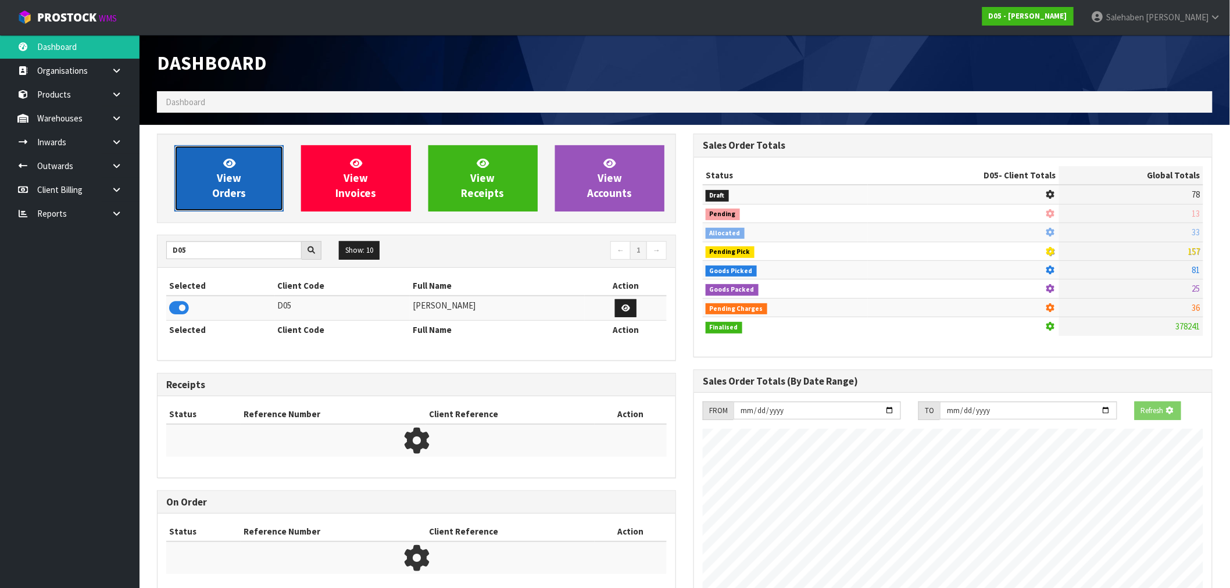
click at [226, 163] on icon at bounding box center [229, 163] width 12 height 11
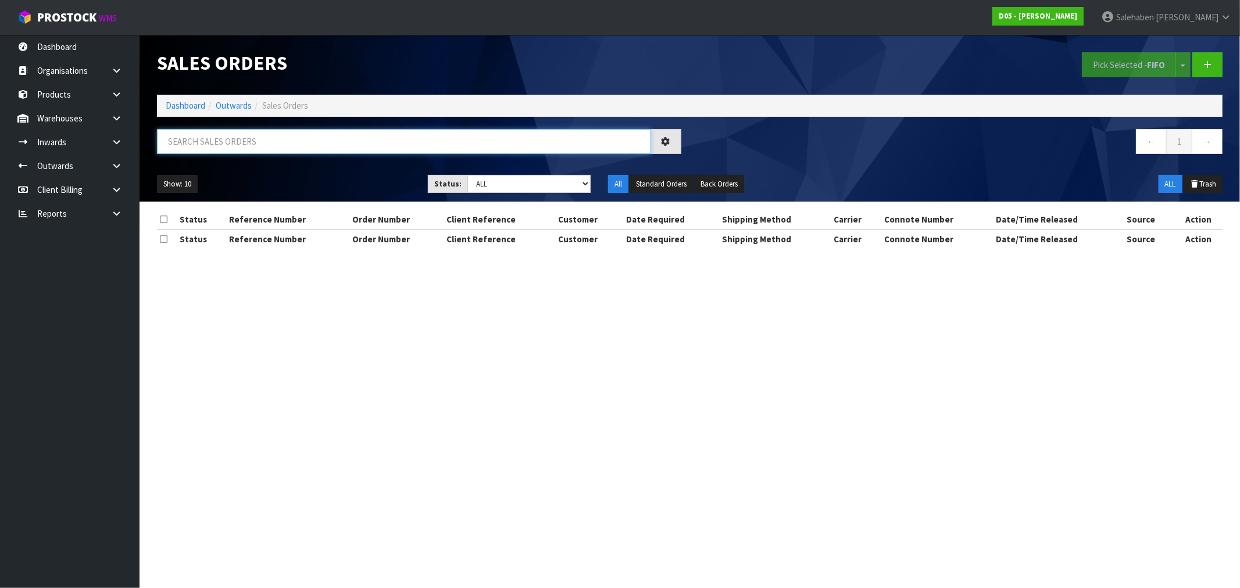
click at [201, 149] on input "text" at bounding box center [404, 141] width 494 height 25
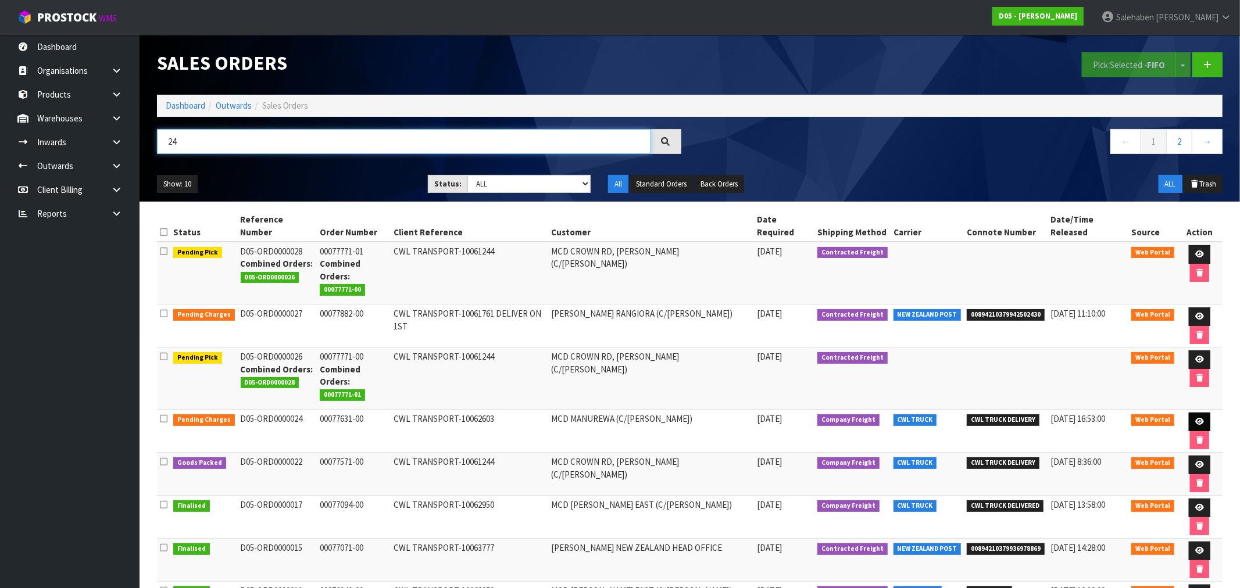
type input "24"
click at [1195, 418] on icon at bounding box center [1199, 422] width 9 height 8
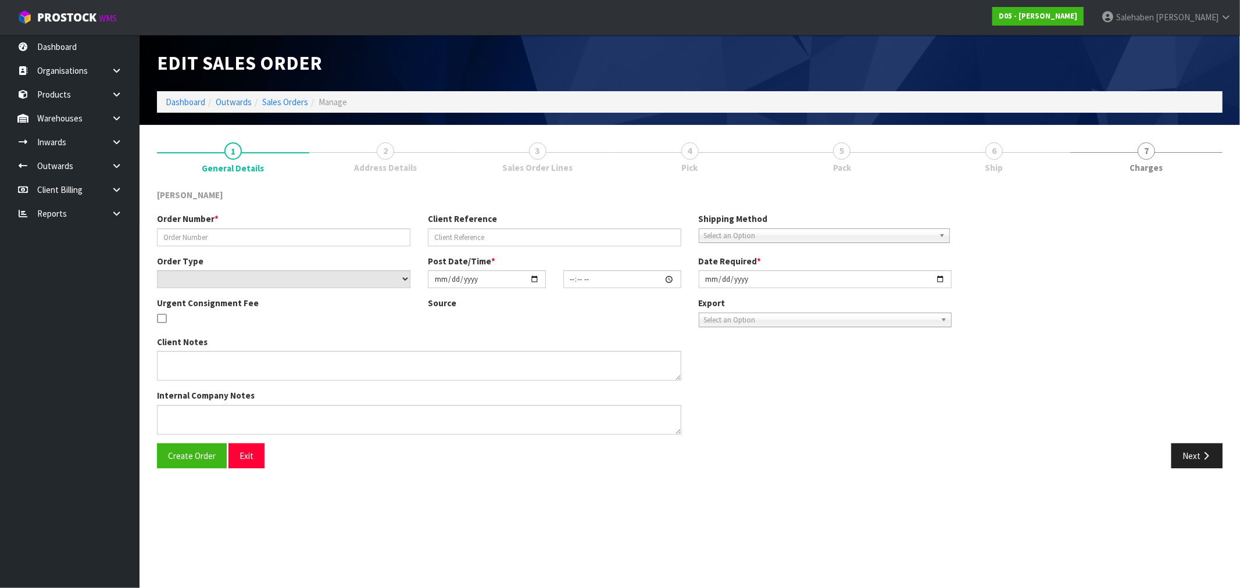
type input "00077631-00"
type input "CWL TRANSPORT-10062603"
select select "number:0"
type input "2025-08-20"
type input "17:10:00.000"
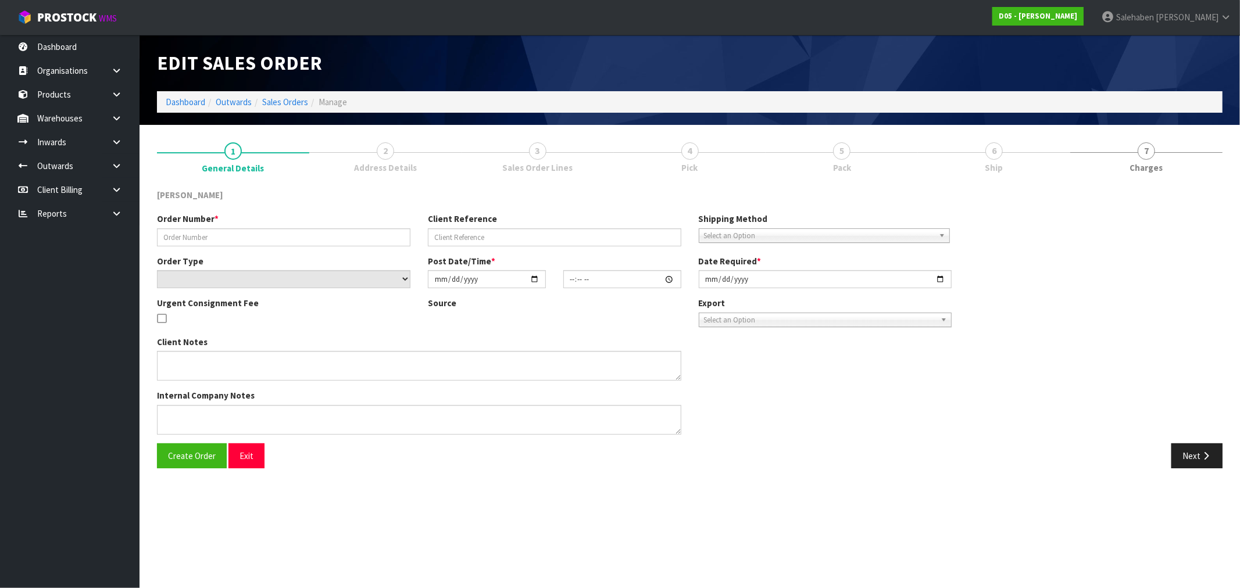
type input "2025-08-25"
type textarea "FORKLIFT ON SITE - DDD 26/8, PLEASE CONSOLIDATE WITH 00077571-00/10061244 MCD C…"
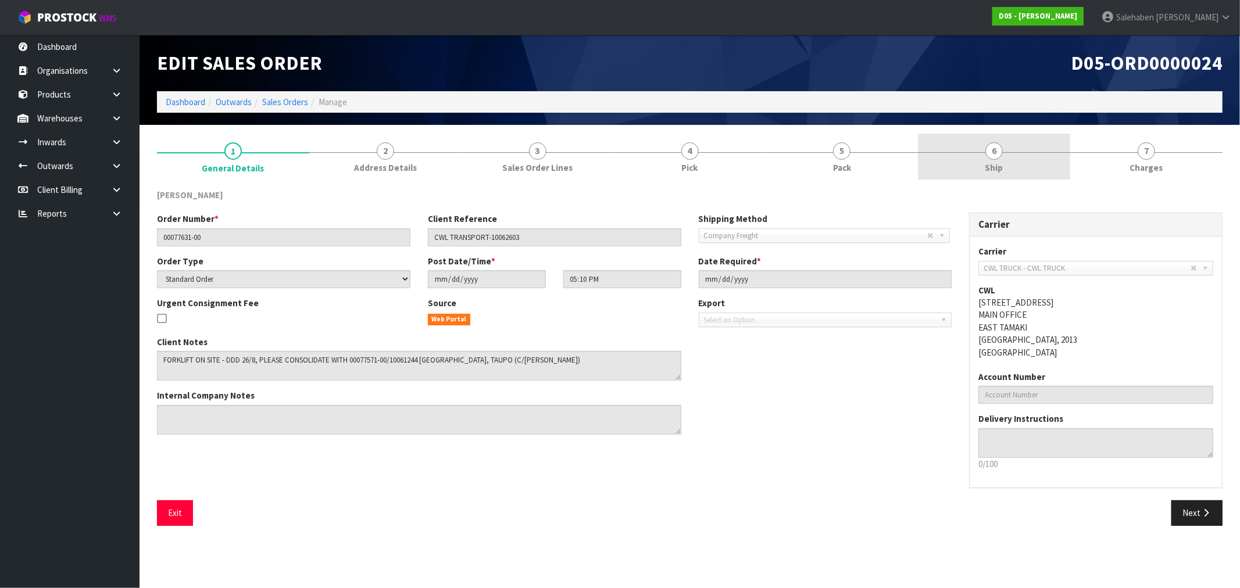
drag, startPoint x: 996, startPoint y: 170, endPoint x: 971, endPoint y: 179, distance: 26.7
click at [996, 169] on span "Ship" at bounding box center [994, 168] width 18 height 12
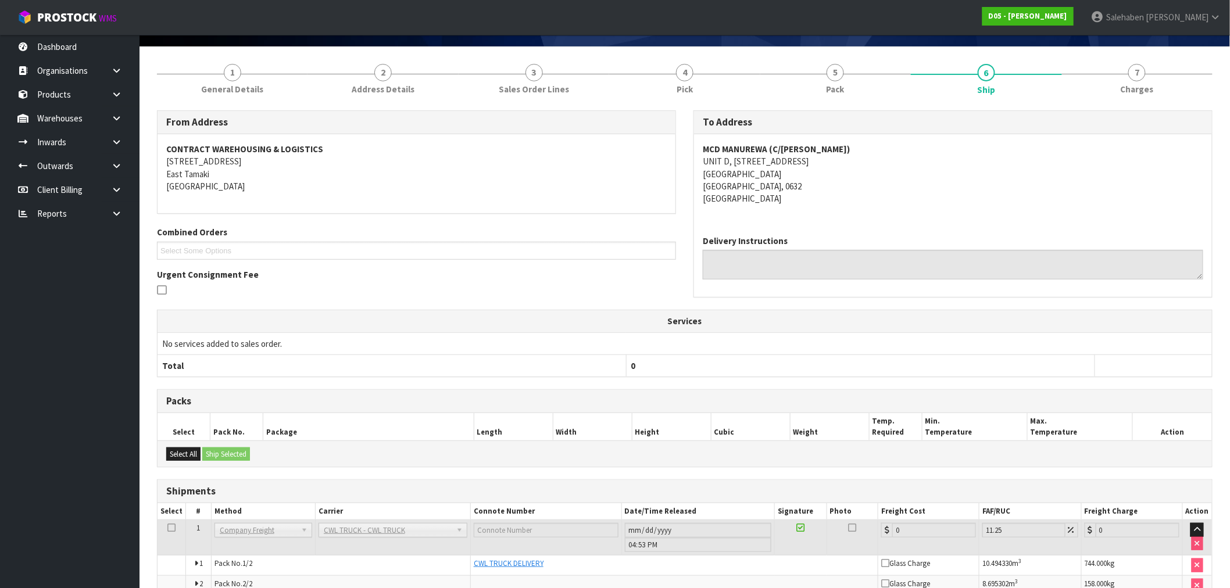
scroll to position [141, 0]
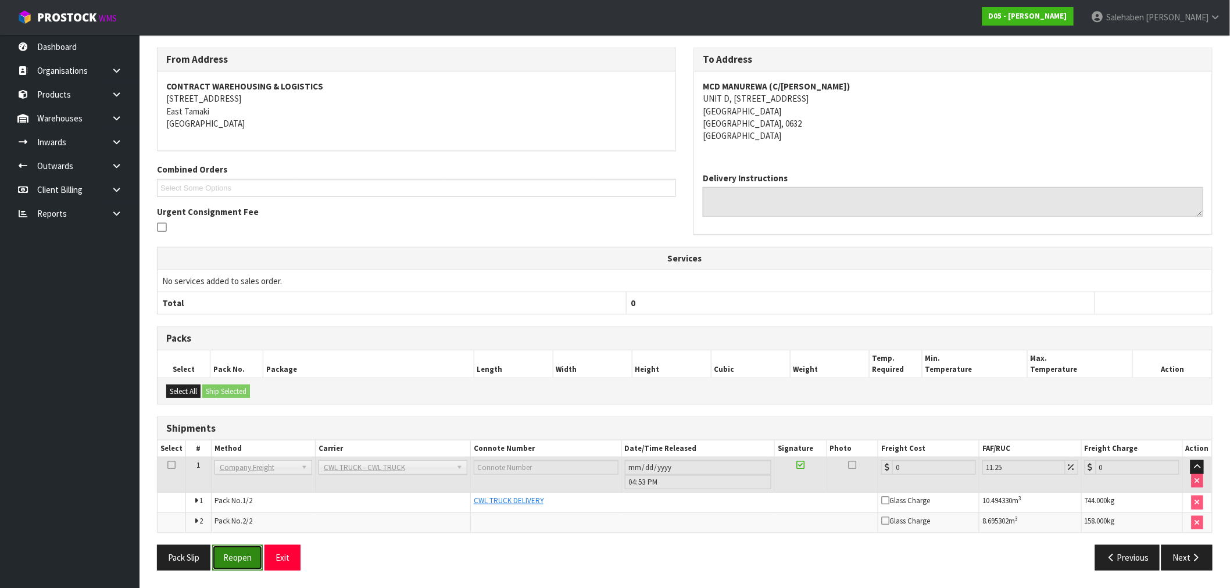
click at [241, 556] on button "Reopen" at bounding box center [237, 557] width 51 height 25
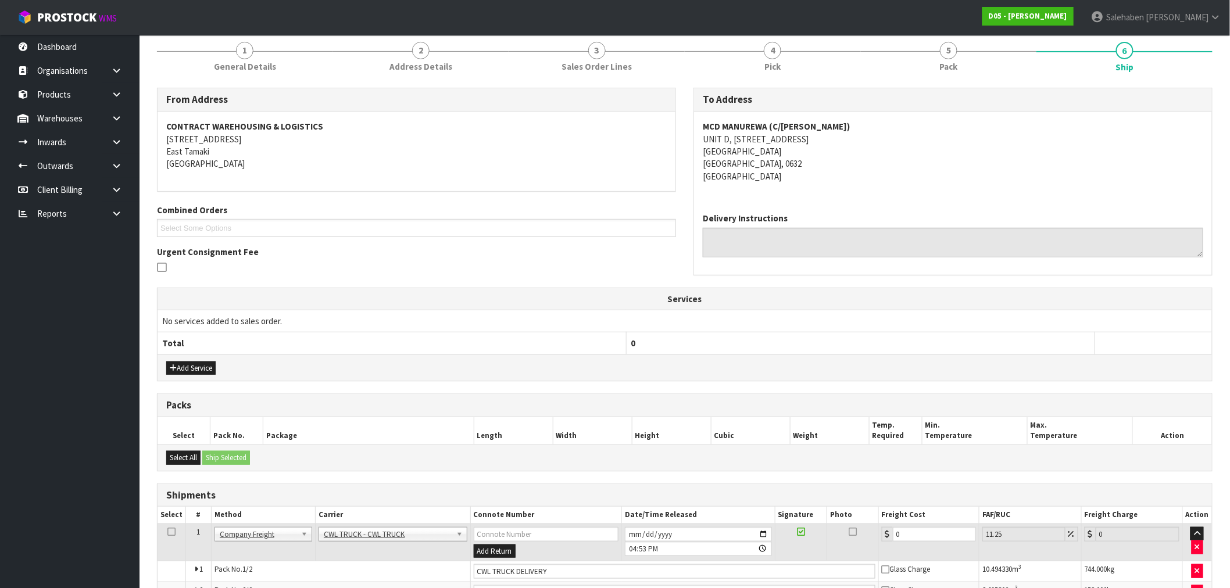
scroll to position [213, 0]
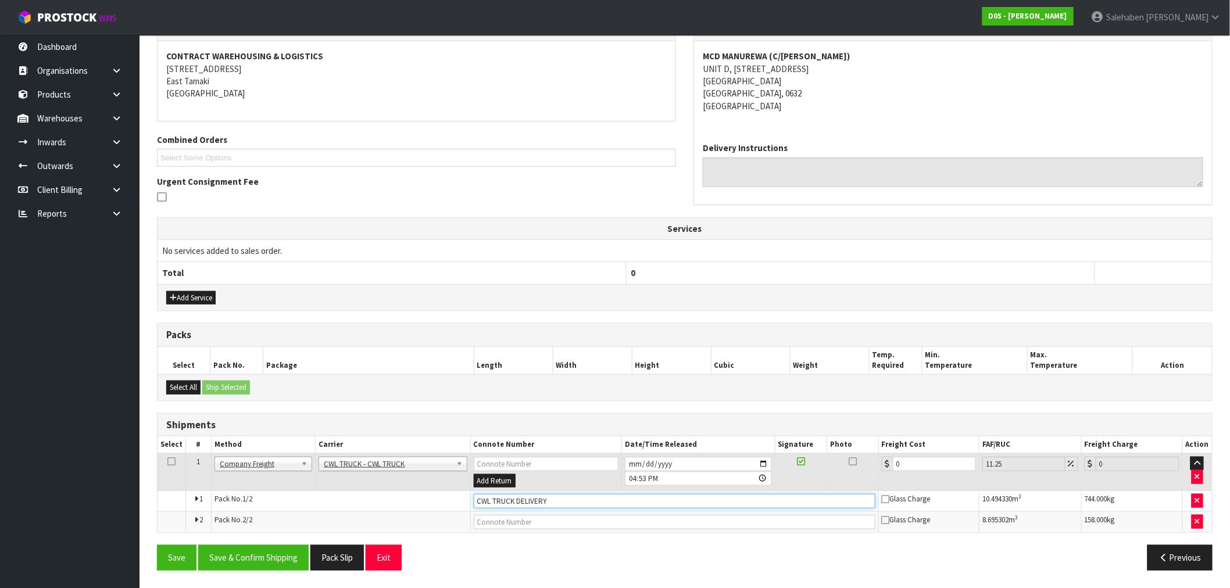
click at [573, 497] on input "CWL TRUCK DELIVERY" at bounding box center [675, 501] width 402 height 15
type input "CWL TRUCK DELIVERED"
drag, startPoint x: 904, startPoint y: 471, endPoint x: 847, endPoint y: 481, distance: 57.9
click at [847, 481] on tr "1 Client Local Pickup Customer Local Pickup Company Freight Contracted Freight …" at bounding box center [685, 472] width 1055 height 38
type input "1"
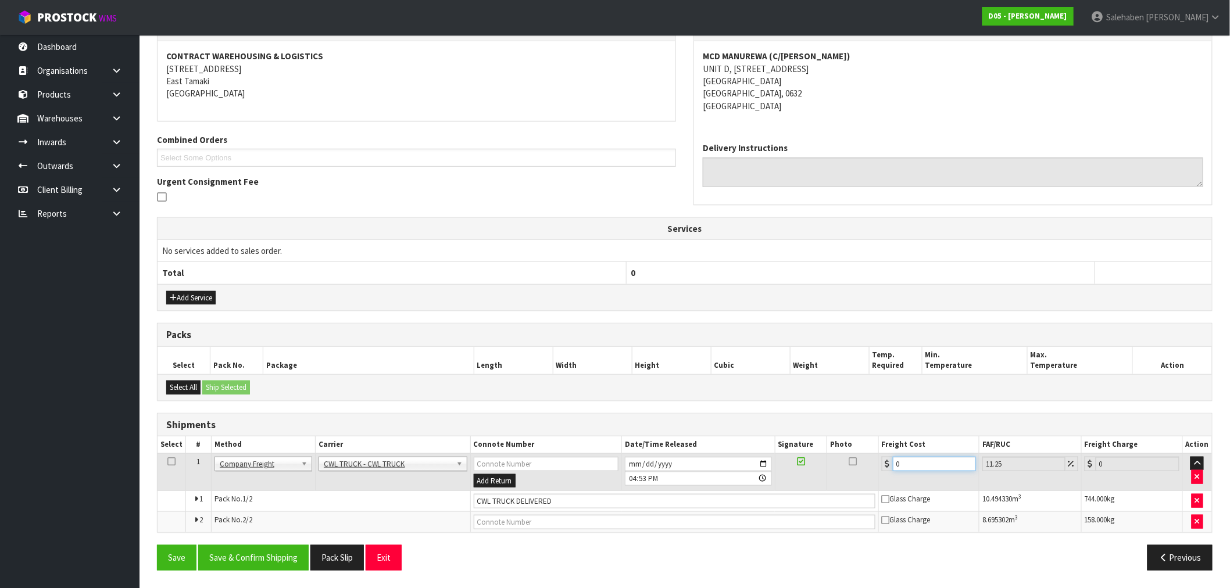
type input "1.11"
type input "16"
type input "17.8"
type input "163"
type input "181.34"
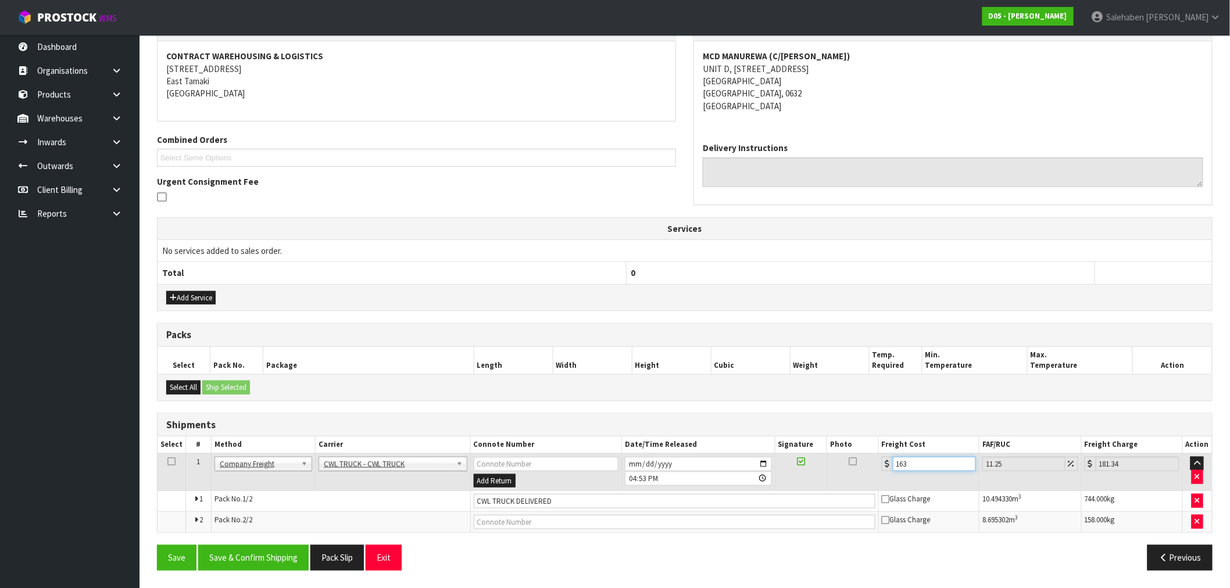
type input "163.1"
type input "181.45"
type input "163.18"
type input "181.54"
type input "163.18"
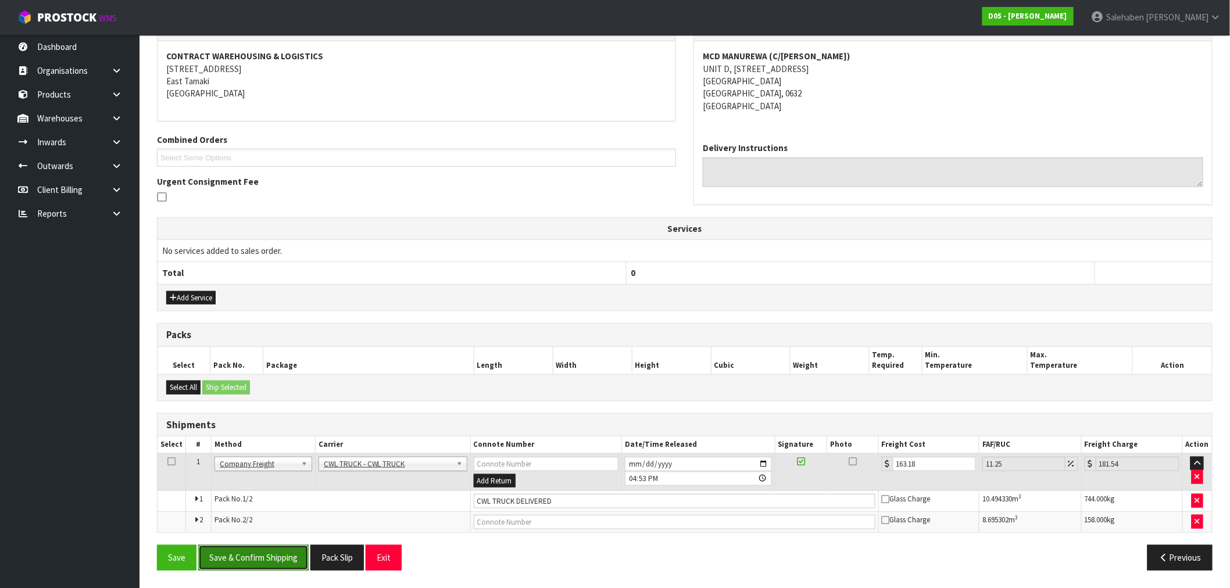
click at [257, 553] on button "Save & Confirm Shipping" at bounding box center [253, 557] width 110 height 25
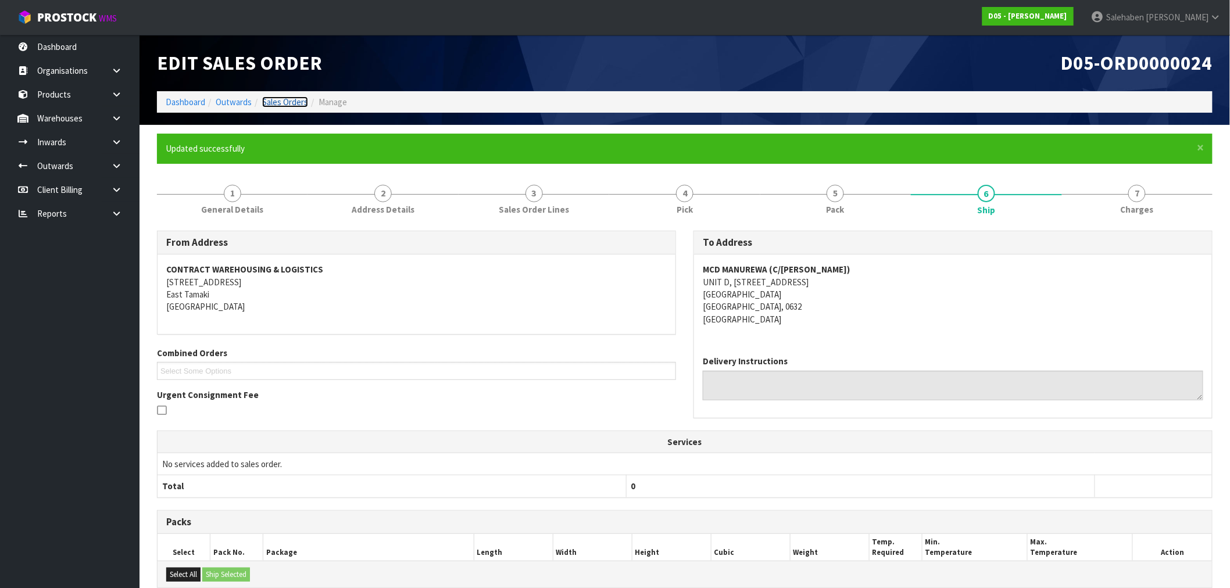
click at [280, 101] on link "Sales Orders" at bounding box center [285, 102] width 46 height 11
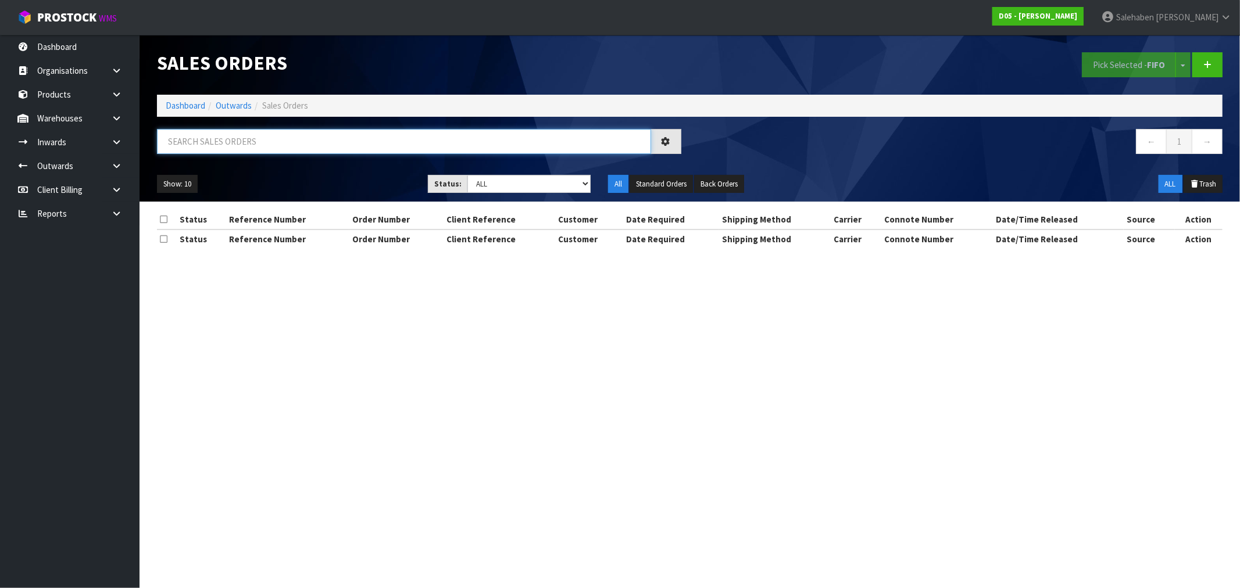
click at [268, 138] on input "text" at bounding box center [404, 141] width 494 height 25
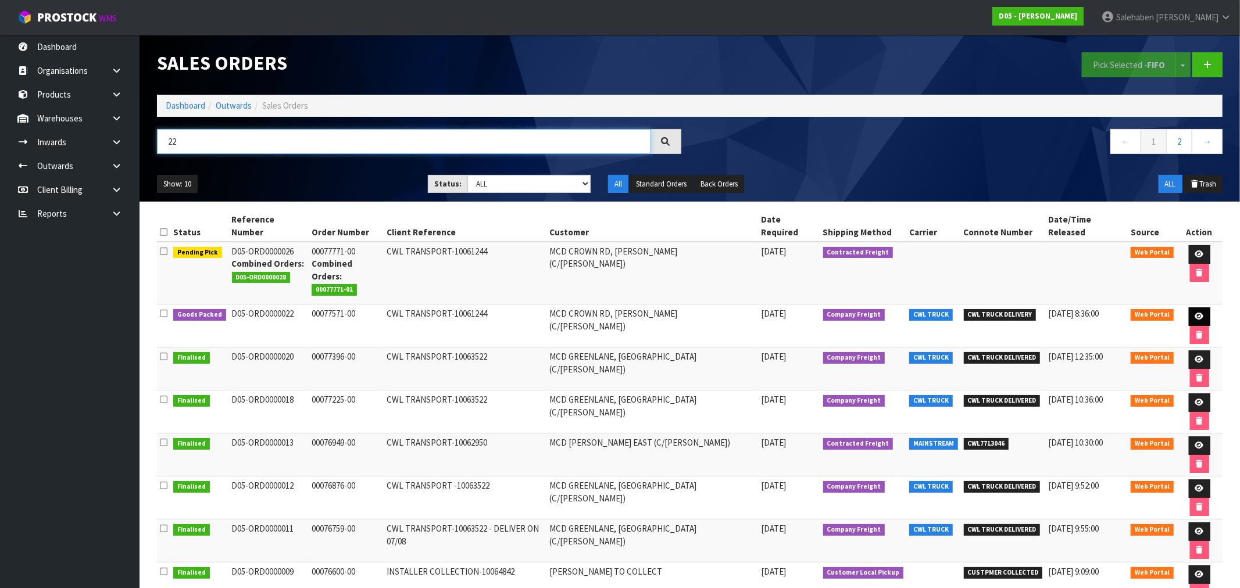
type input "22"
click at [1195, 313] on icon at bounding box center [1199, 317] width 9 height 8
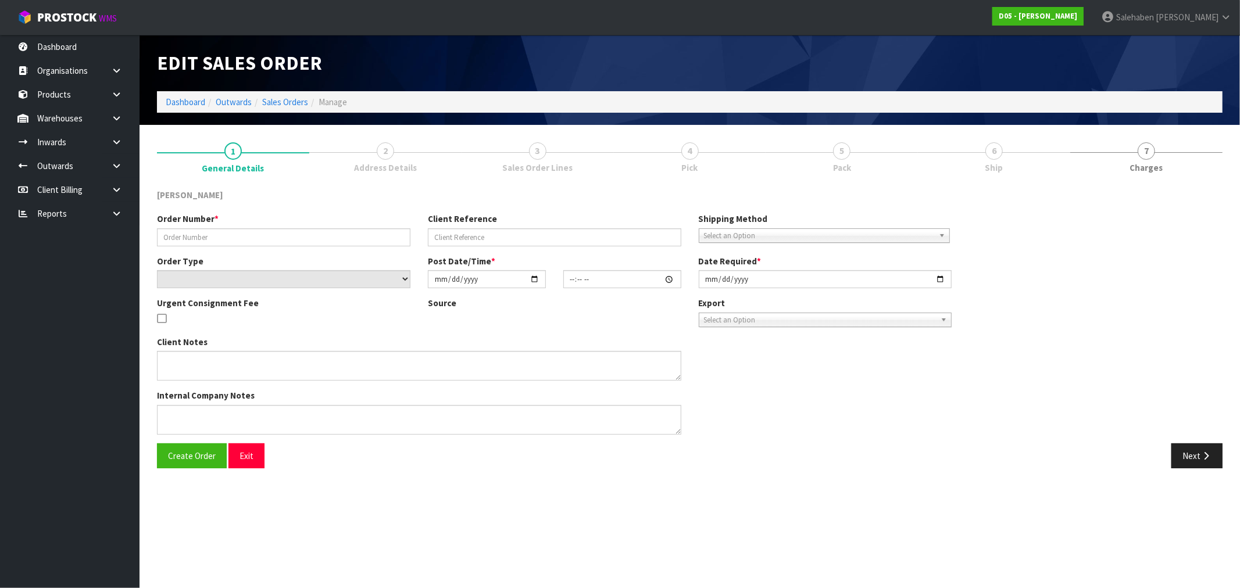
type input "00077571-00"
type input "CWL TRANSPORT-10061244"
select select "number:0"
type input "2025-08-18"
type input "18:46:00.000"
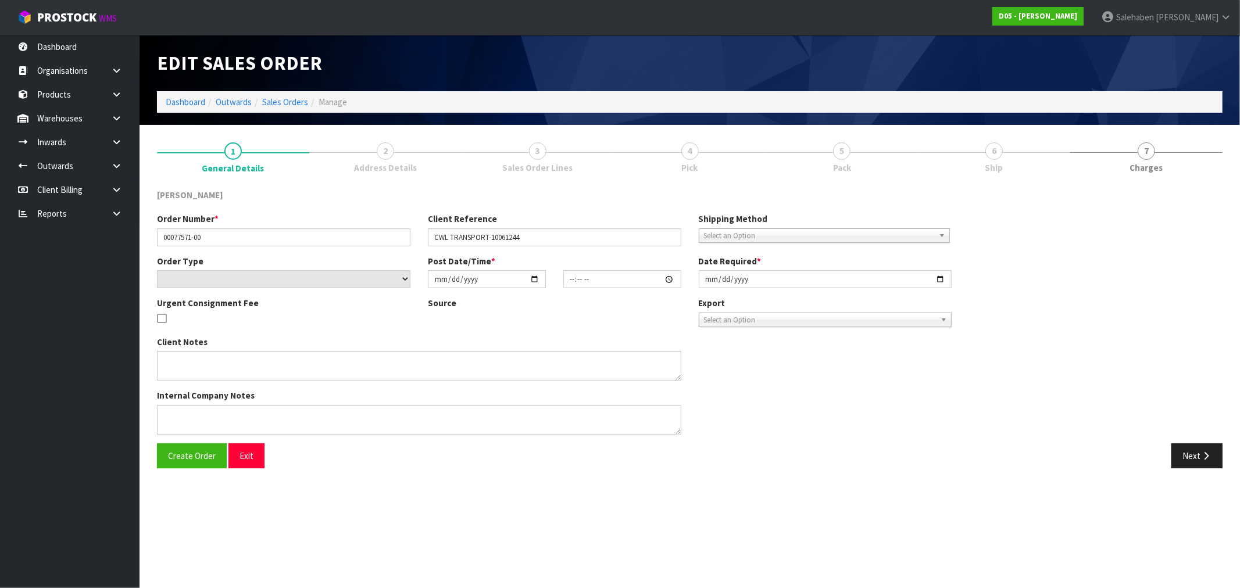
type input "2025-08-25"
type textarea "PLEASE DELIVER BY 26/08 FORKLIFT ON ONSITE"
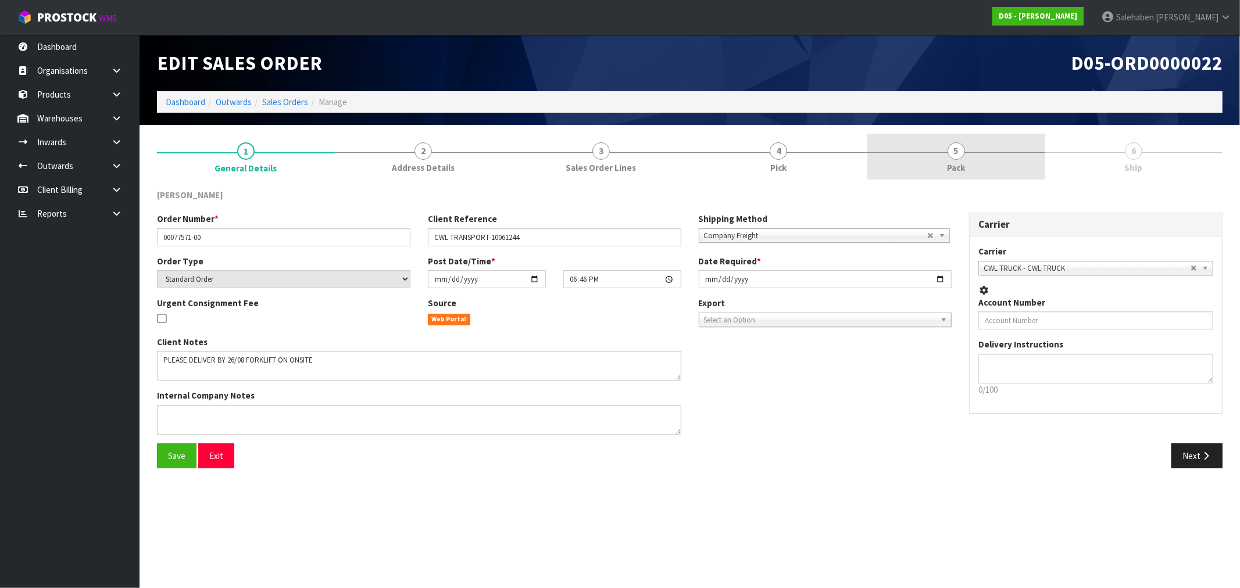
click at [999, 157] on link "5 Pack" at bounding box center [956, 157] width 178 height 46
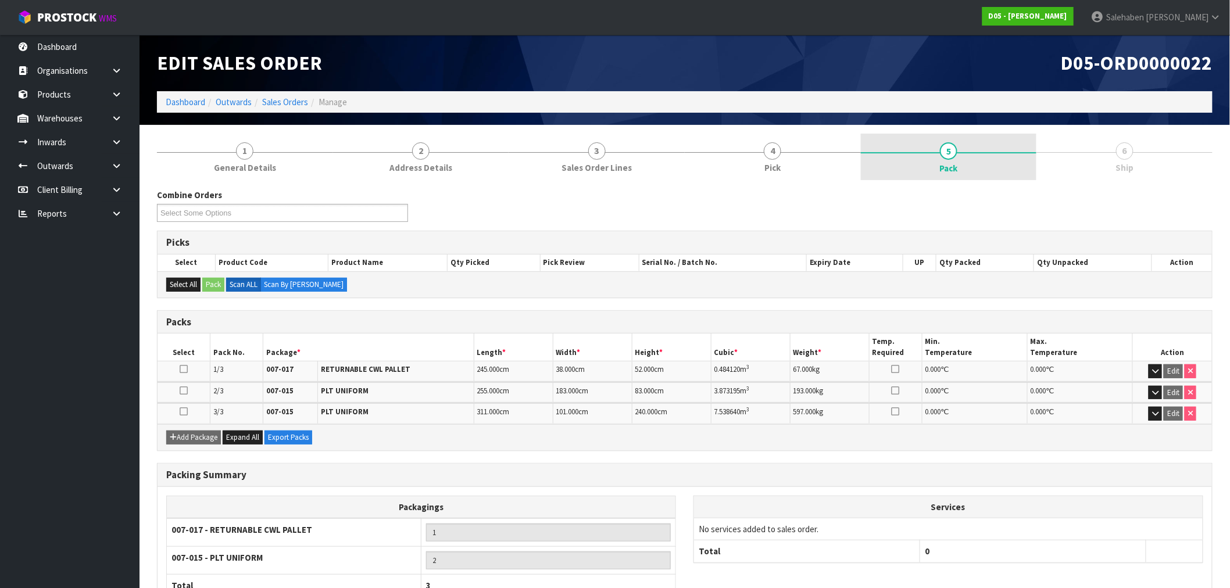
click at [957, 158] on link "5 Pack" at bounding box center [949, 157] width 176 height 47
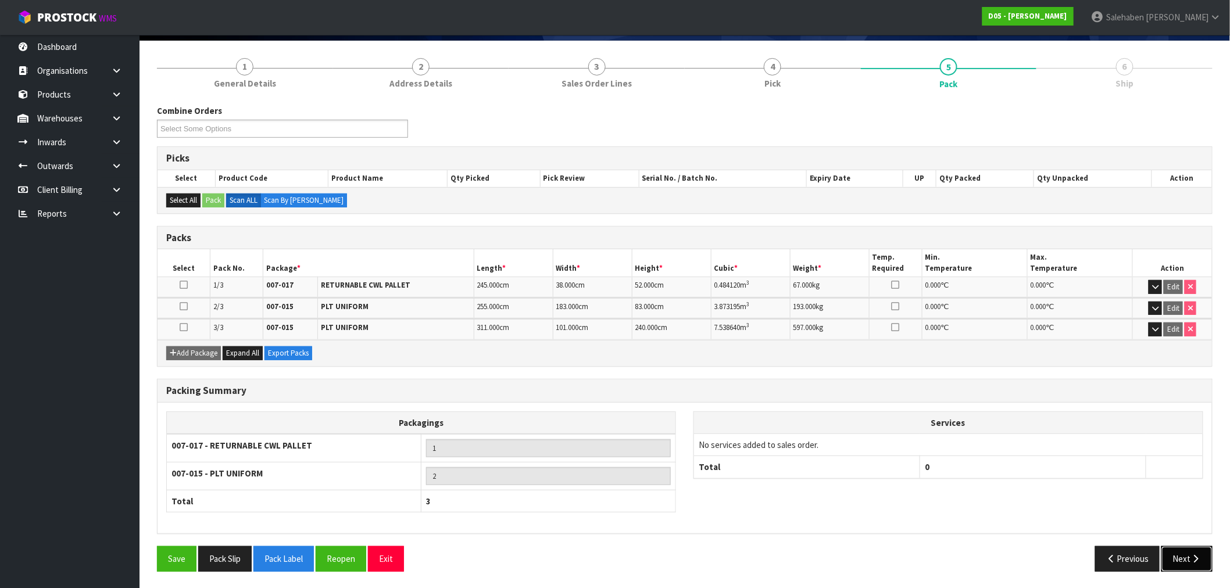
click at [1171, 555] on button "Next" at bounding box center [1187, 558] width 51 height 25
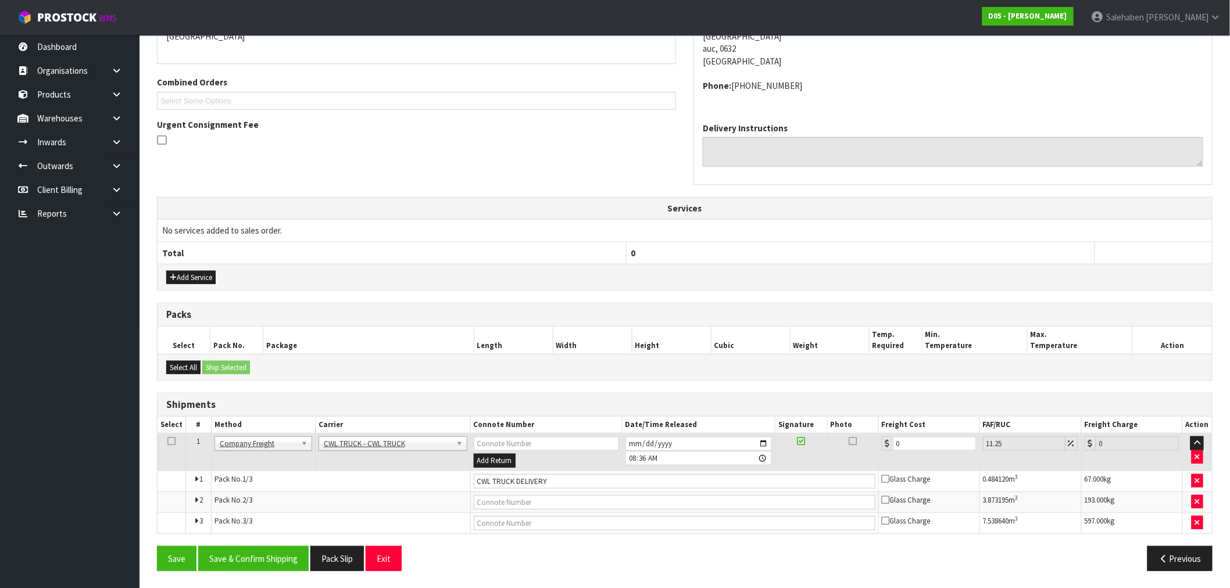
scroll to position [229, 0]
click at [554, 481] on input "CWL TRUCK DELIVERY" at bounding box center [675, 481] width 402 height 15
type input "CWL TRUCK DELIVERED"
click at [862, 444] on tr "1 Client Local Pickup Customer Local Pickup Company Freight Contracted Freight …" at bounding box center [685, 452] width 1055 height 38
type input "2"
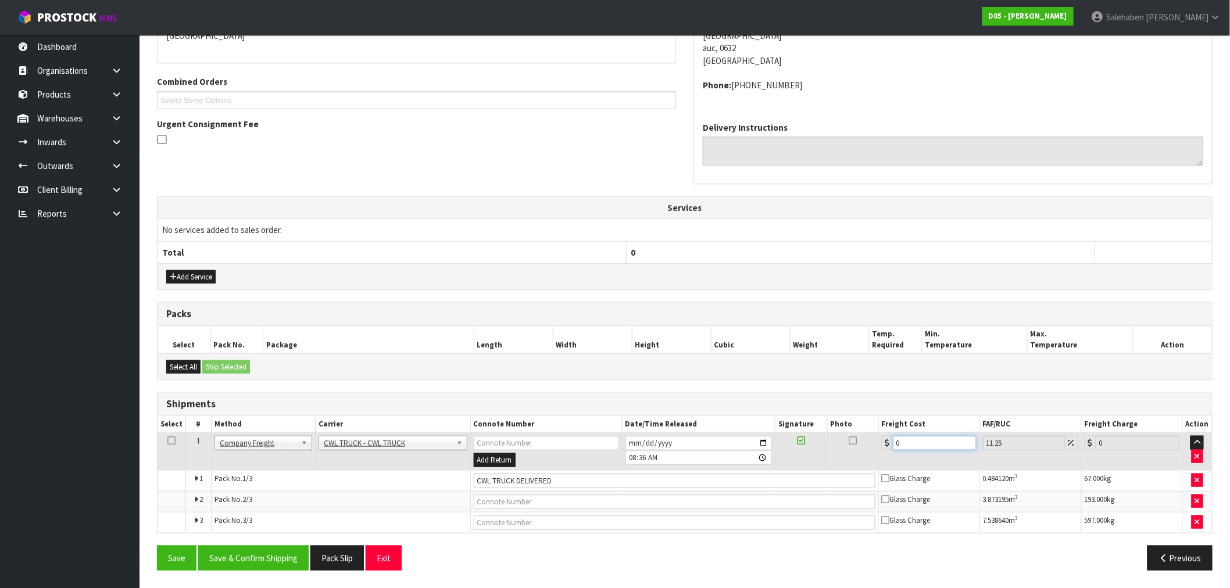
type input "2.23"
type input "24"
type input "26.7"
type input "244"
type input "271.45"
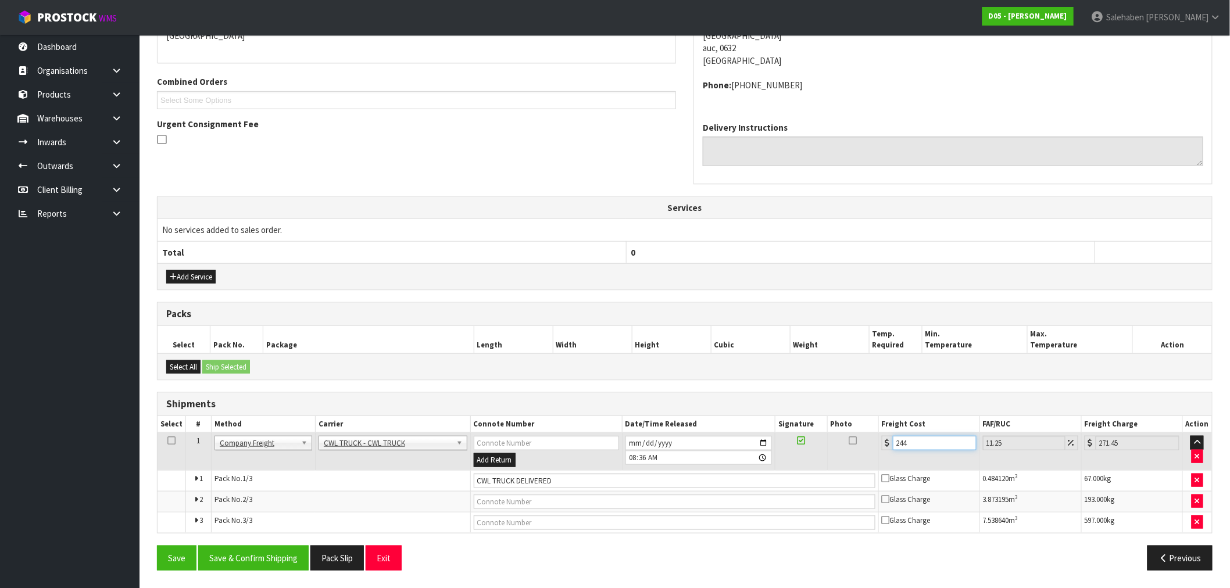
type input "244.7"
type input "272.23"
type input "244.77"
type input "272.31"
type input "244.77"
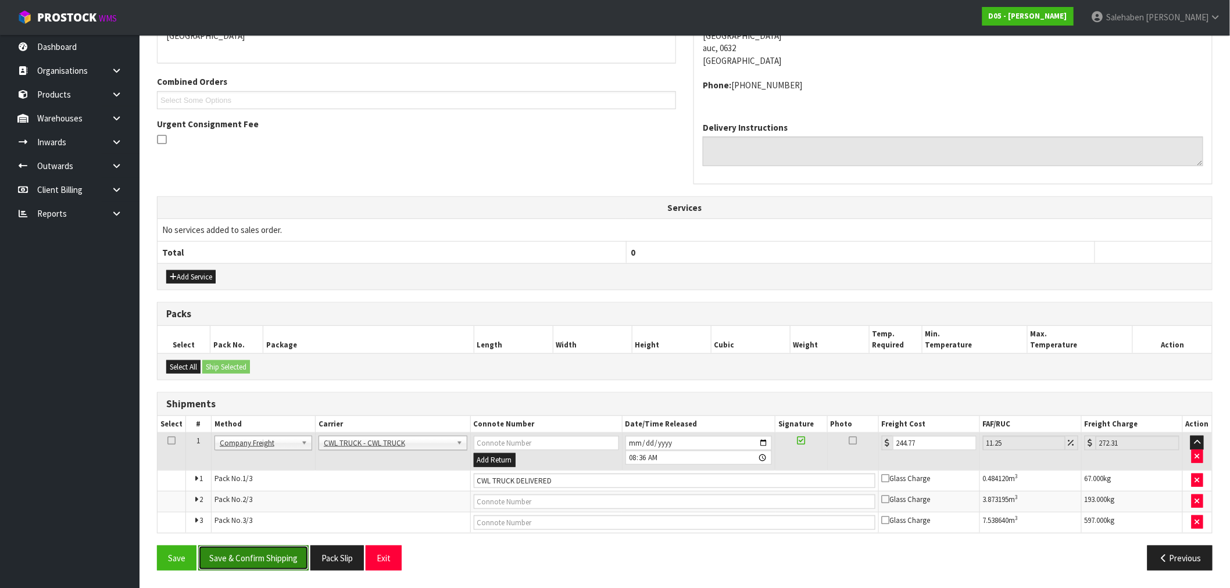
click at [265, 555] on button "Save & Confirm Shipping" at bounding box center [253, 558] width 110 height 25
